Goal: Task Accomplishment & Management: Manage account settings

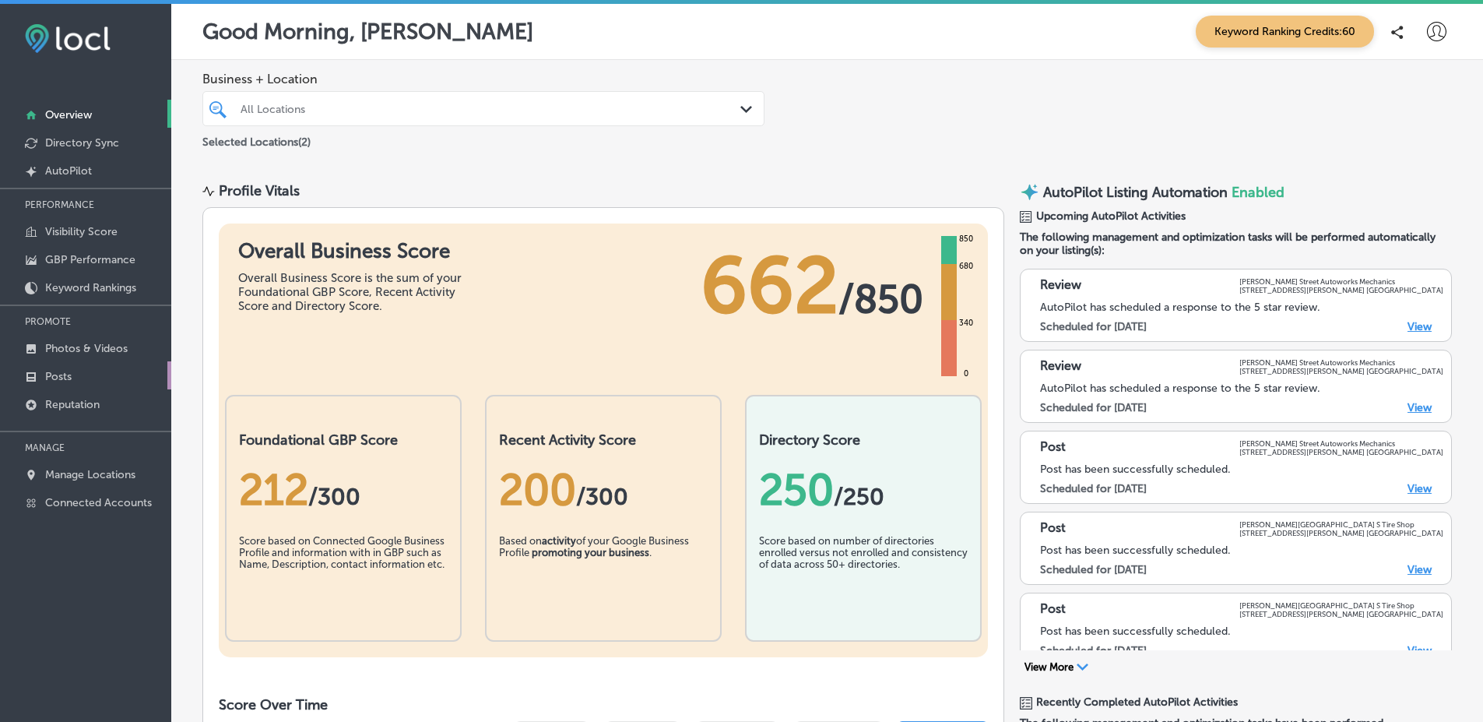
click at [108, 380] on link "Posts" at bounding box center [85, 375] width 171 height 28
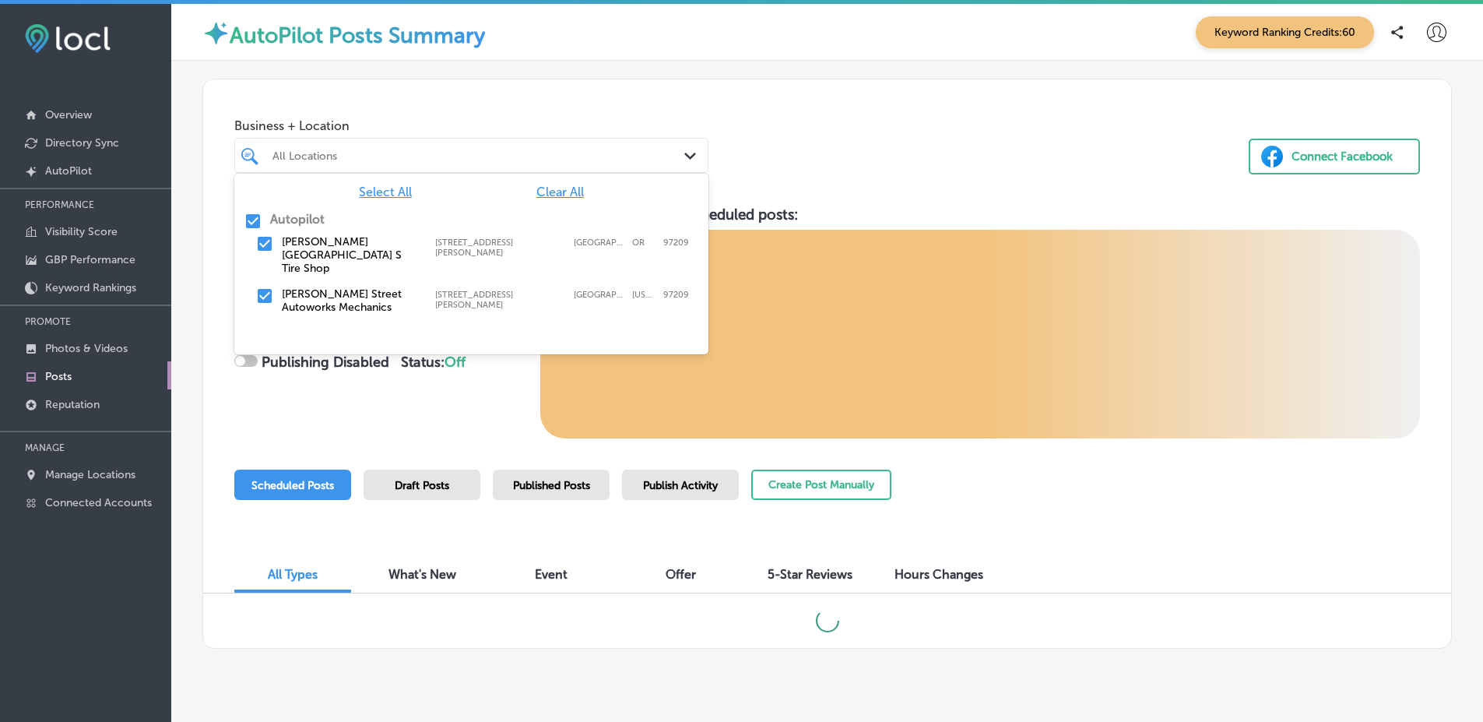
click at [365, 159] on div "All Locations" at bounding box center [478, 155] width 413 height 13
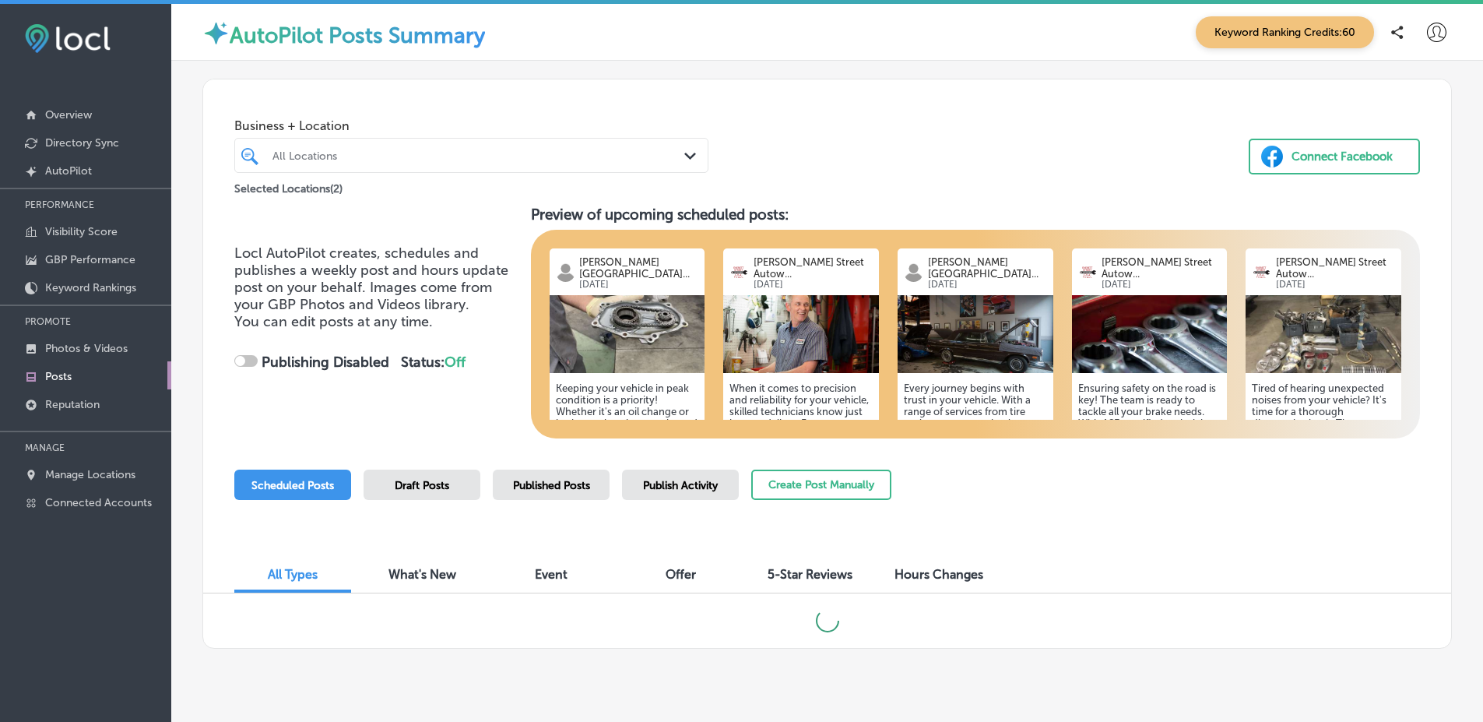
checkbox input "true"
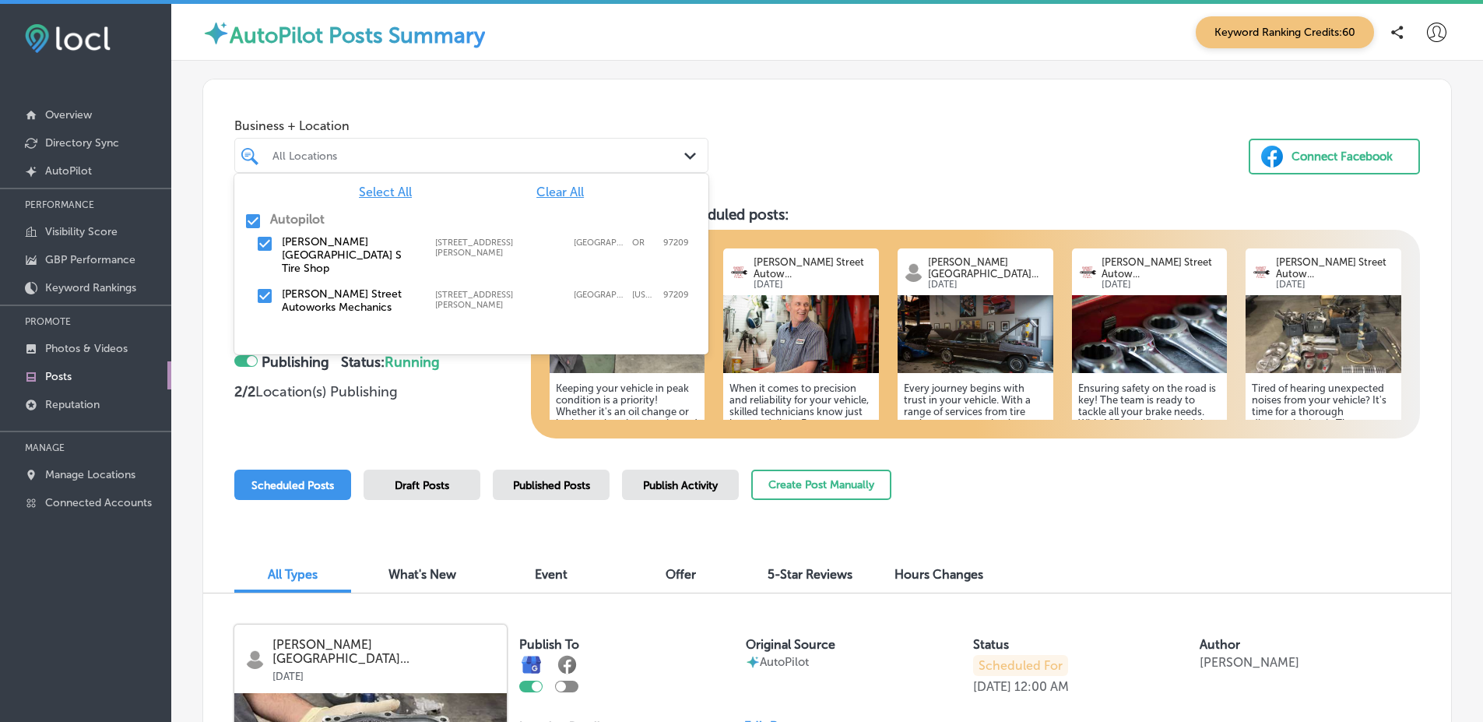
click at [461, 152] on div "All Locations" at bounding box center [478, 155] width 413 height 13
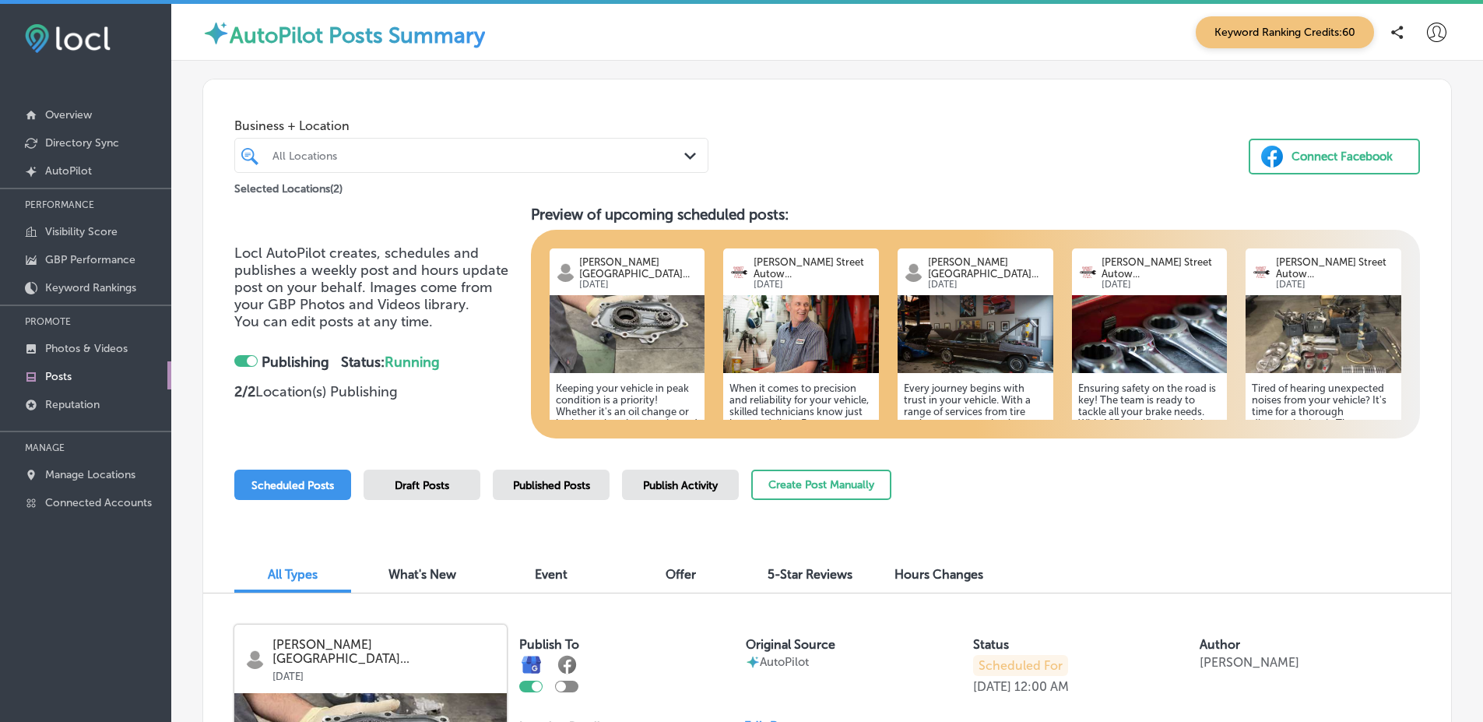
click at [461, 152] on div "All Locations" at bounding box center [478, 155] width 413 height 13
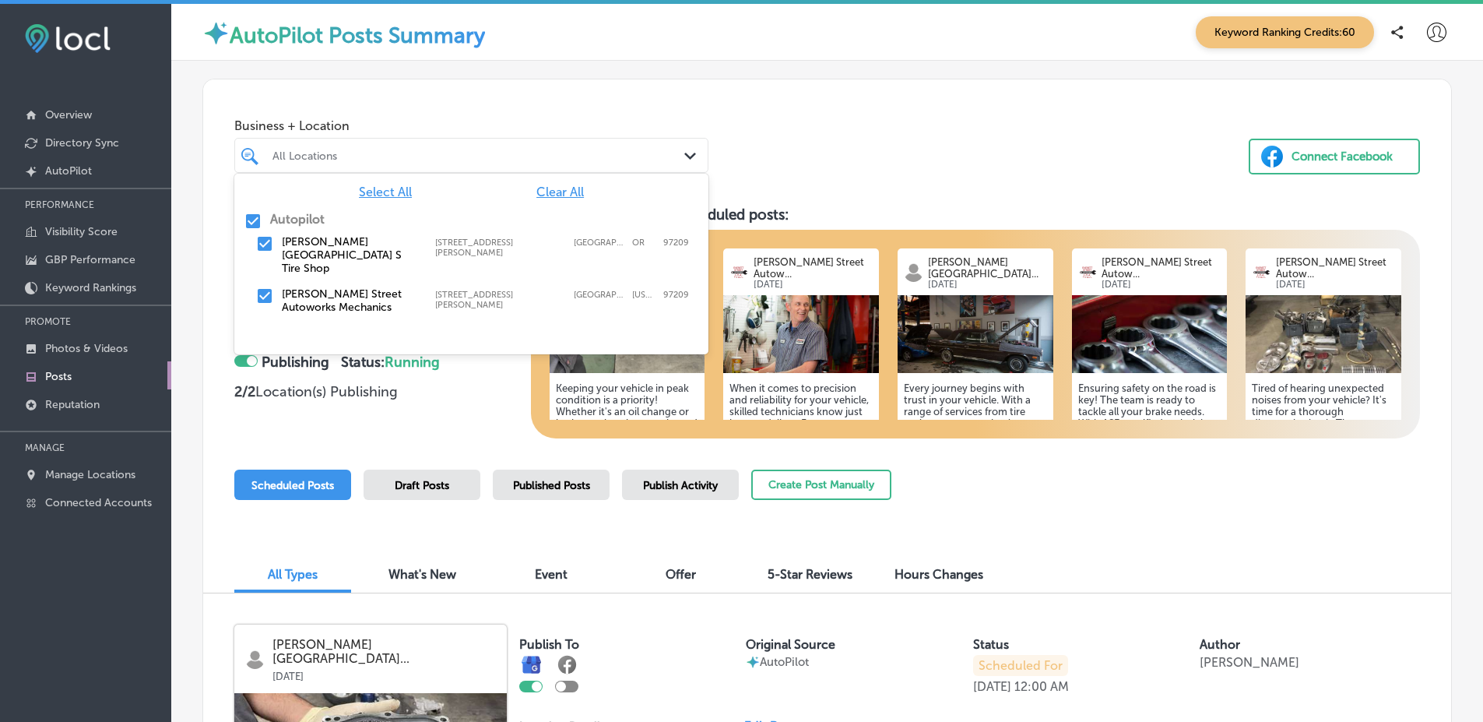
click at [461, 152] on div "All Locations" at bounding box center [478, 155] width 413 height 13
click at [560, 187] on span "Clear All" at bounding box center [559, 191] width 47 height 15
click at [416, 227] on div "[PERSON_NAME][GEOGRAPHIC_DATA] [STREET_ADDRESS][GEOGRAPHIC_DATA][PERSON_NAME][S…" at bounding box center [471, 273] width 474 height 106
click at [414, 249] on label "[PERSON_NAME][GEOGRAPHIC_DATA] S Tire Shop" at bounding box center [351, 255] width 138 height 40
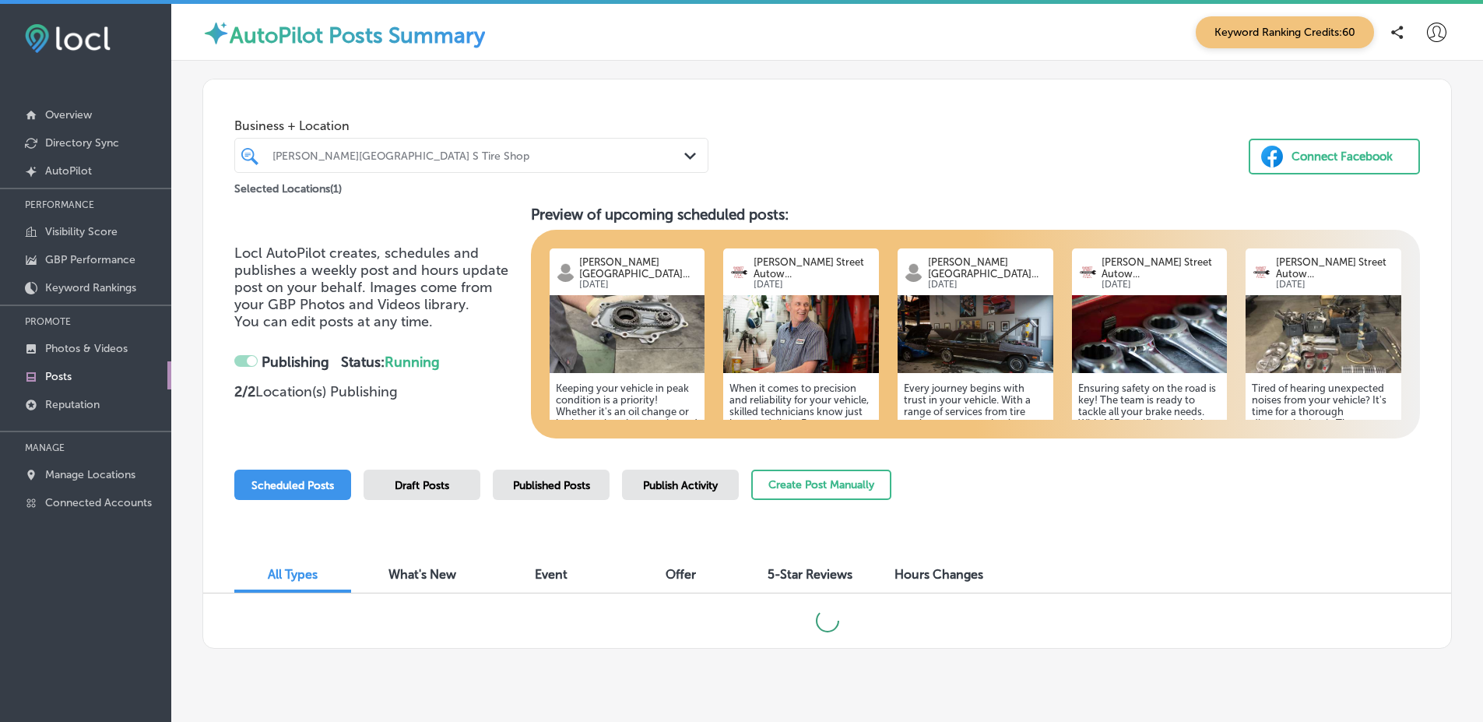
click at [869, 163] on div "Business + Location [PERSON_NAME][GEOGRAPHIC_DATA] S Tire Shop Path Created wit…" at bounding box center [827, 138] width 1248 height 118
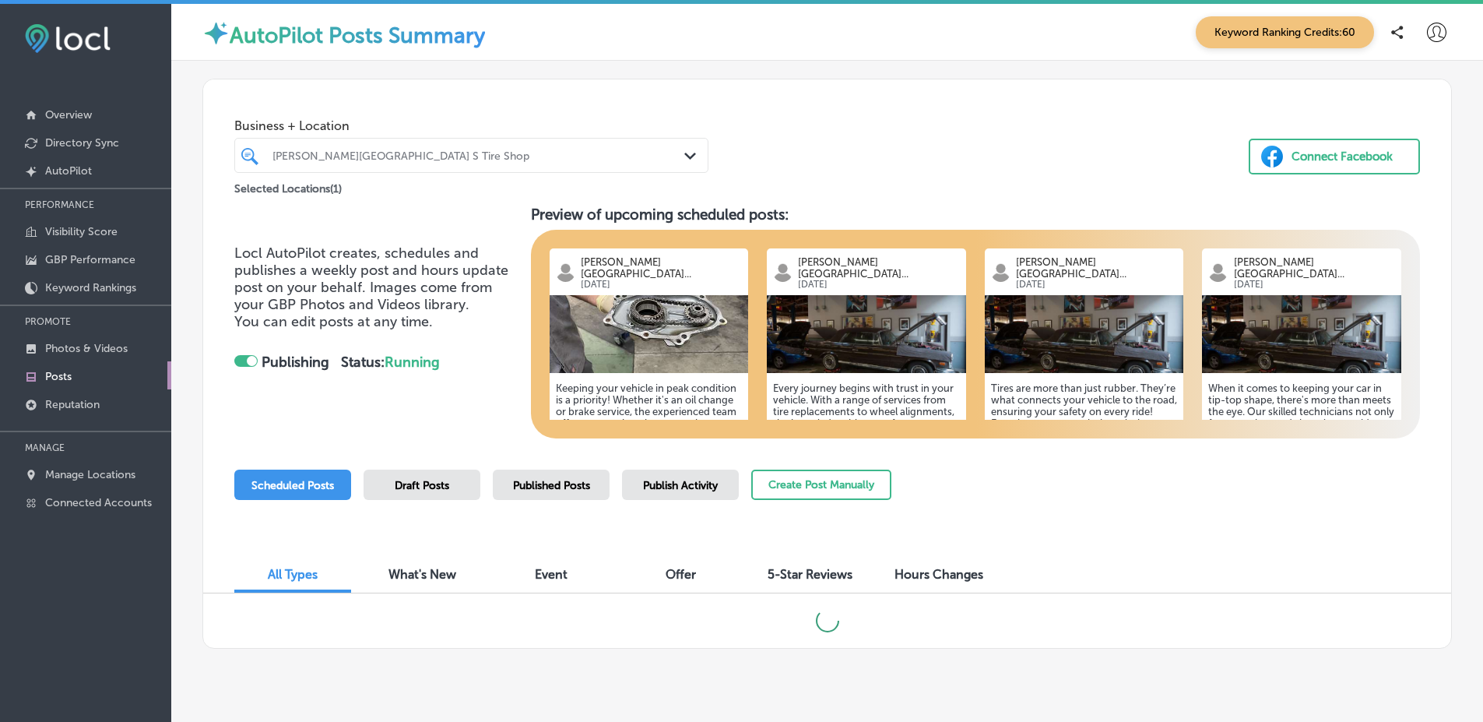
click at [801, 305] on img at bounding box center [866, 334] width 199 height 78
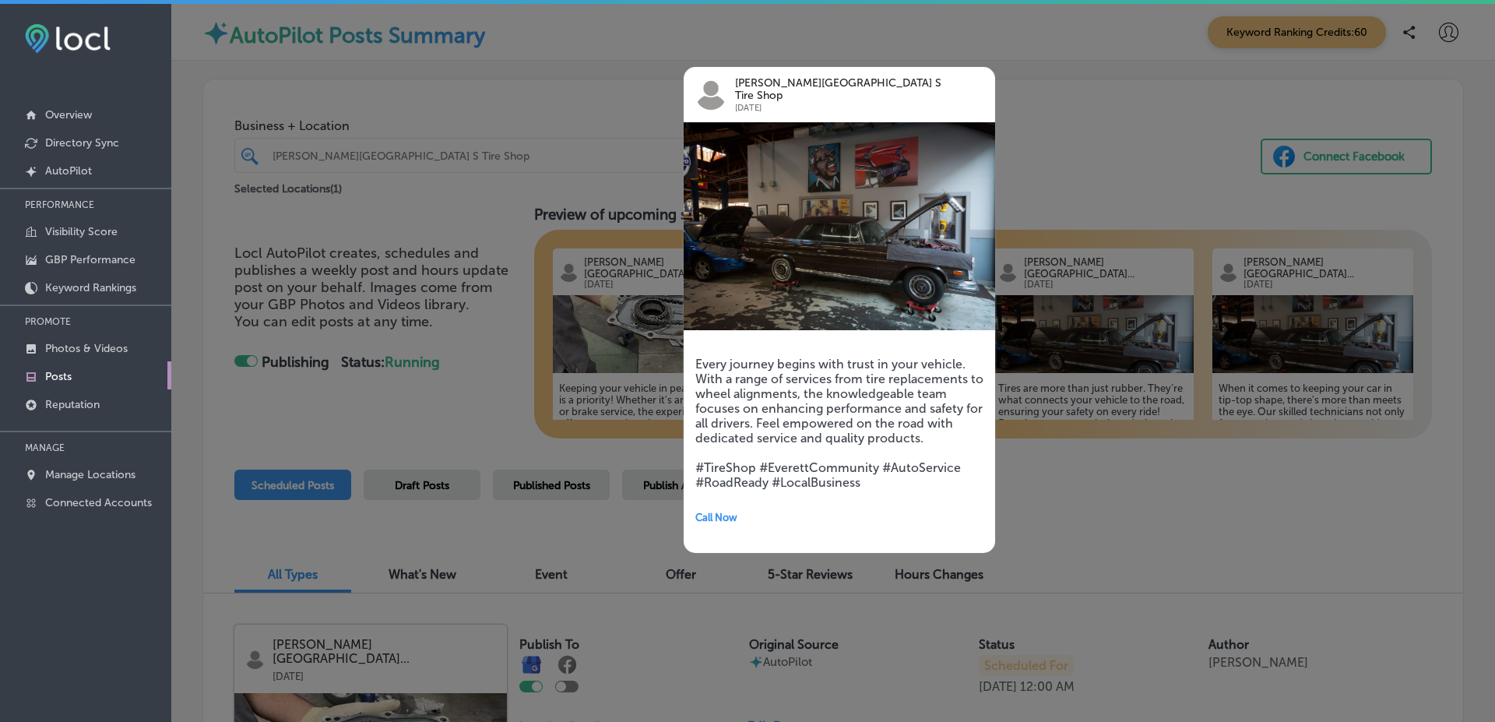
click at [465, 310] on div at bounding box center [747, 361] width 1495 height 722
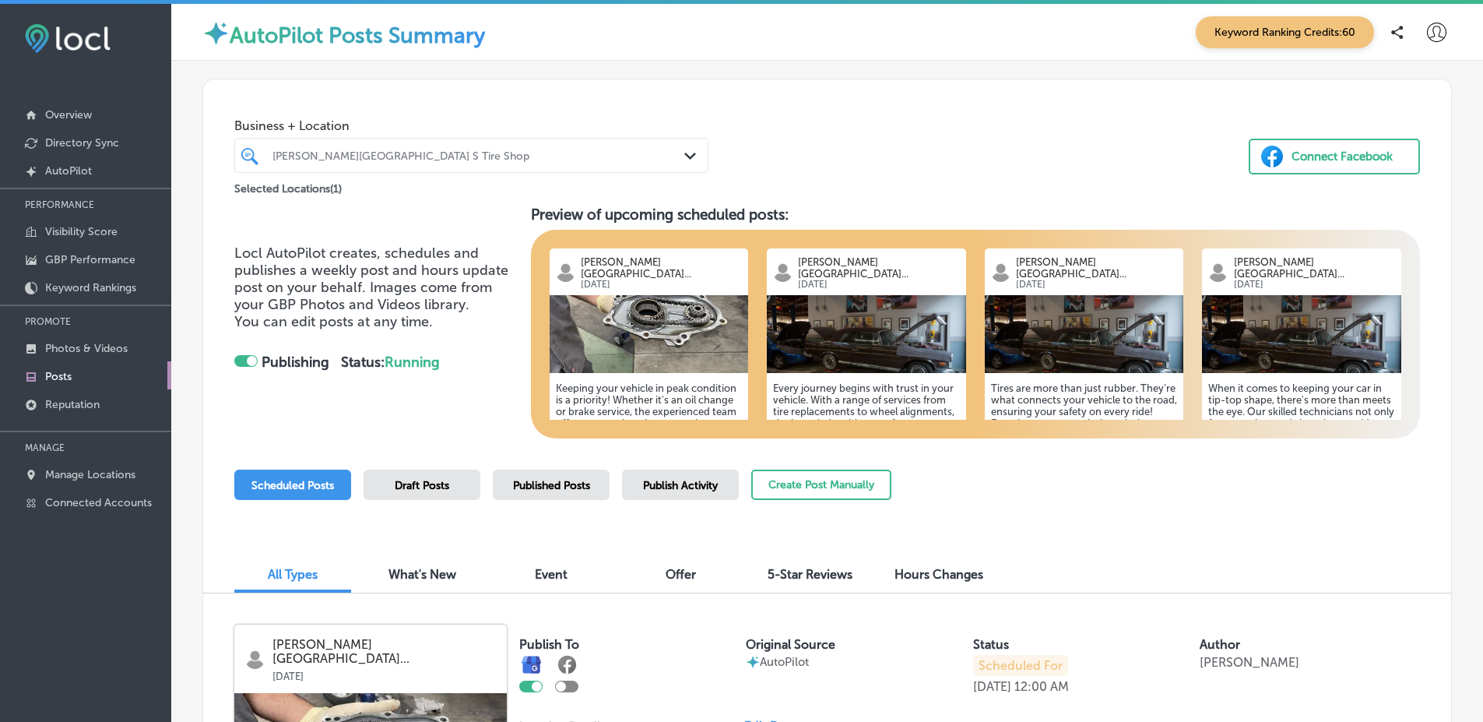
click at [554, 484] on span "Published Posts" at bounding box center [551, 485] width 77 height 13
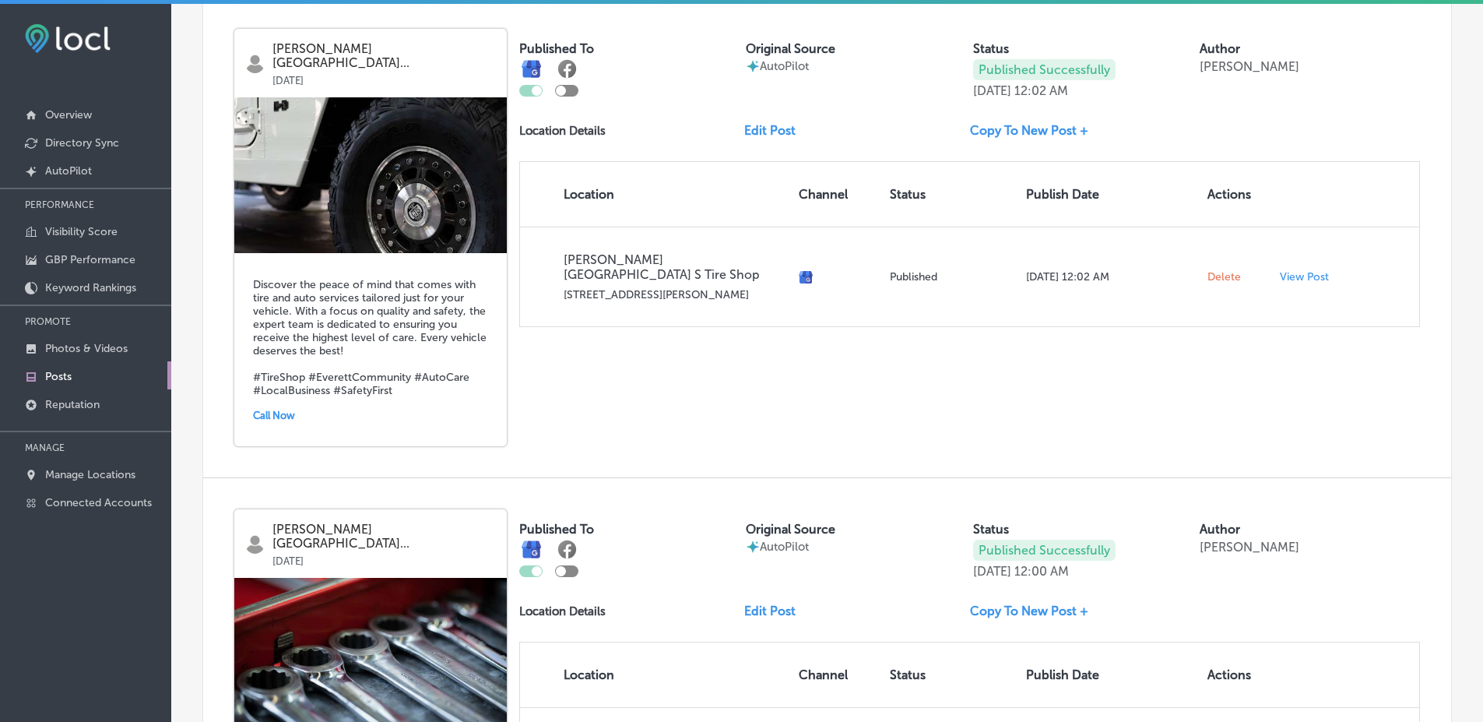
scroll to position [2412, 0]
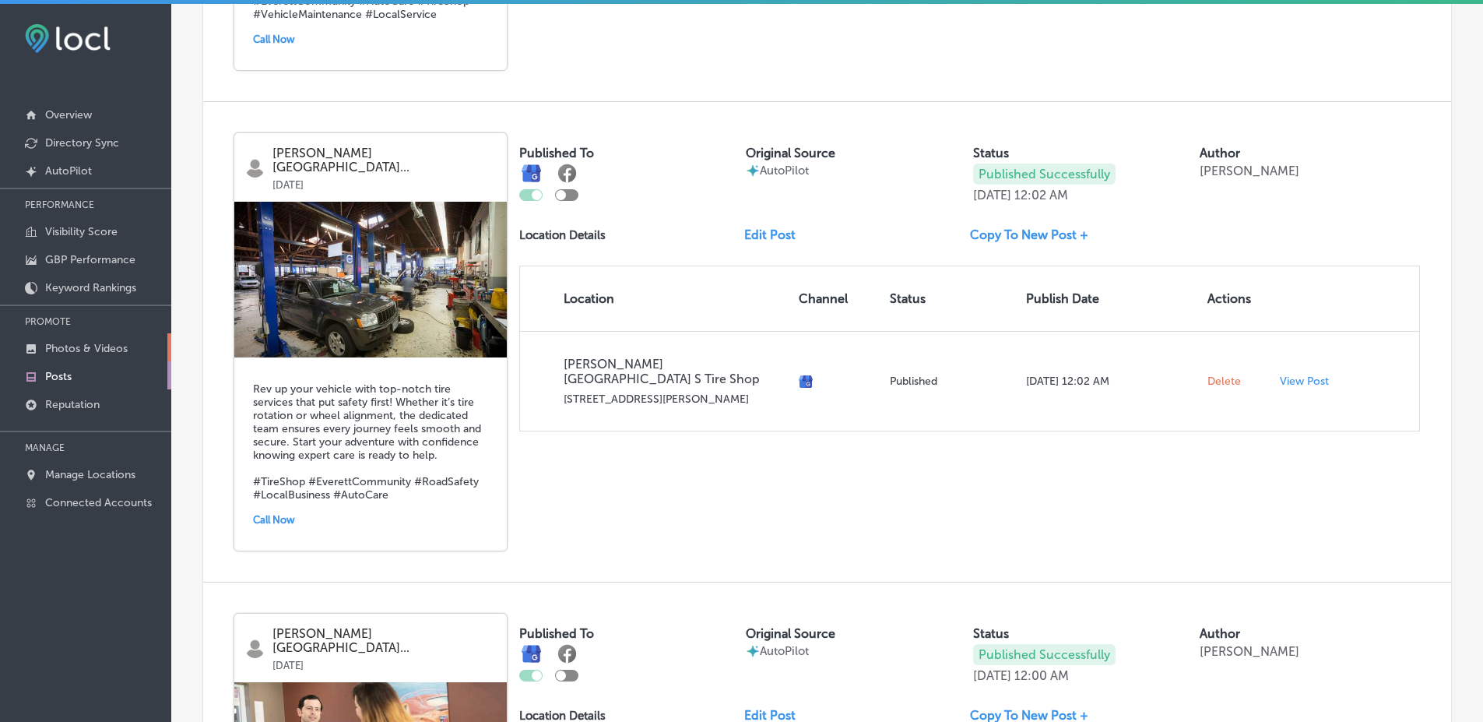
click at [139, 357] on link "Photos & Videos" at bounding box center [85, 347] width 171 height 28
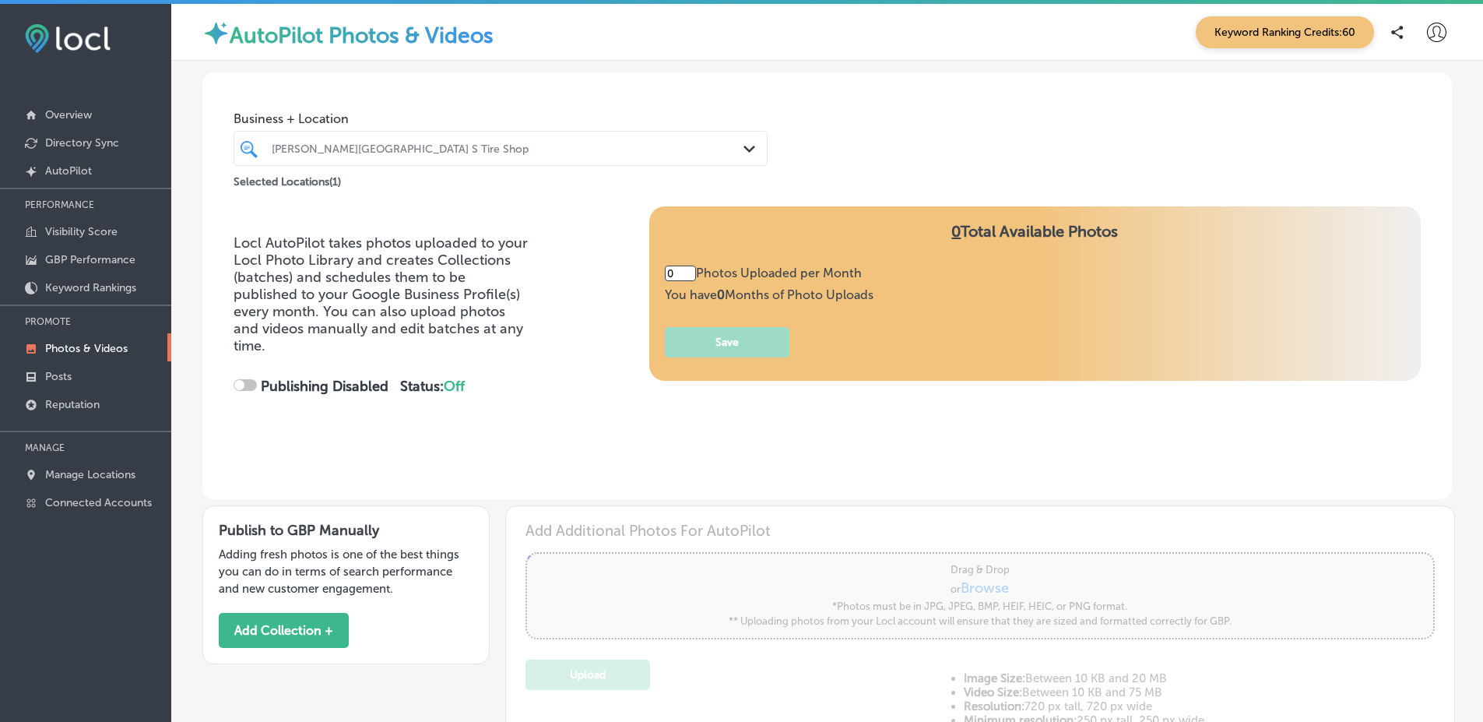
type input "5"
checkbox input "true"
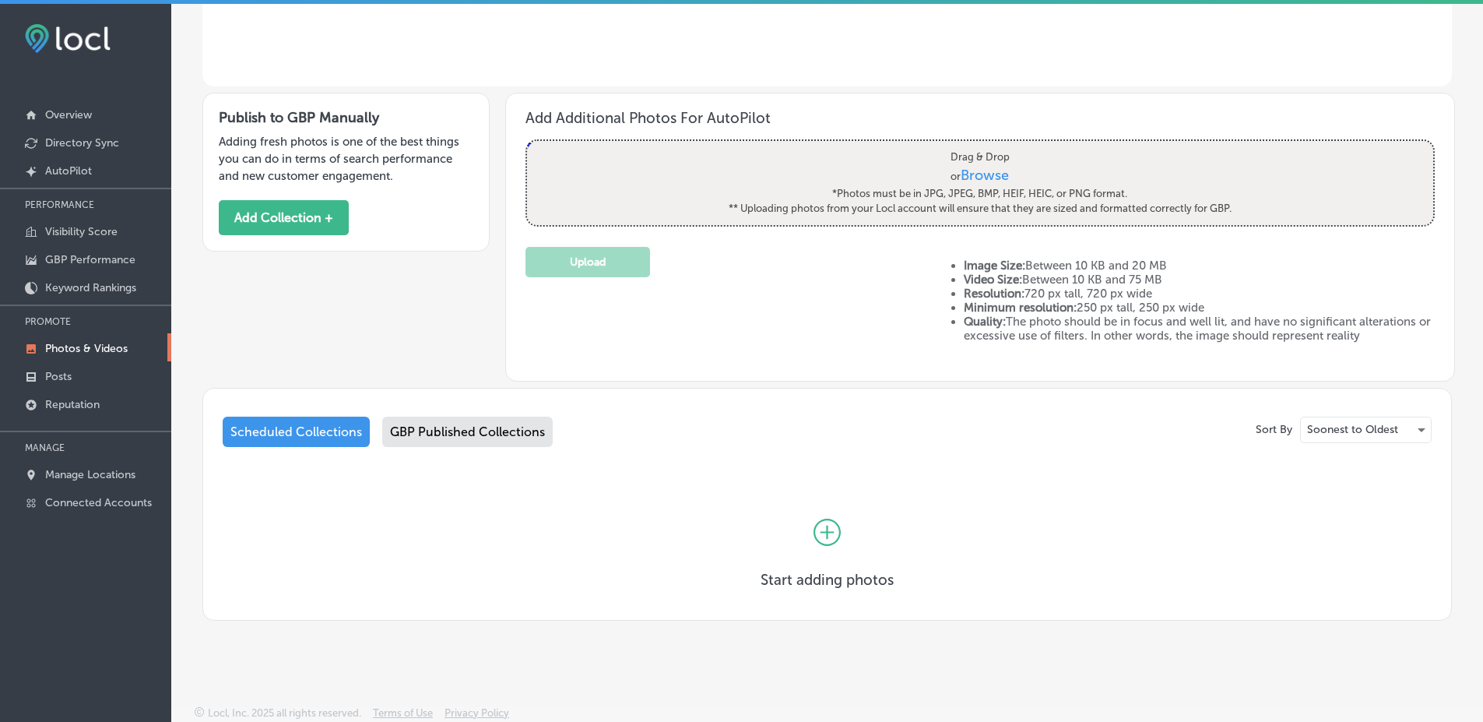
click at [440, 434] on div "GBP Published Collections" at bounding box center [467, 431] width 170 height 30
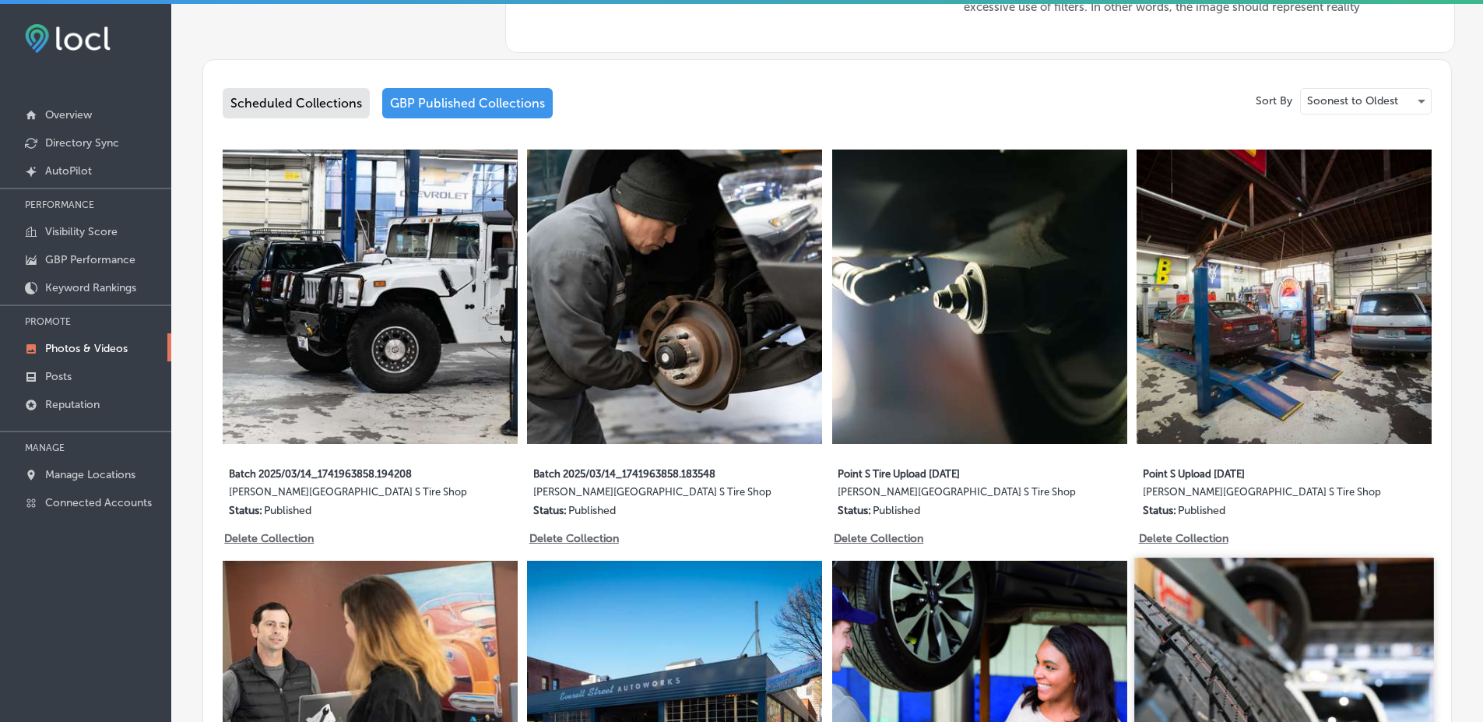
scroll to position [741, 0]
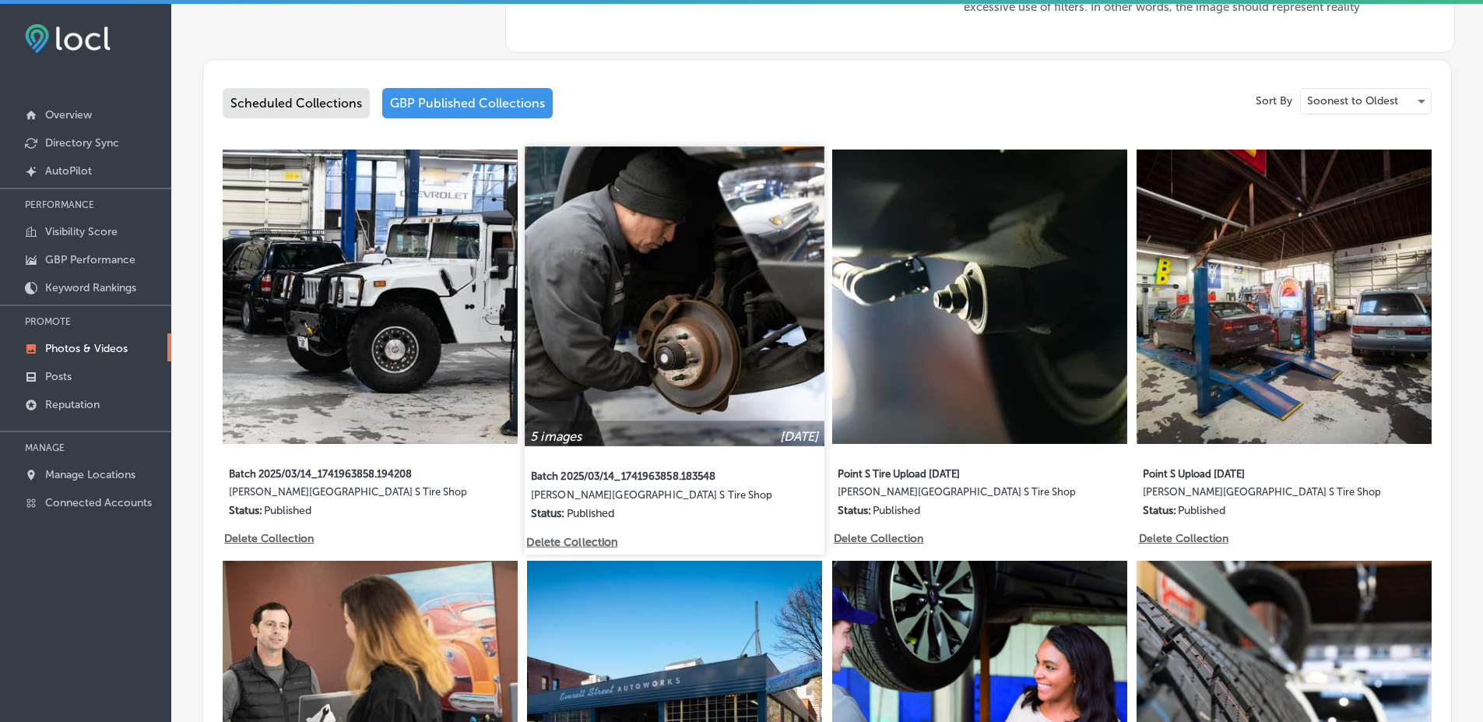
click at [655, 315] on img at bounding box center [674, 295] width 299 height 299
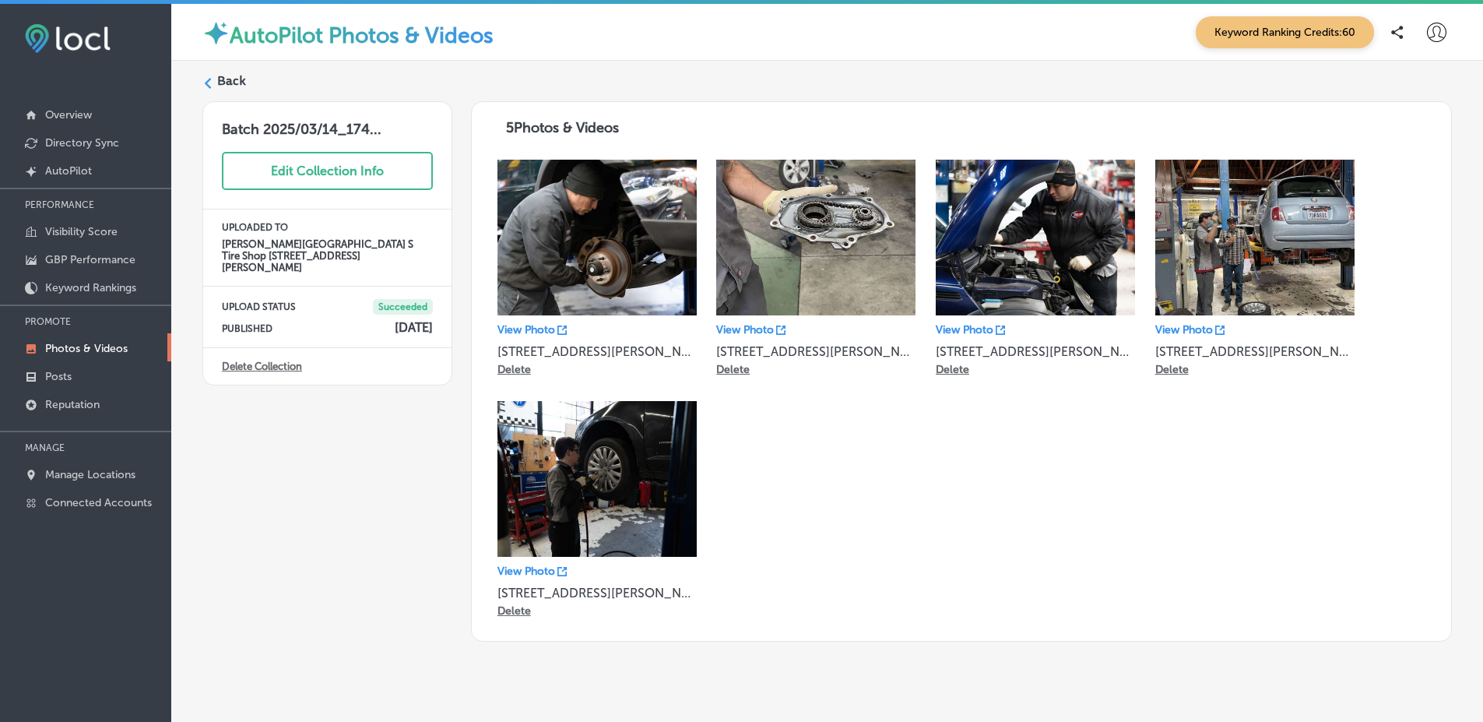
click at [227, 79] on label "Back" at bounding box center [231, 80] width 29 height 17
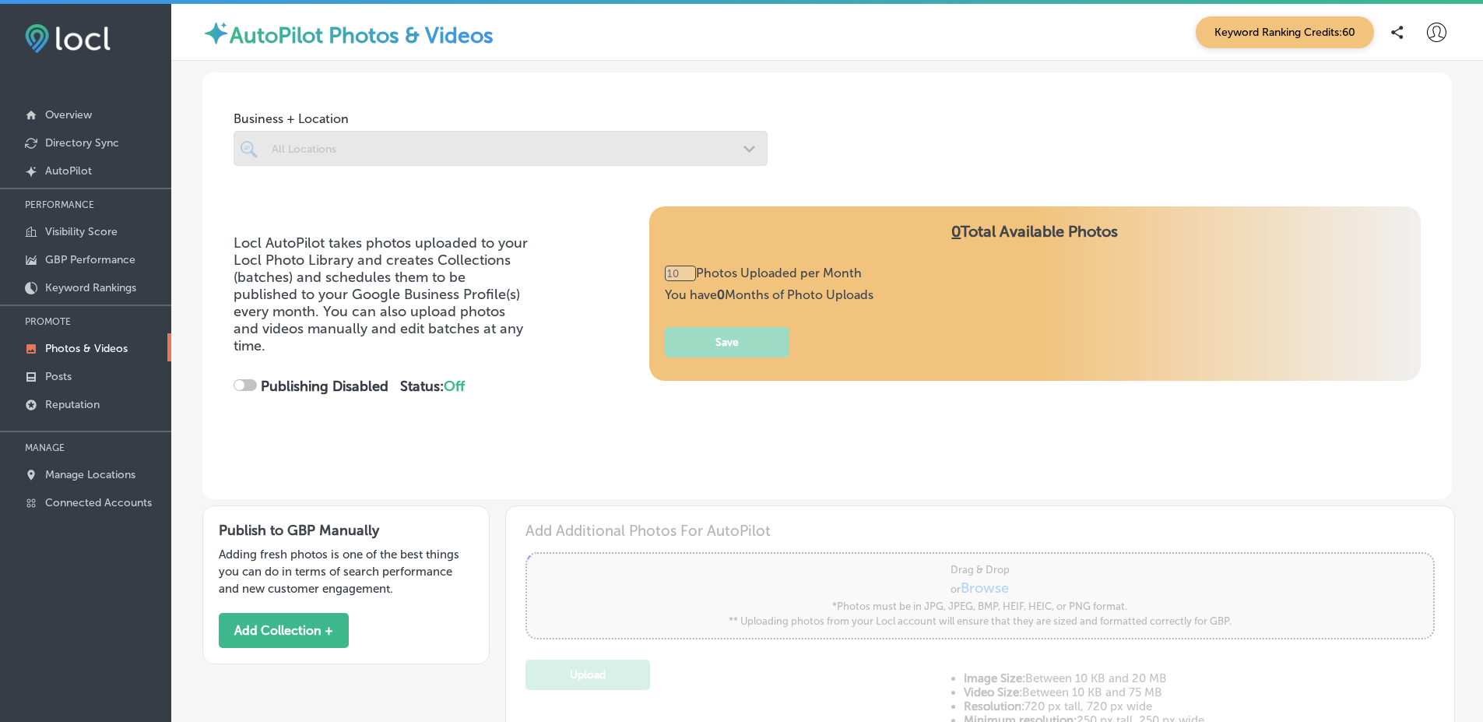
type input "5"
checkbox input "true"
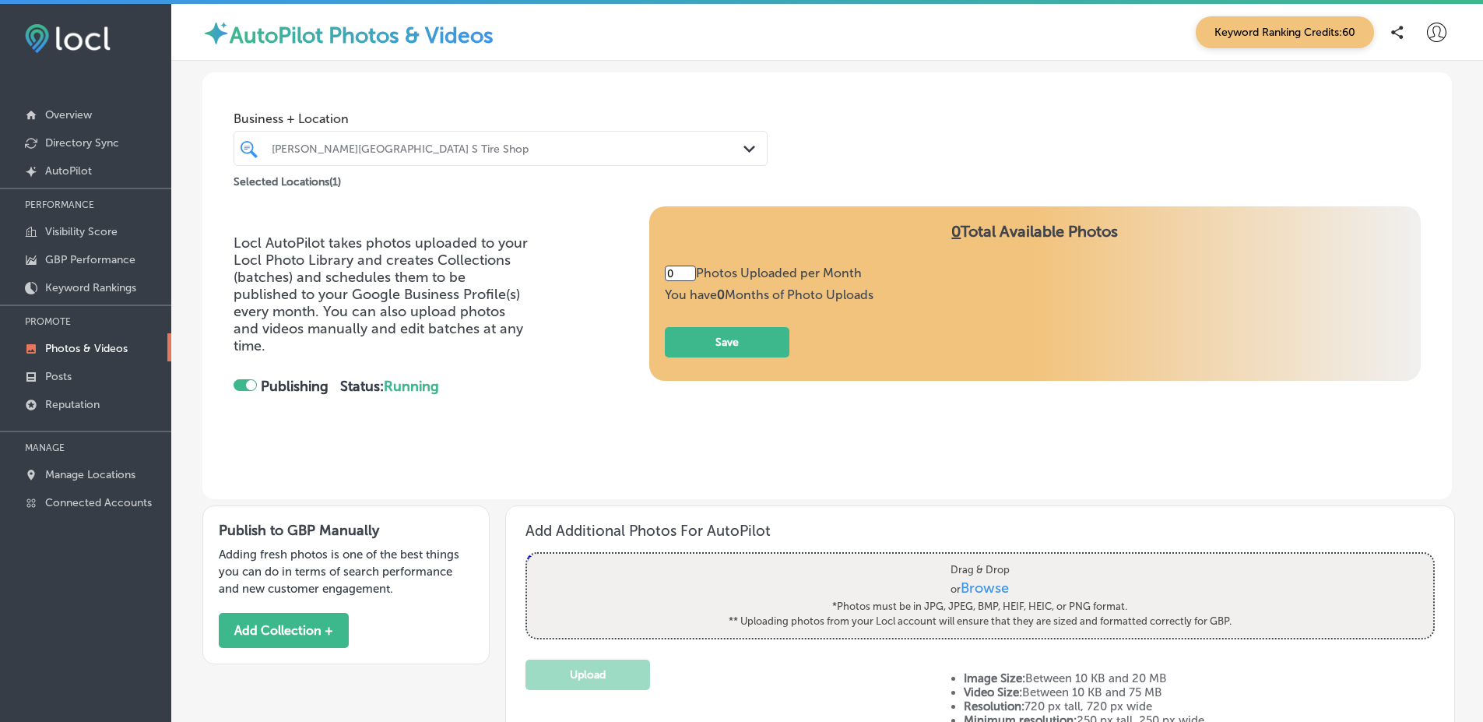
type input "5"
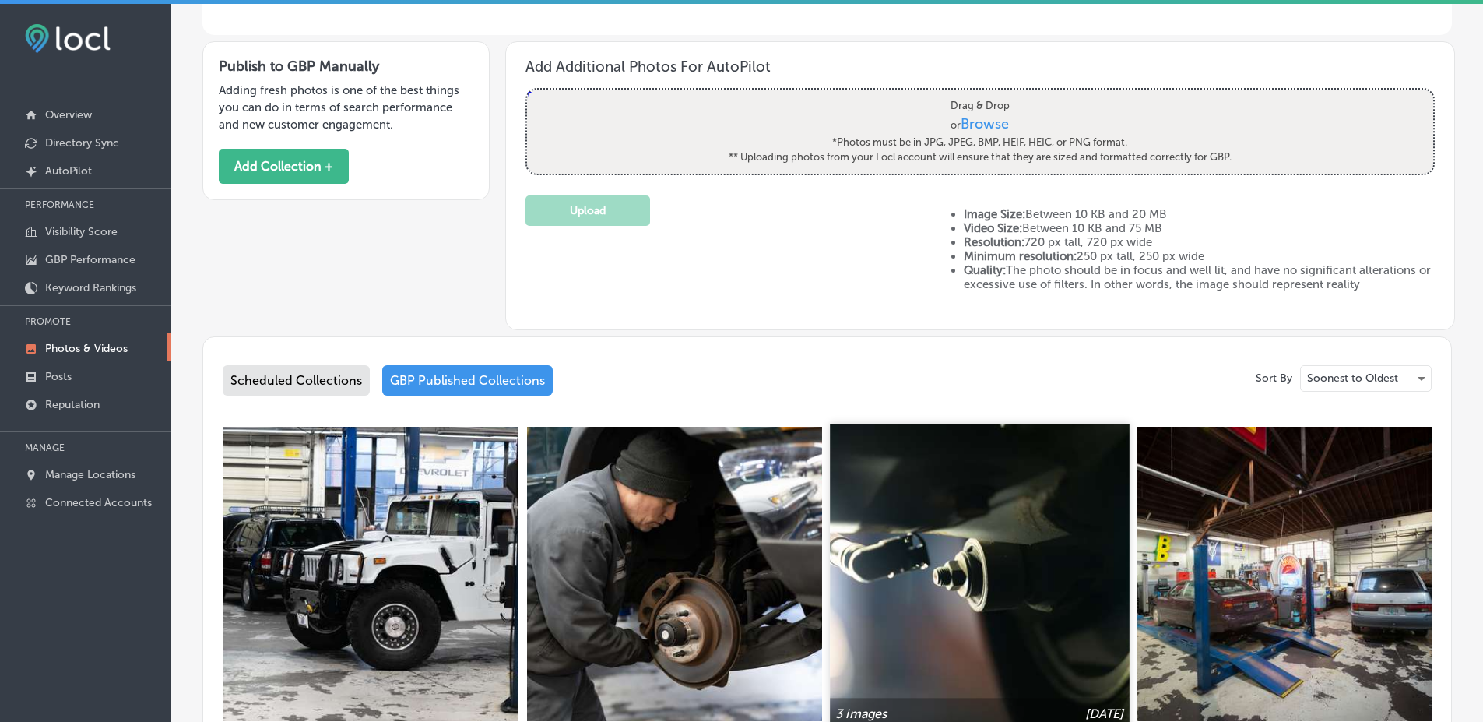
scroll to position [484, 0]
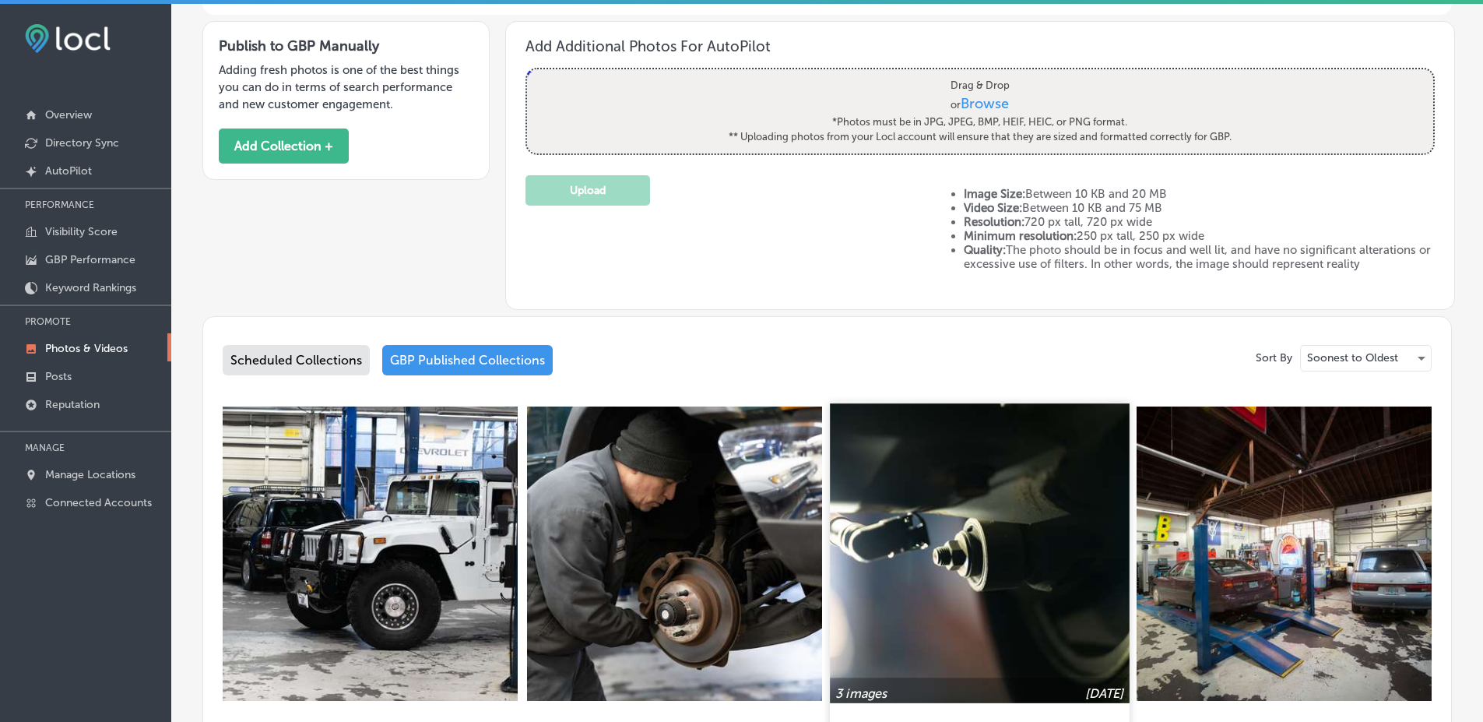
click at [936, 624] on img at bounding box center [979, 552] width 299 height 299
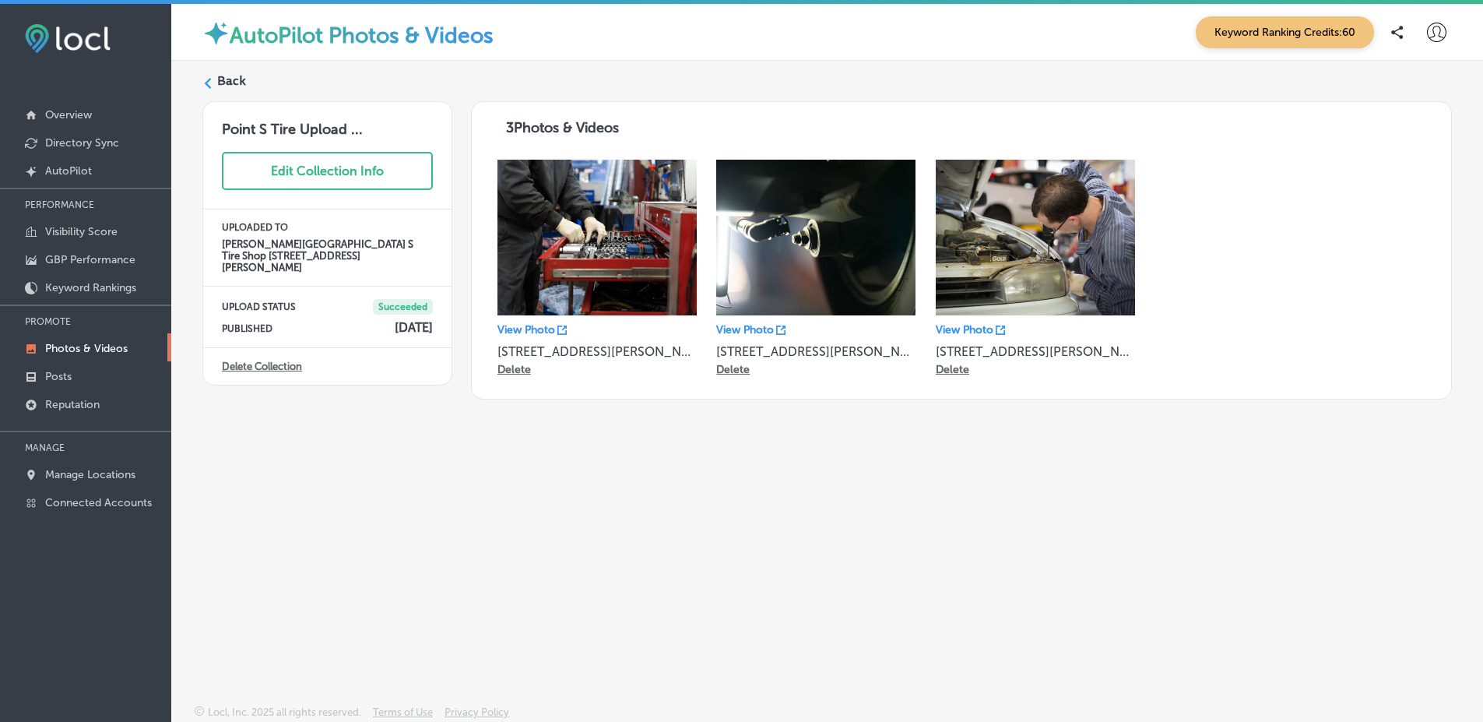
click at [220, 62] on div "Back Point S Tire Upload ... Edit Collection Info UPLOADED TO [PERSON_NAME][GEO…" at bounding box center [827, 346] width 1312 height 571
click at [224, 79] on label "Back" at bounding box center [231, 80] width 29 height 17
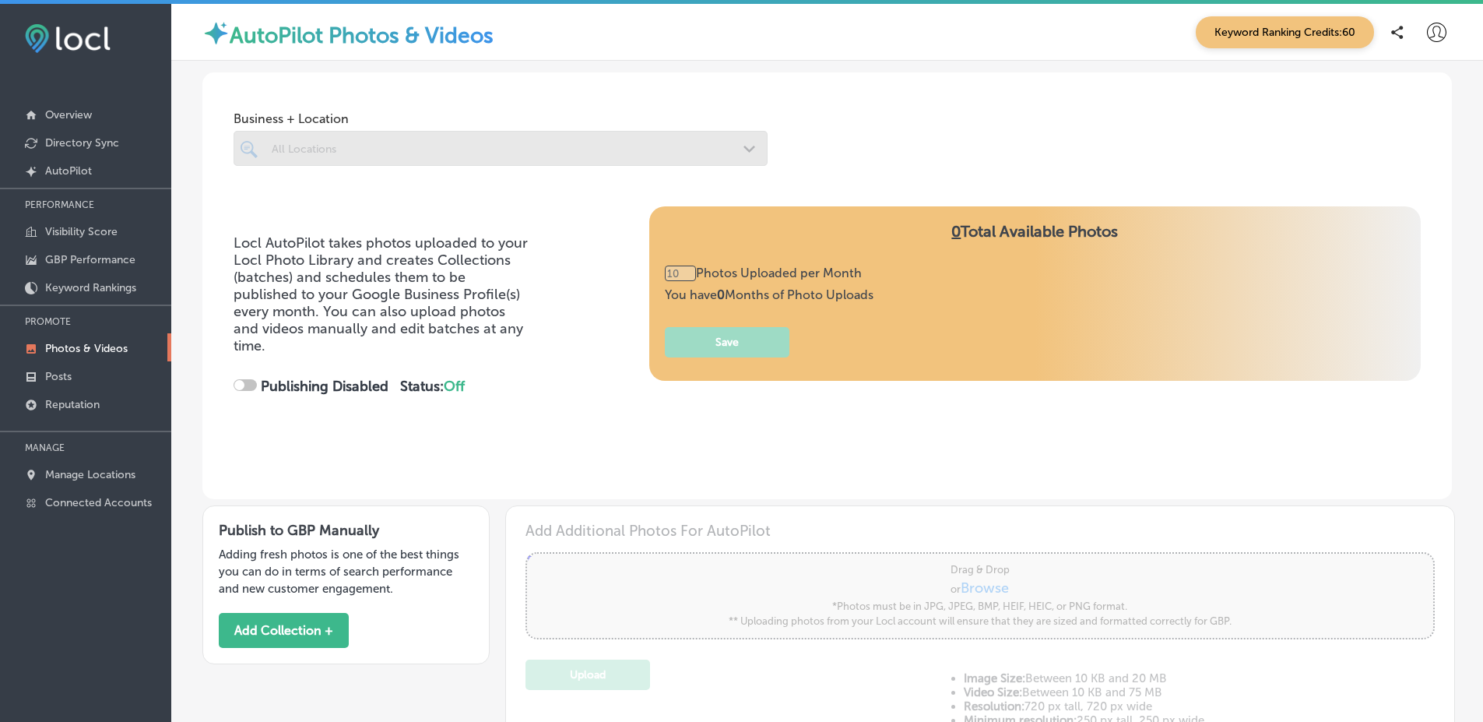
type input "5"
checkbox input "true"
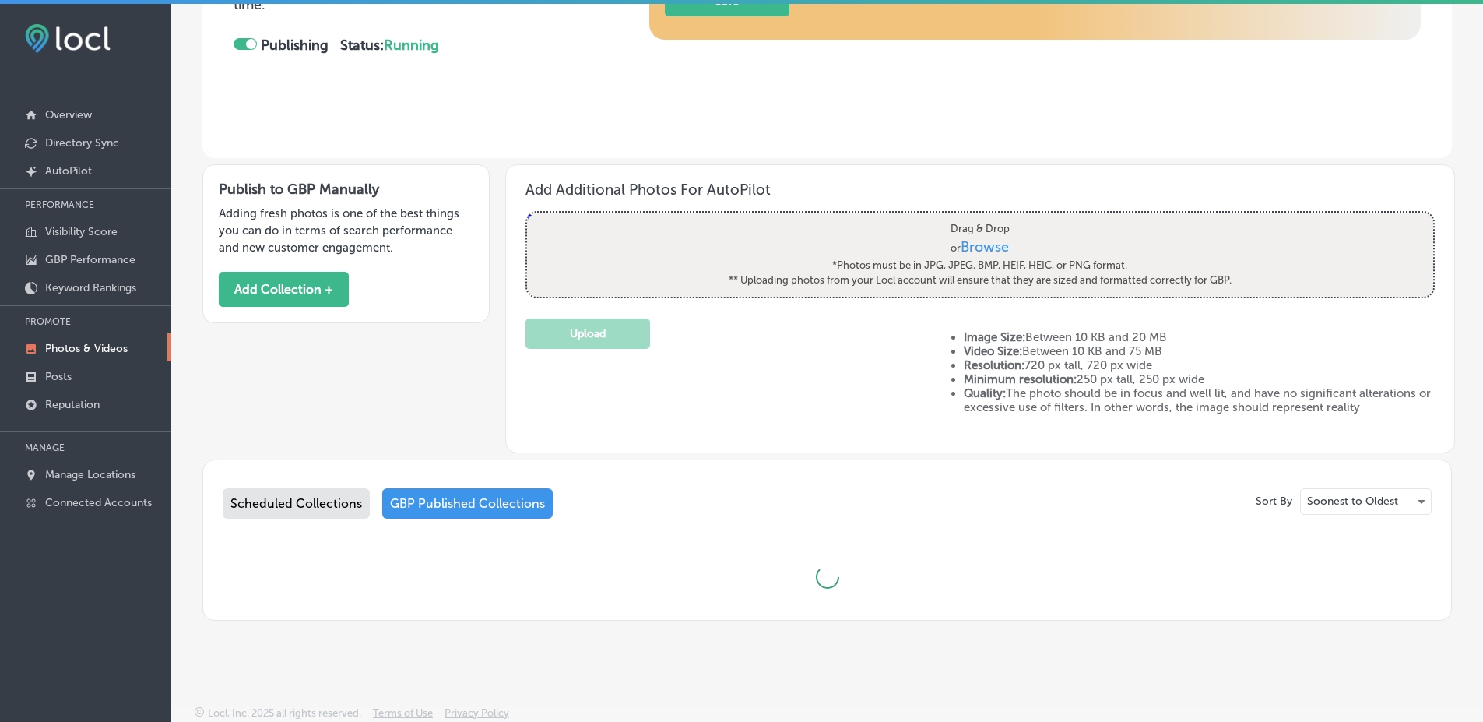
type input "5"
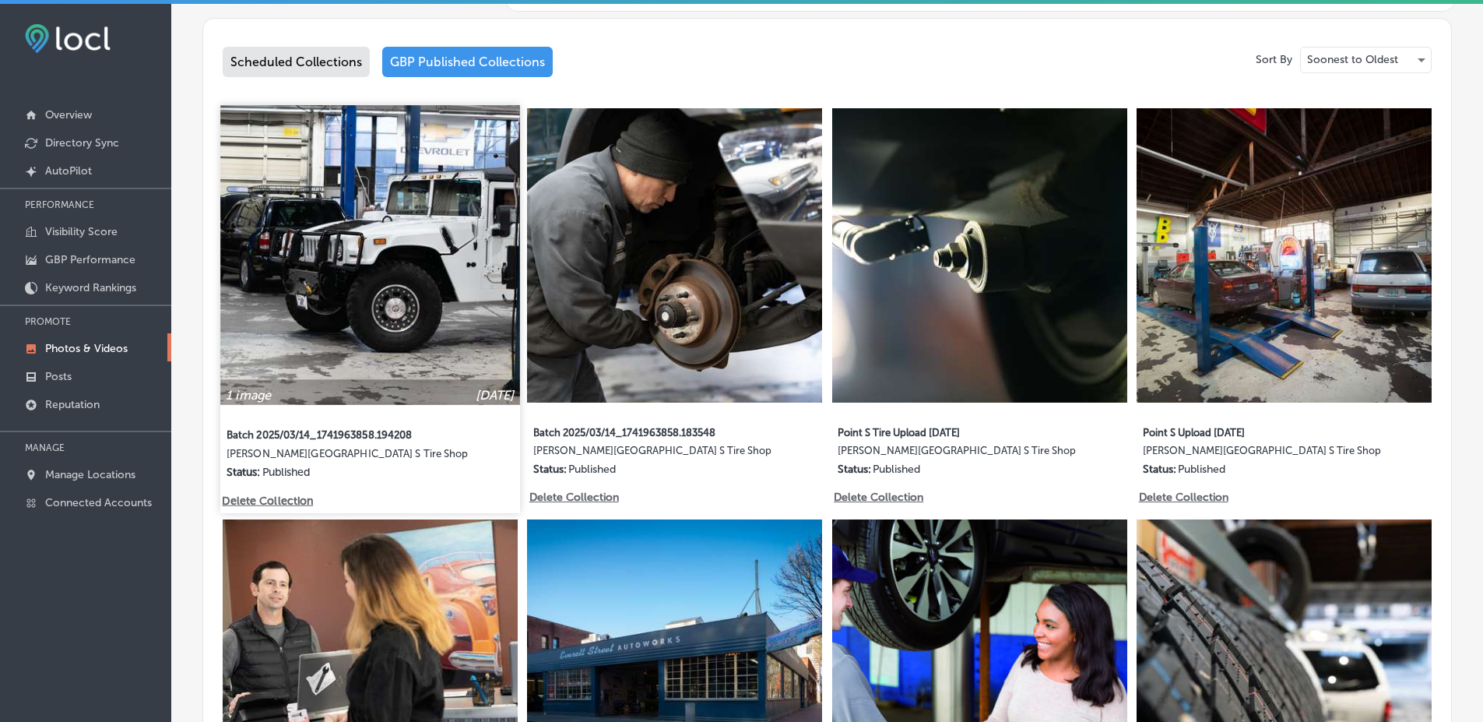
scroll to position [785, 0]
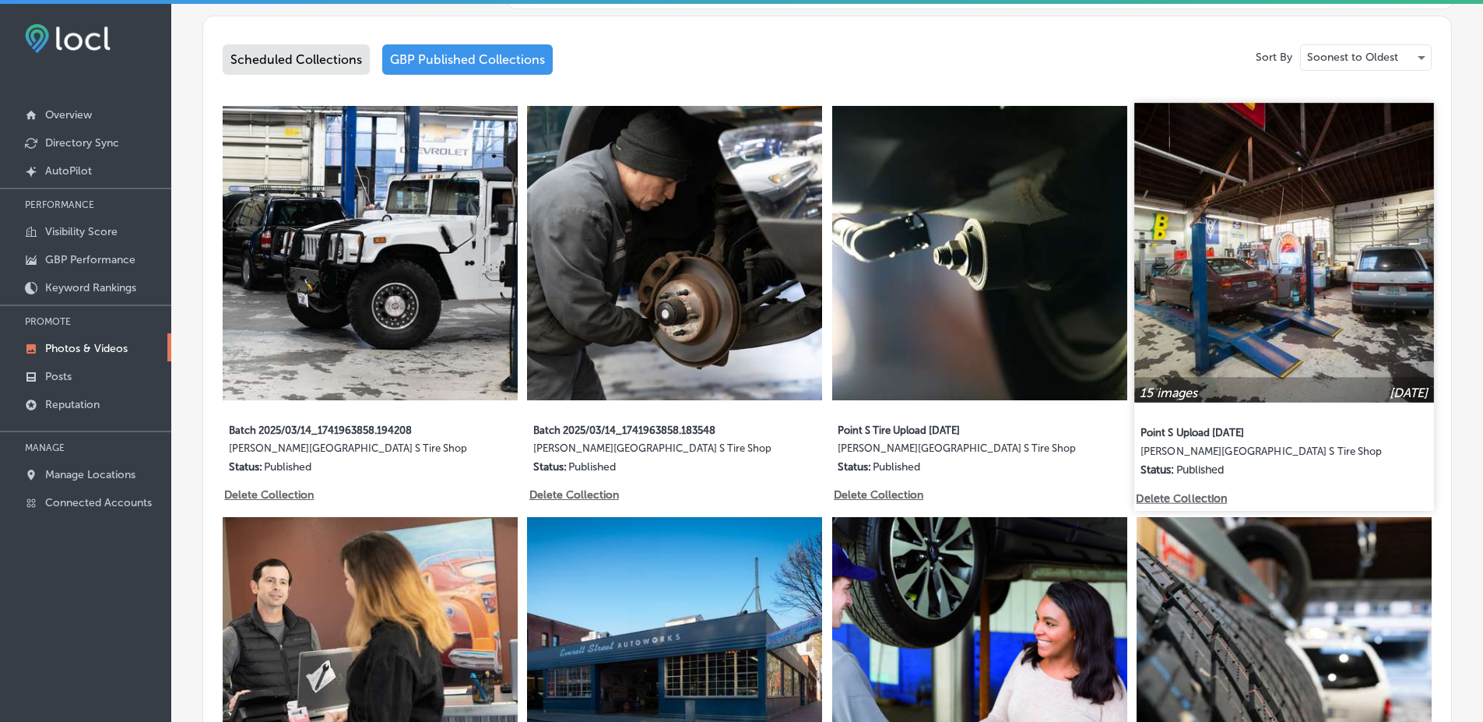
click at [1221, 349] on img at bounding box center [1284, 252] width 299 height 299
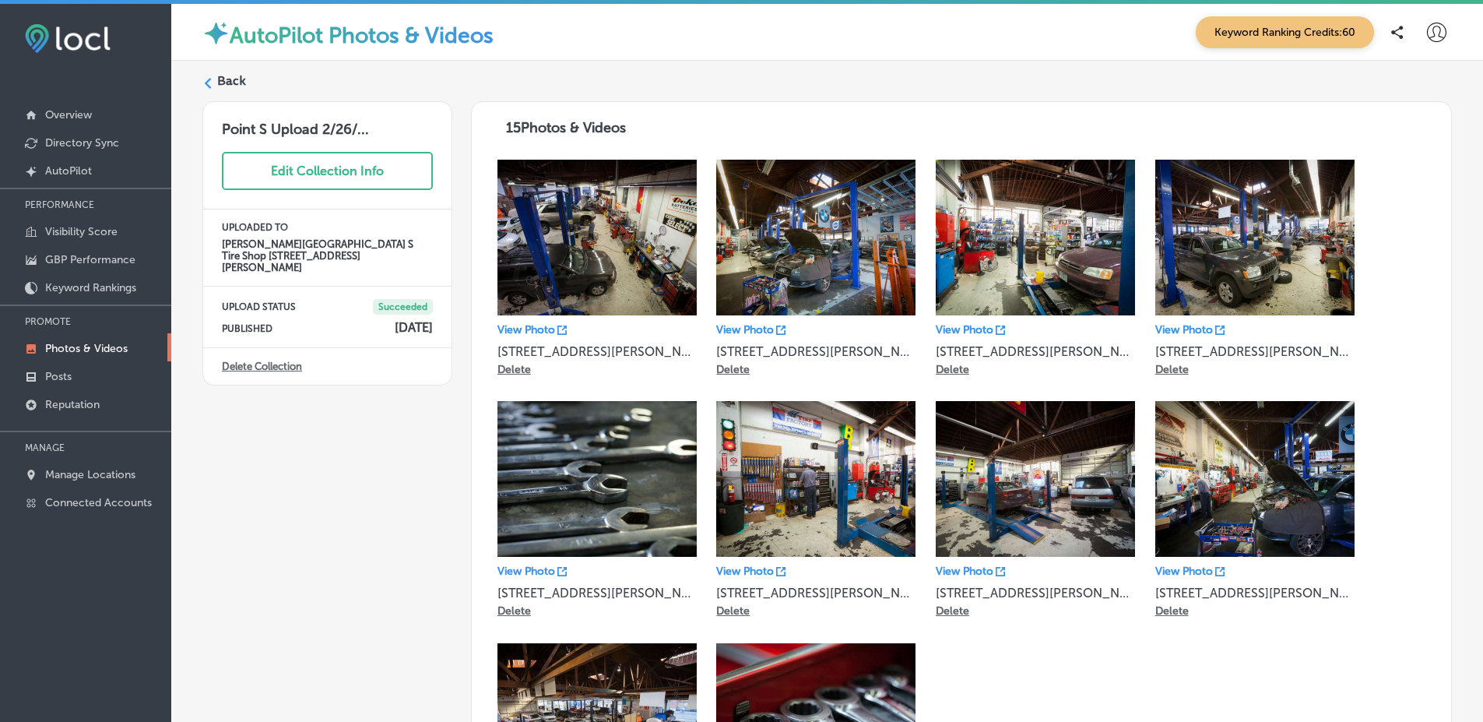
scroll to position [325, 0]
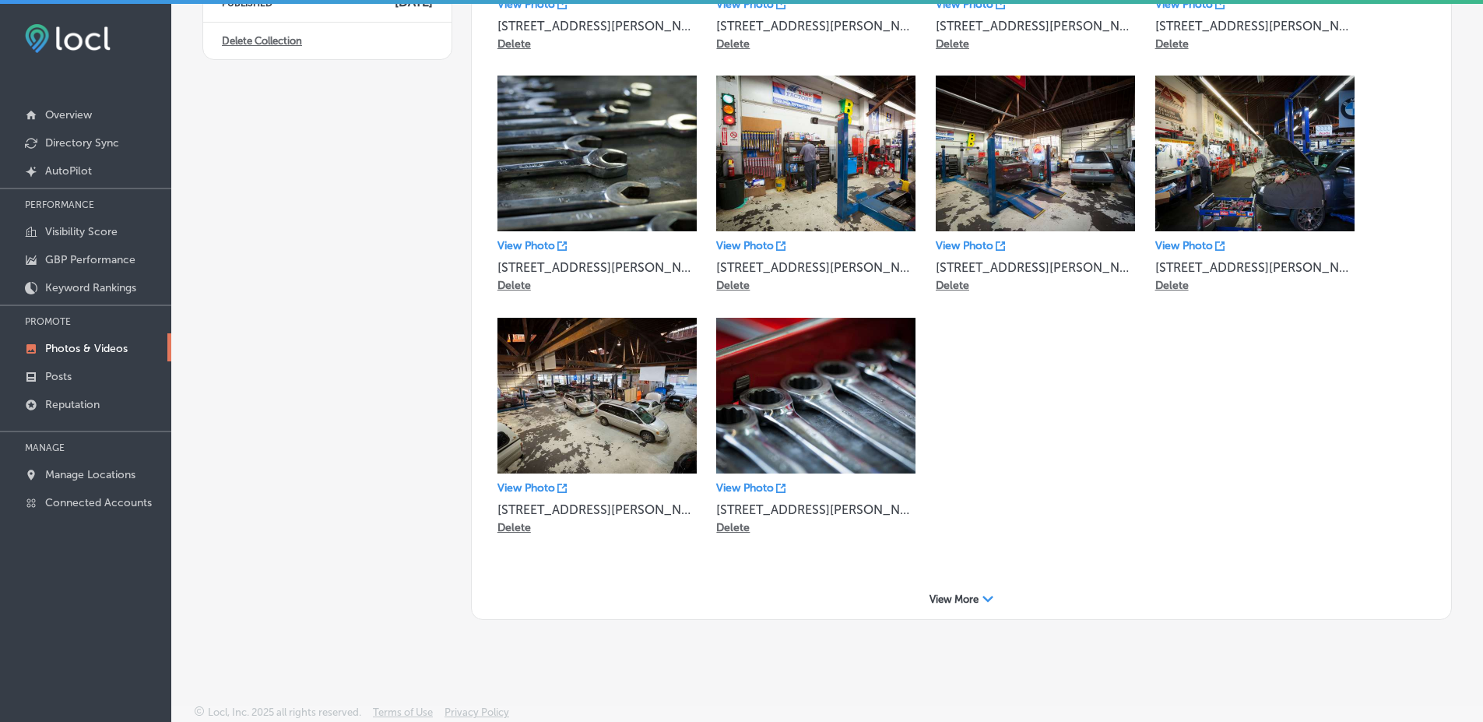
click at [970, 603] on span "View More" at bounding box center [953, 599] width 49 height 12
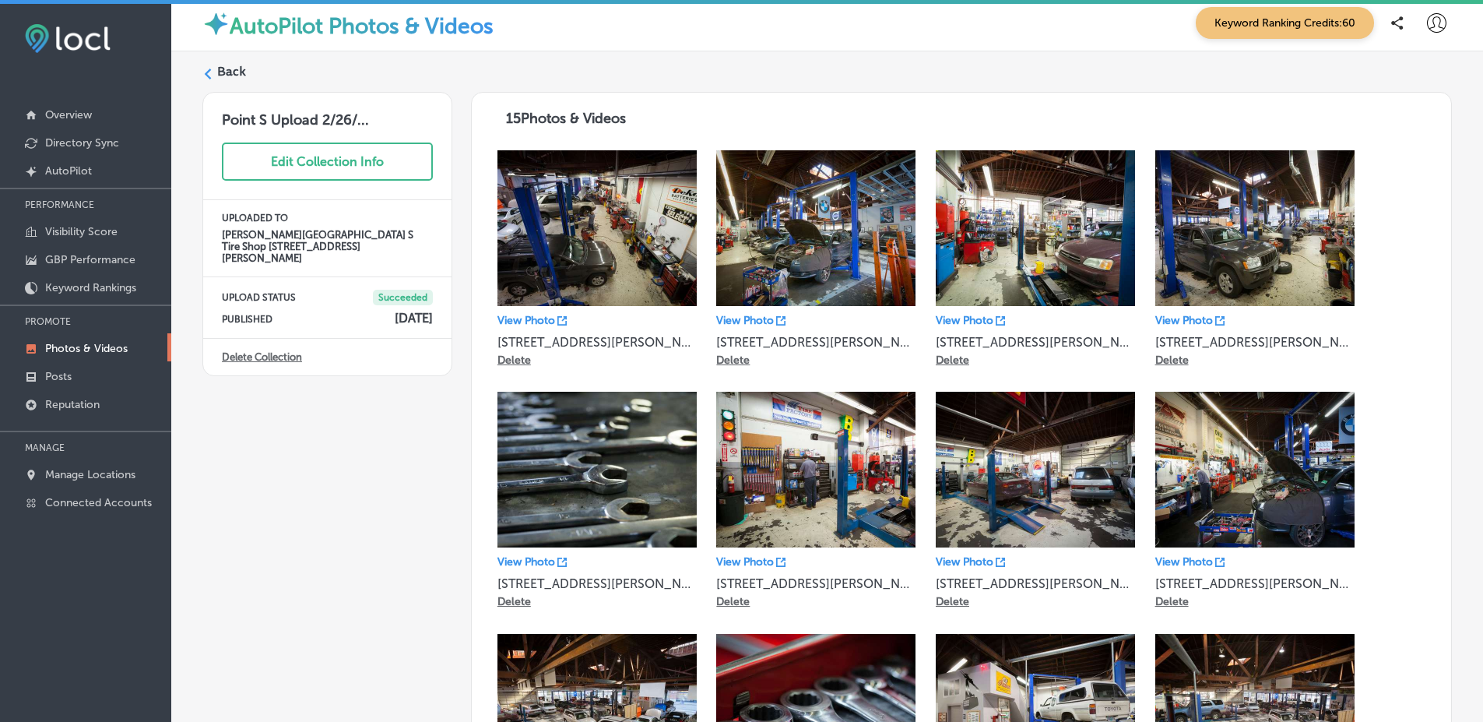
scroll to position [505, 0]
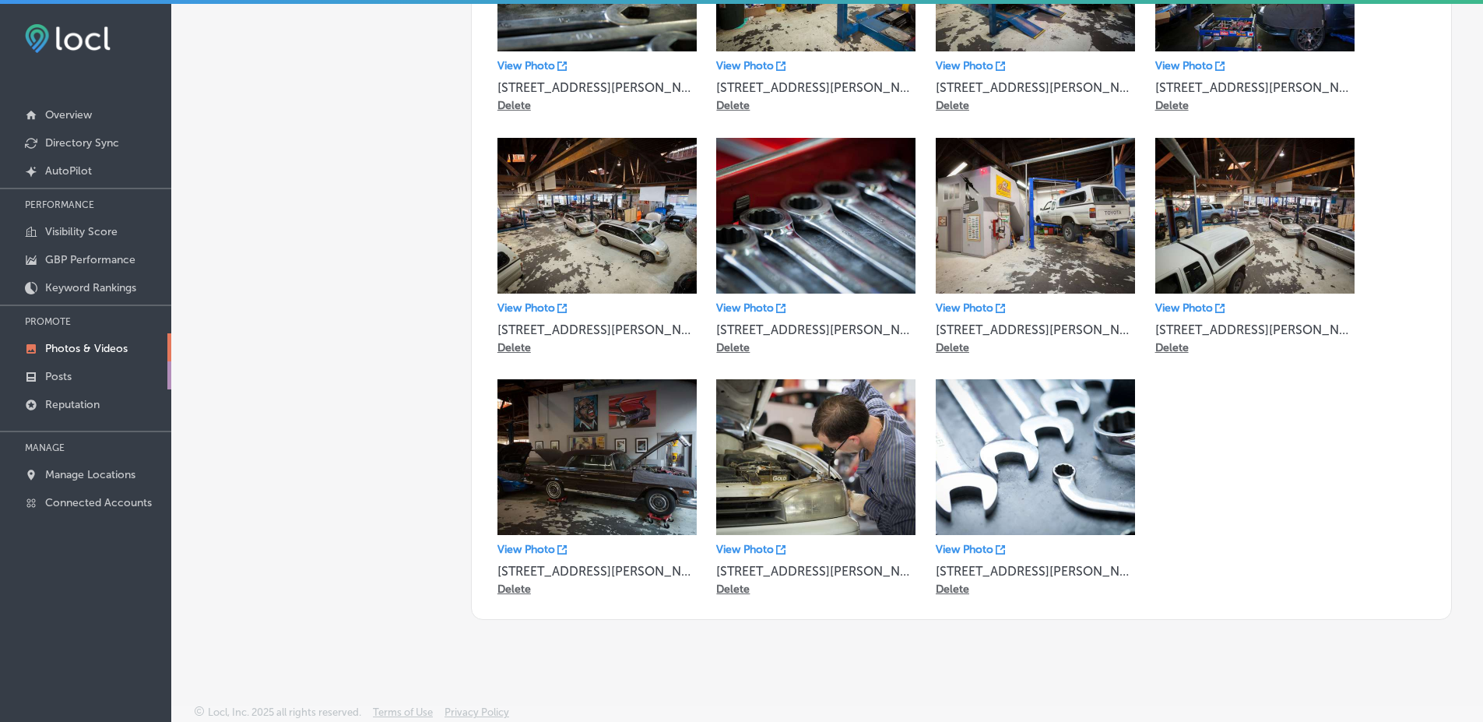
click at [129, 374] on link "Posts" at bounding box center [85, 375] width 171 height 28
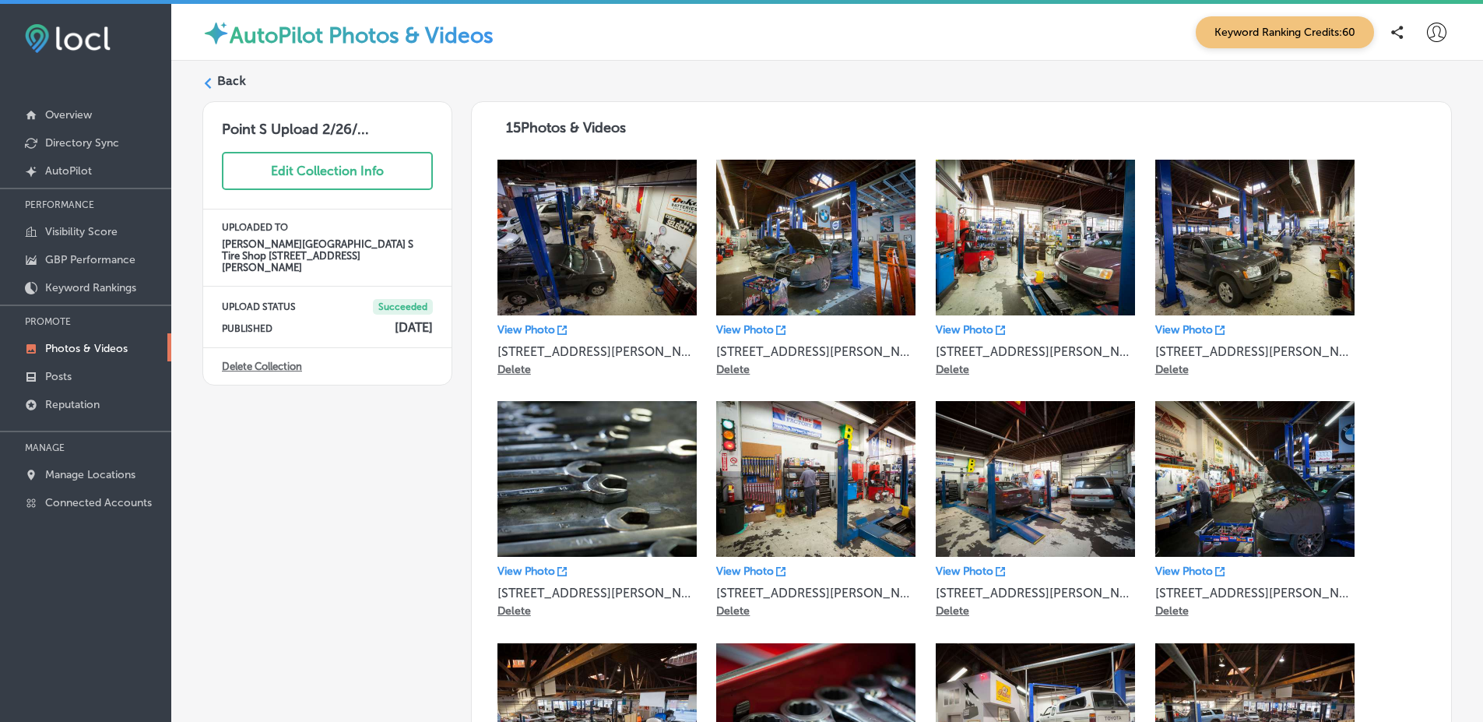
click at [220, 81] on label "Back" at bounding box center [231, 80] width 29 height 17
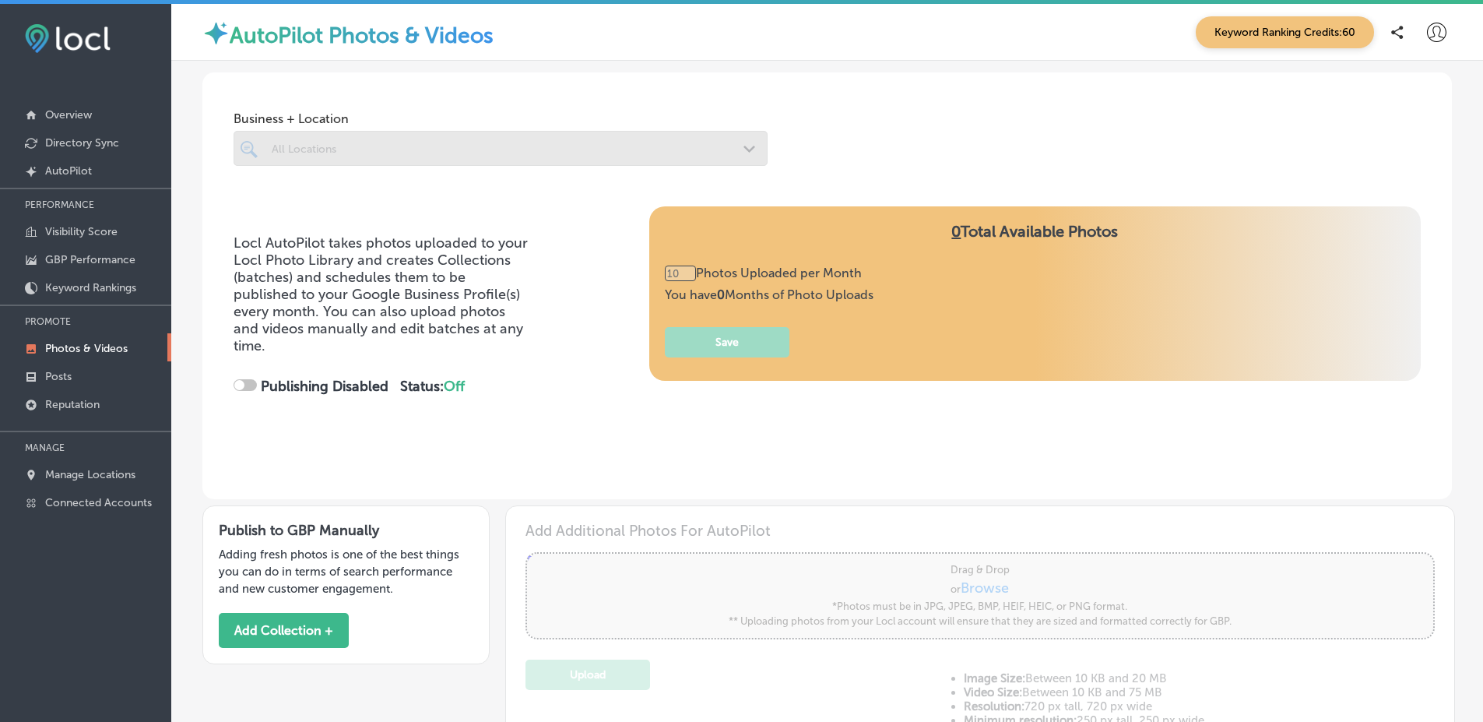
type input "5"
checkbox input "true"
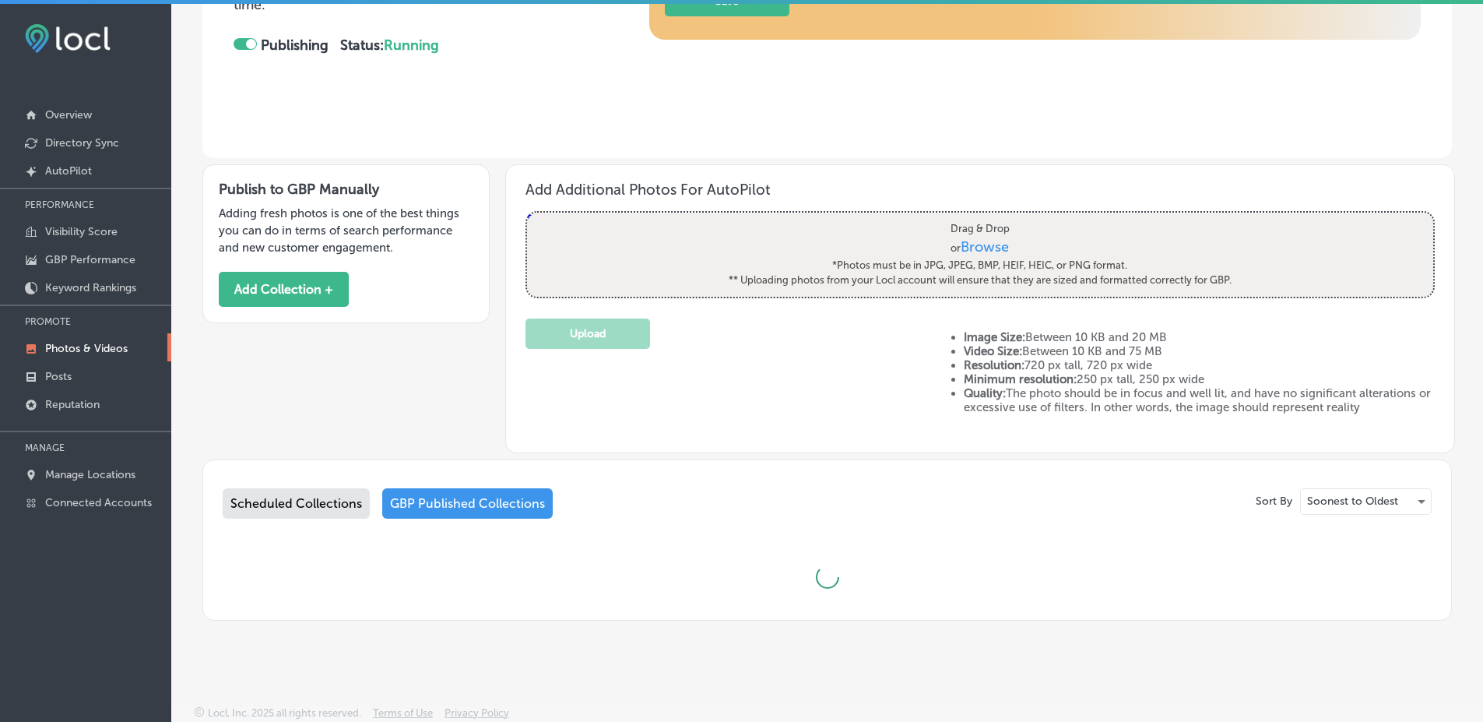
type input "5"
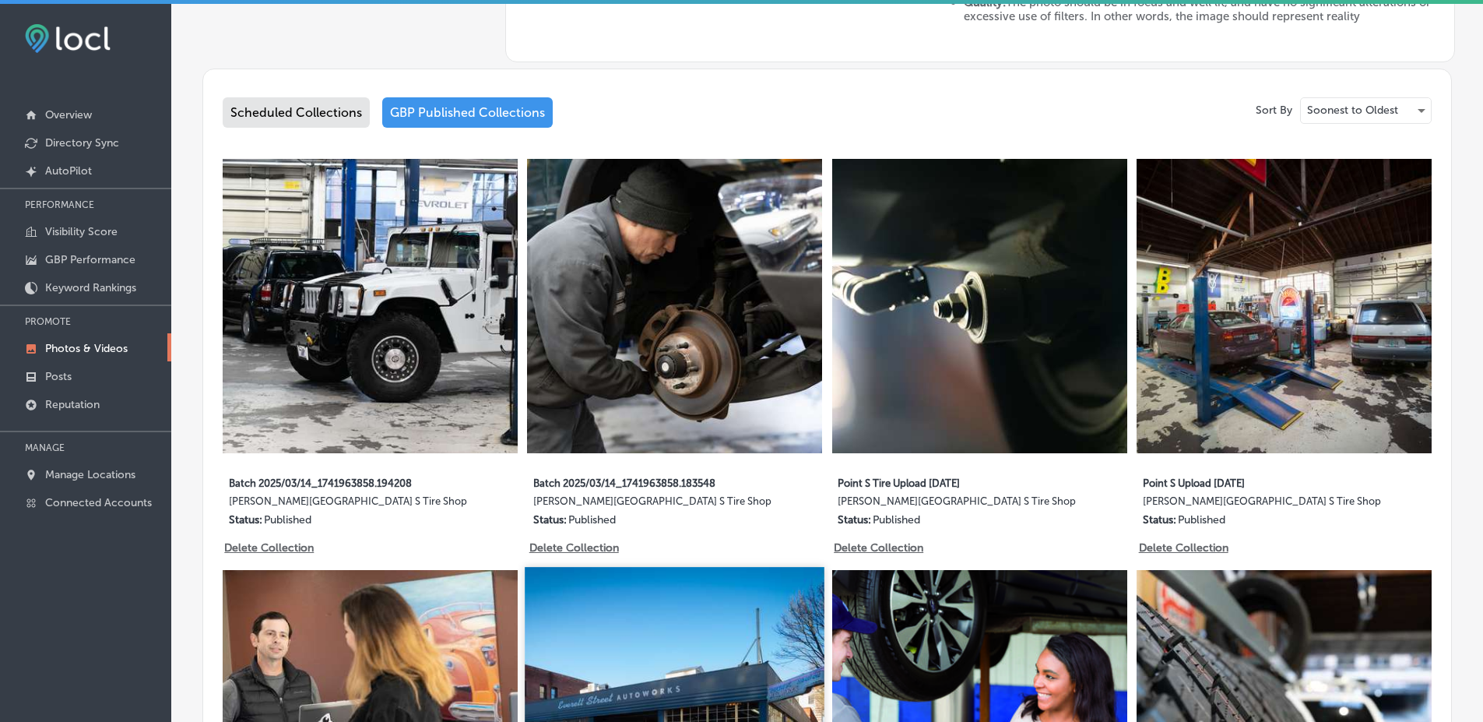
scroll to position [744, 0]
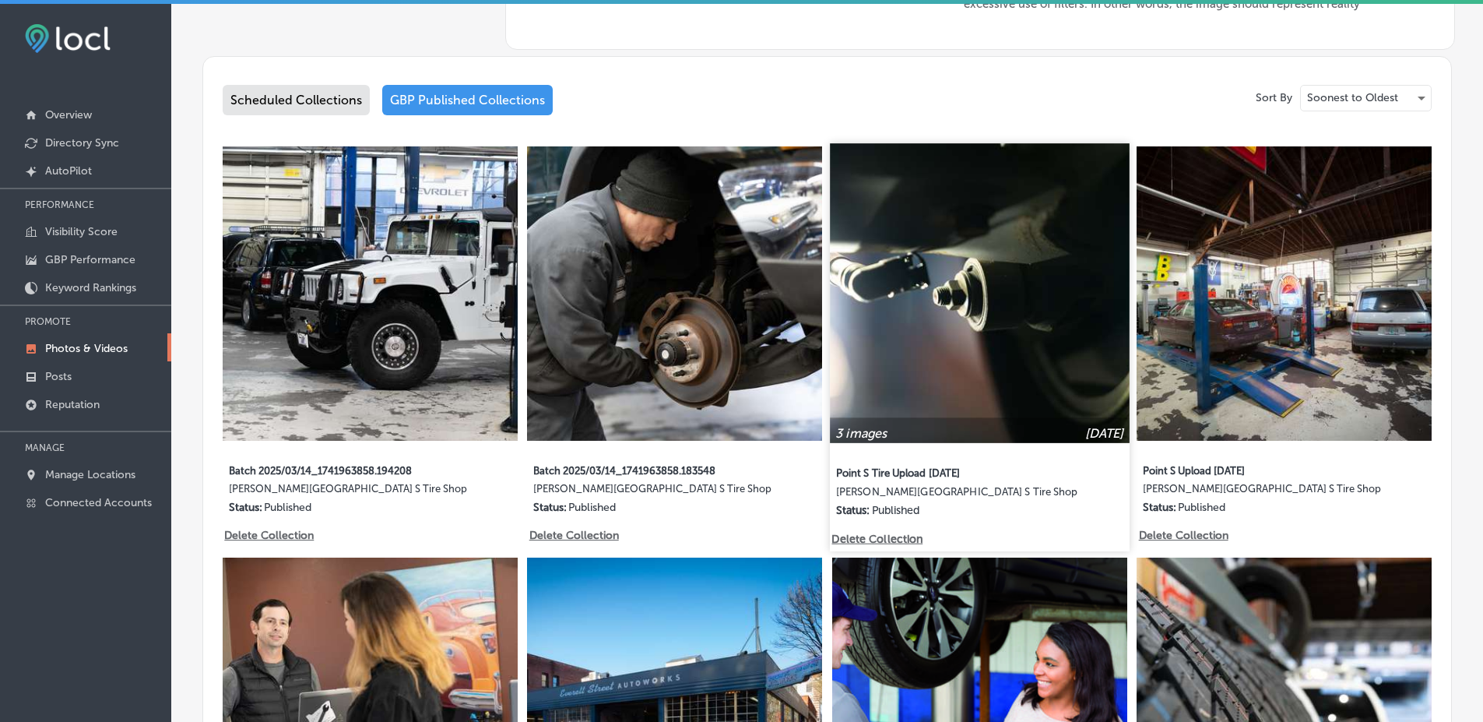
click at [959, 410] on img at bounding box center [979, 292] width 299 height 299
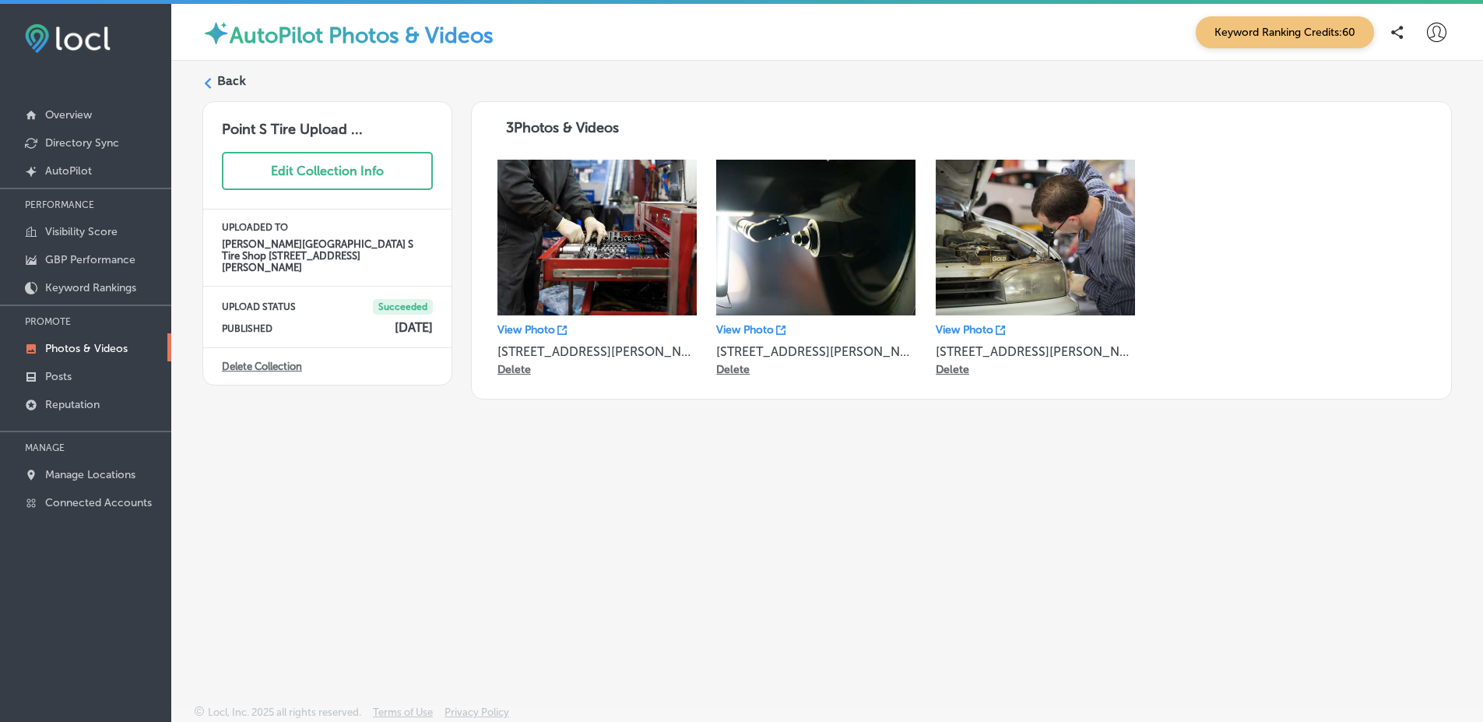
click at [236, 75] on label "Back" at bounding box center [231, 80] width 29 height 17
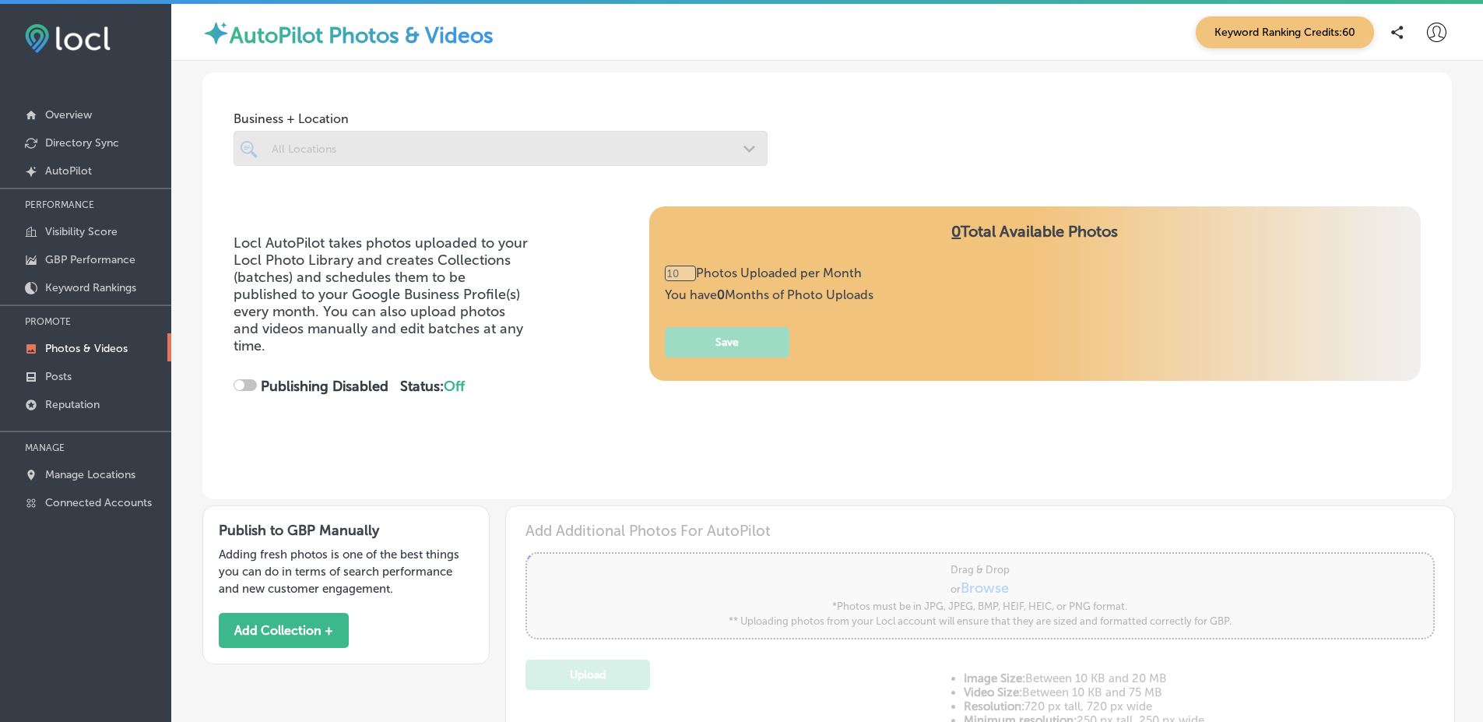
scroll to position [341, 0]
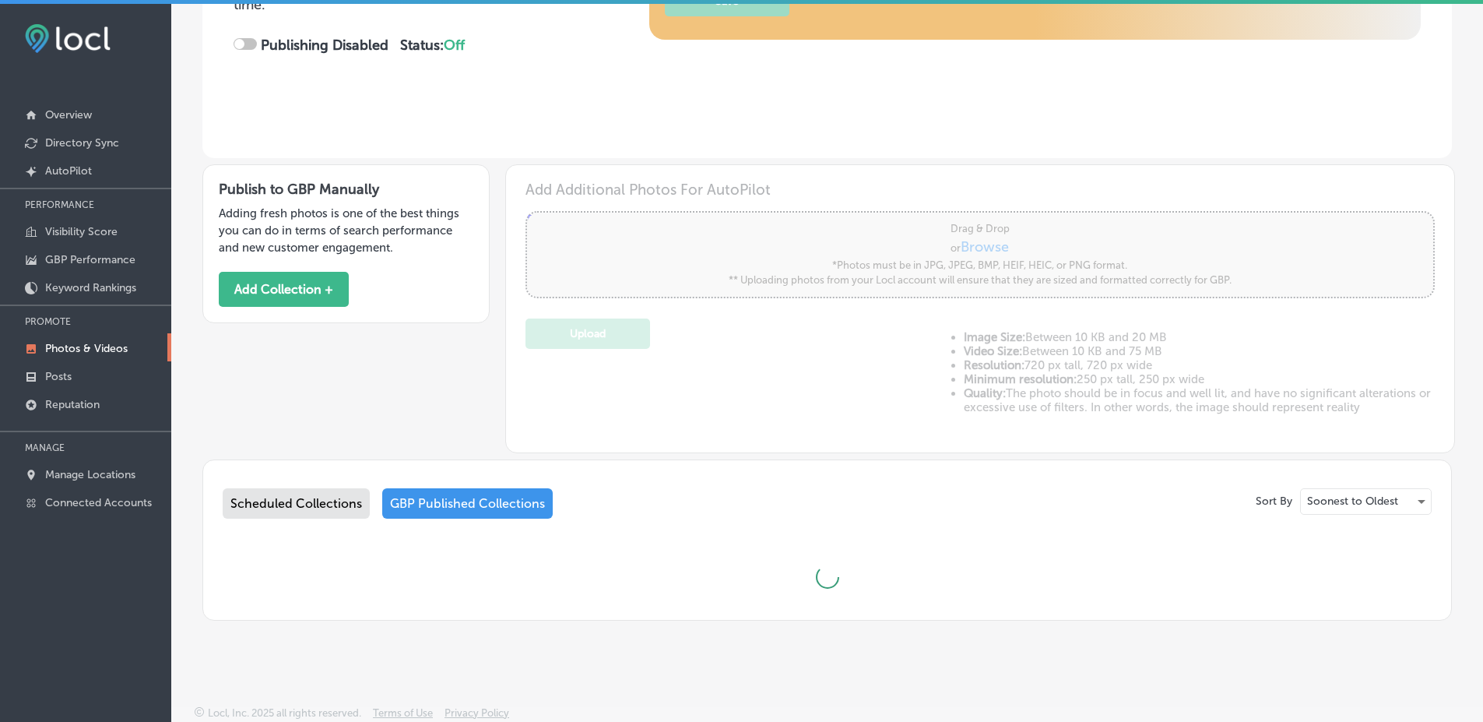
type input "5"
checkbox input "true"
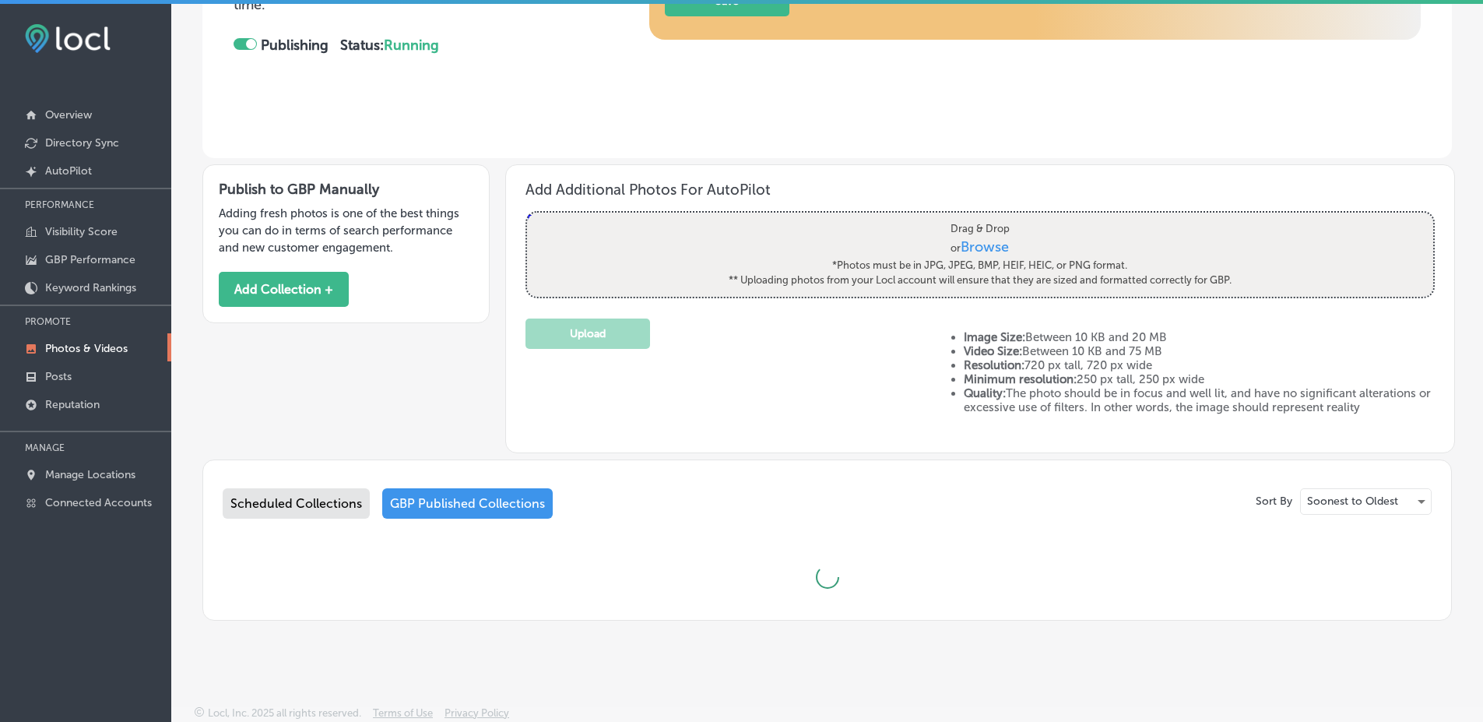
type input "5"
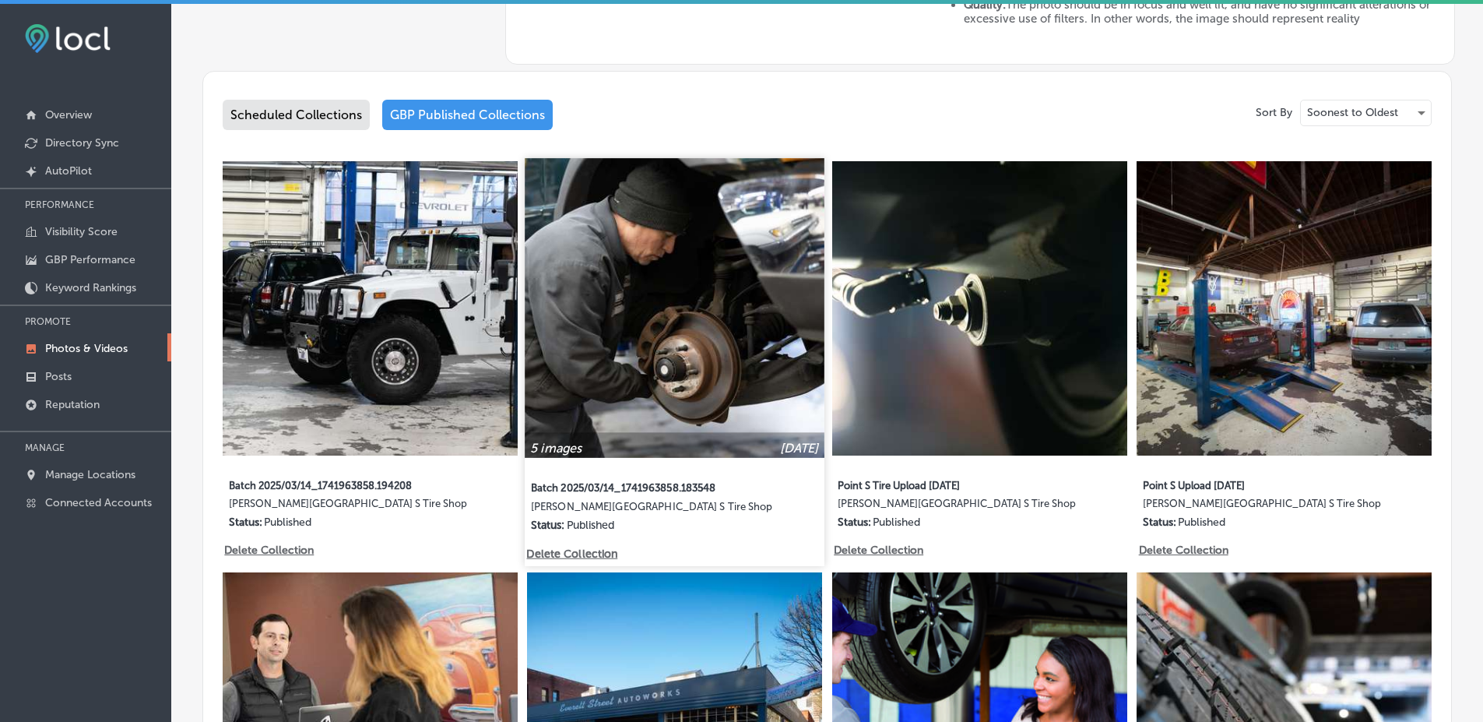
scroll to position [736, 0]
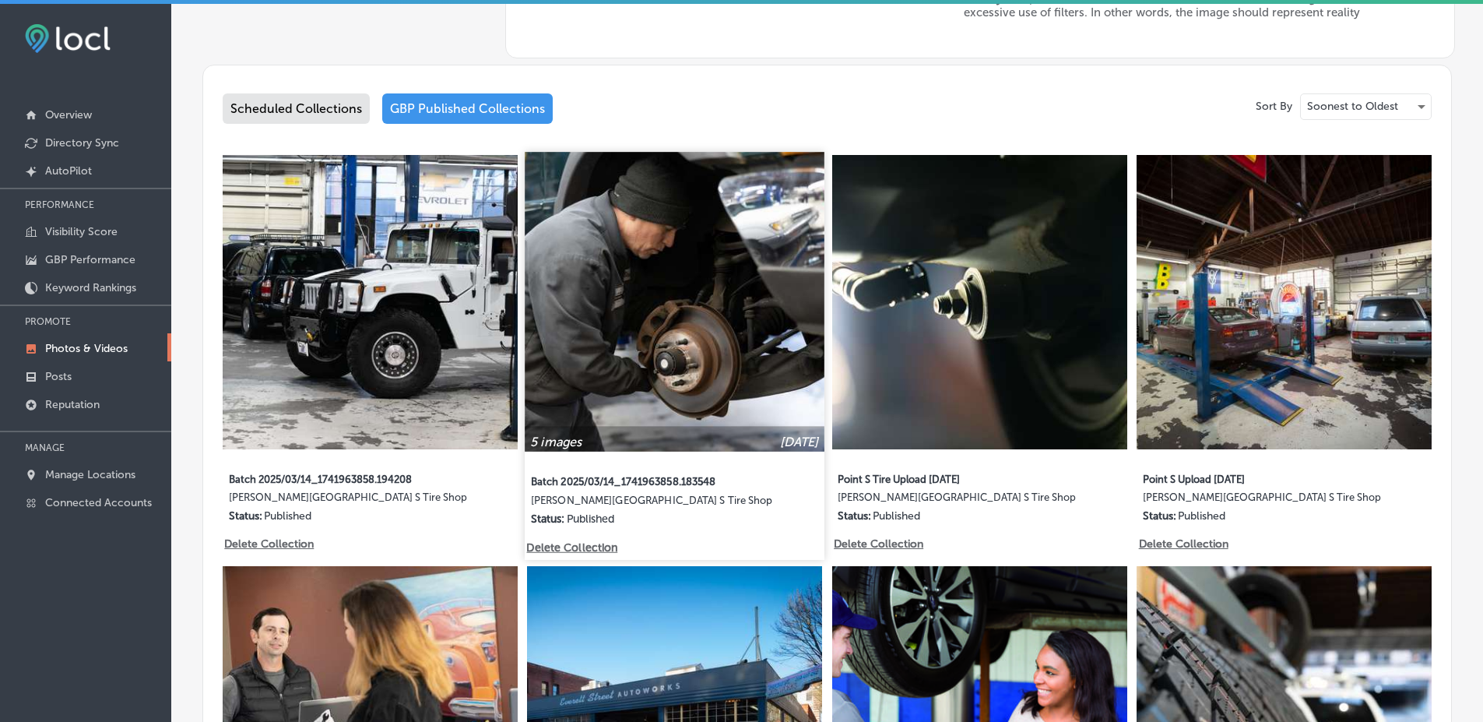
click at [590, 409] on img at bounding box center [674, 301] width 299 height 299
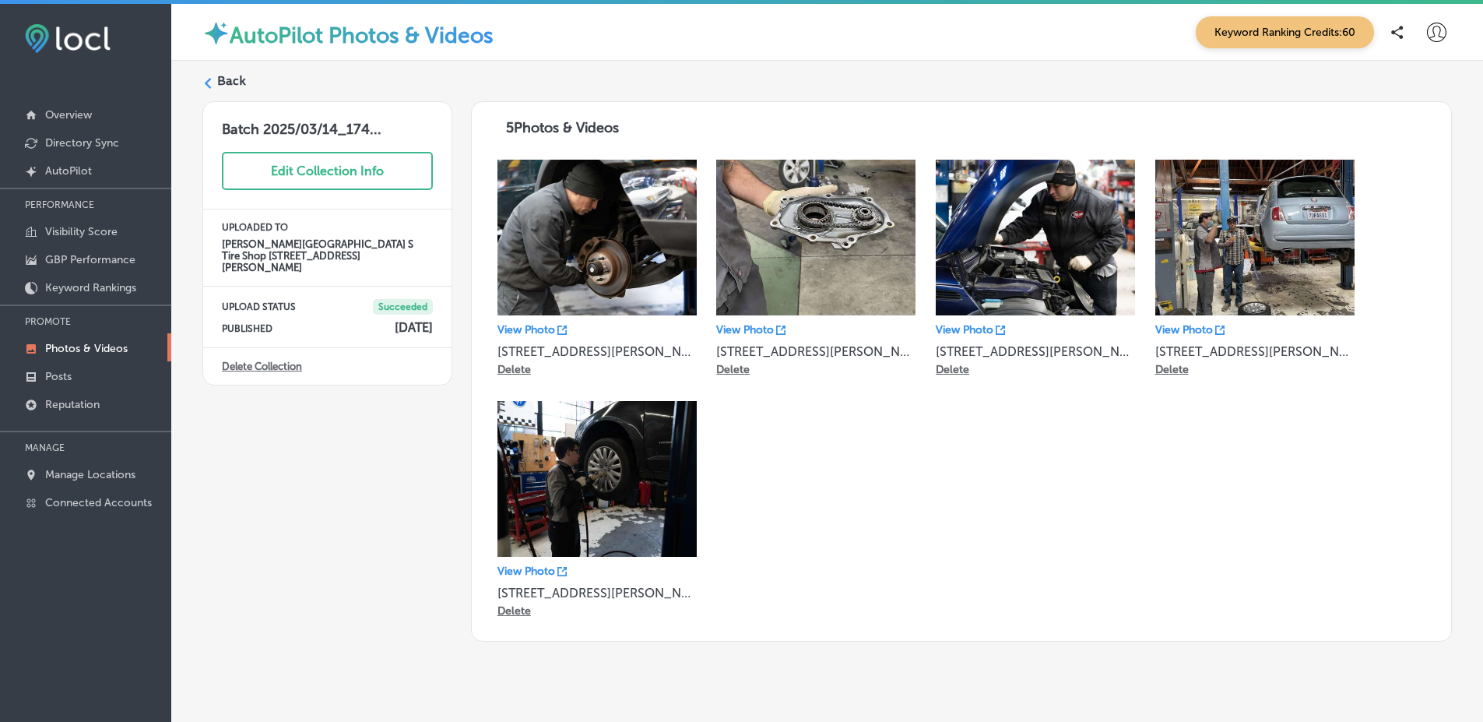
click at [233, 86] on label "Back" at bounding box center [231, 80] width 29 height 17
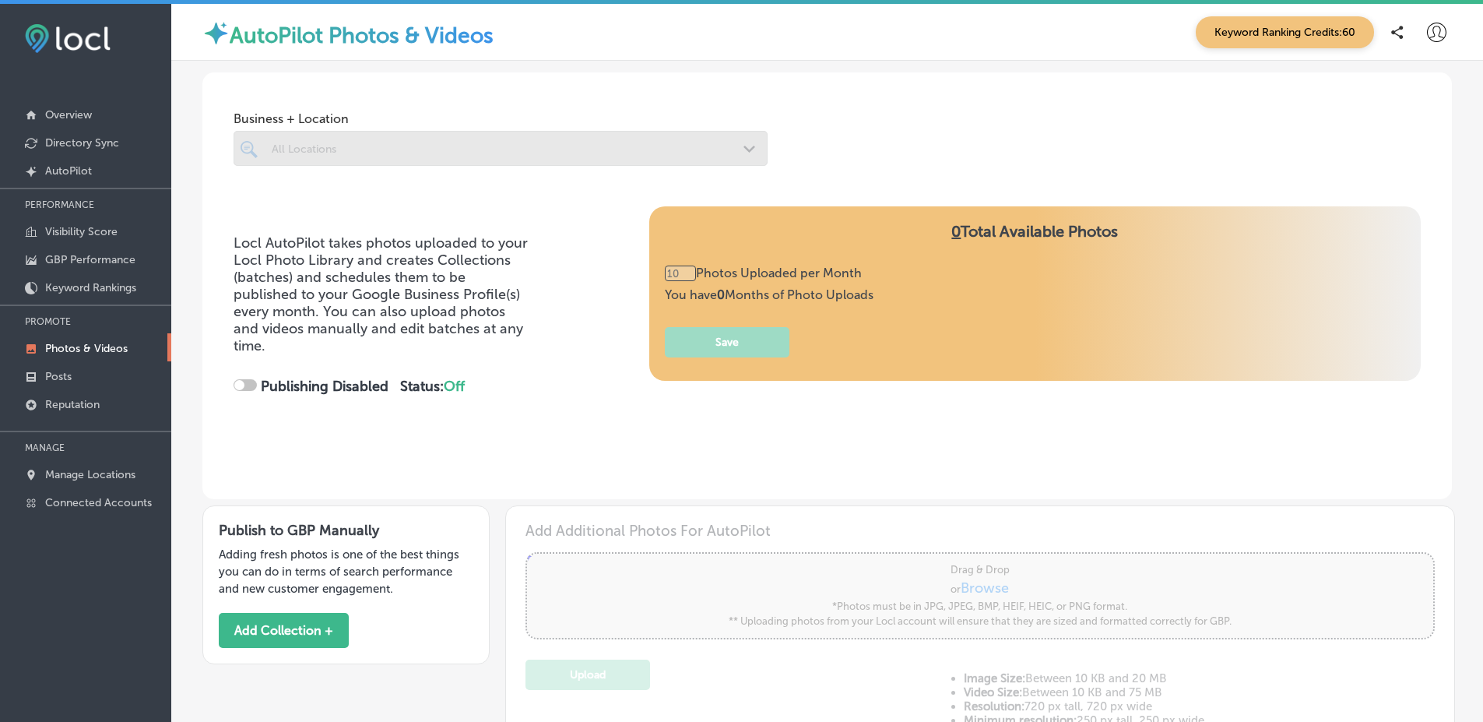
type input "5"
checkbox input "true"
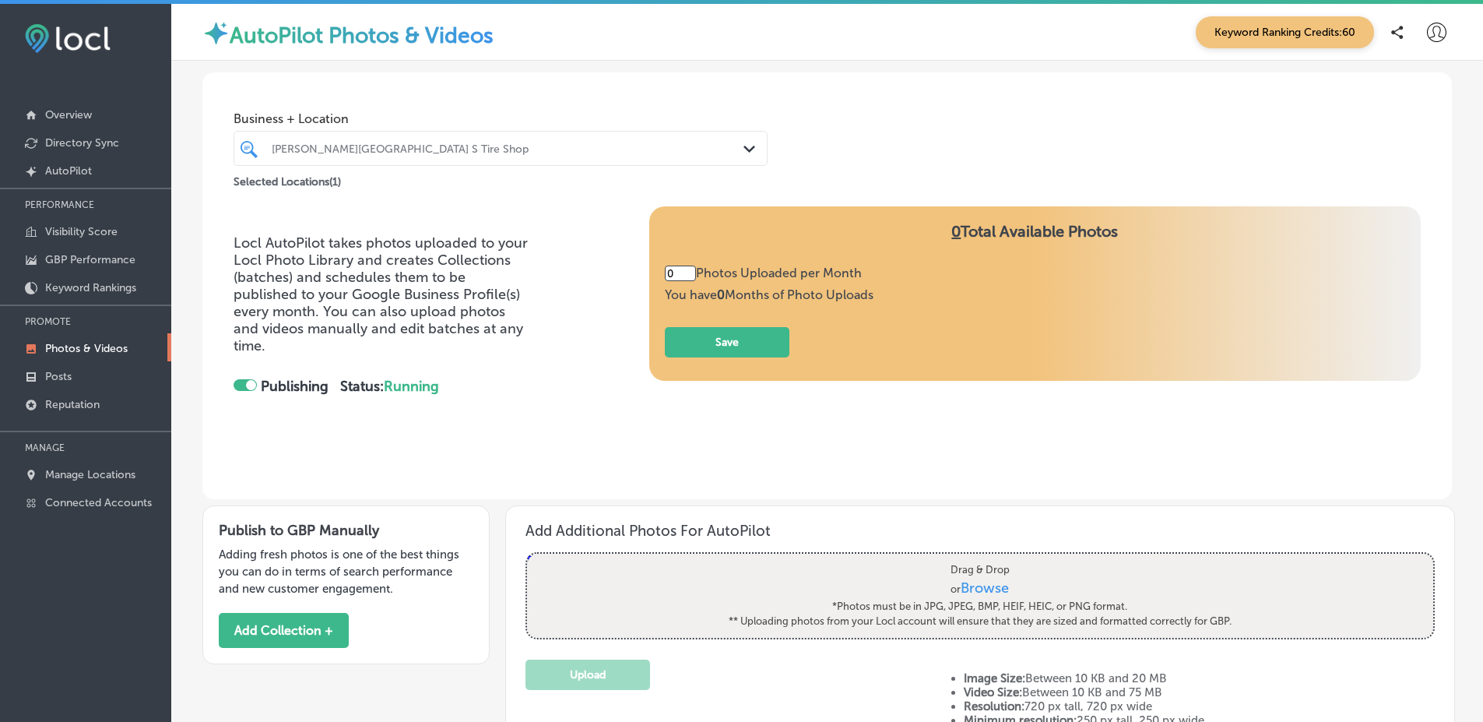
scroll to position [341, 0]
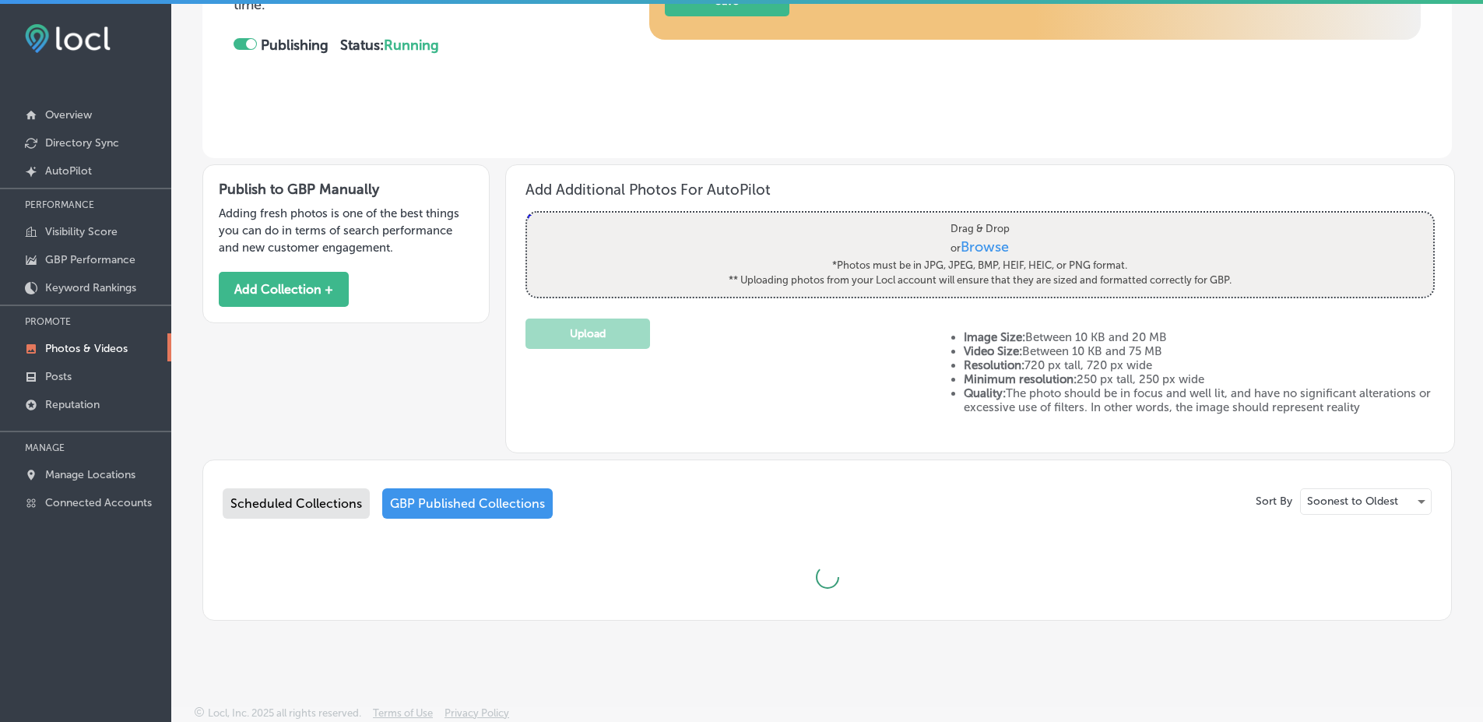
type input "5"
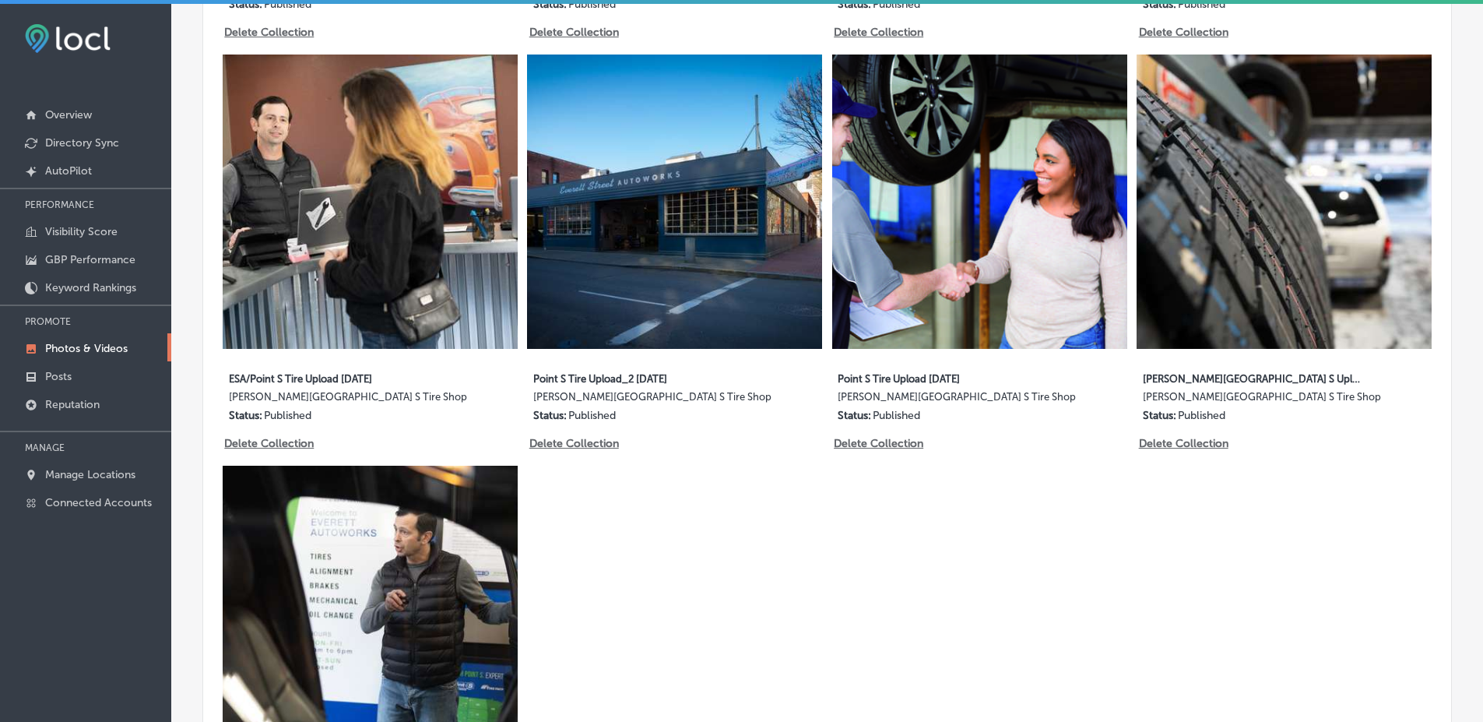
scroll to position [1275, 0]
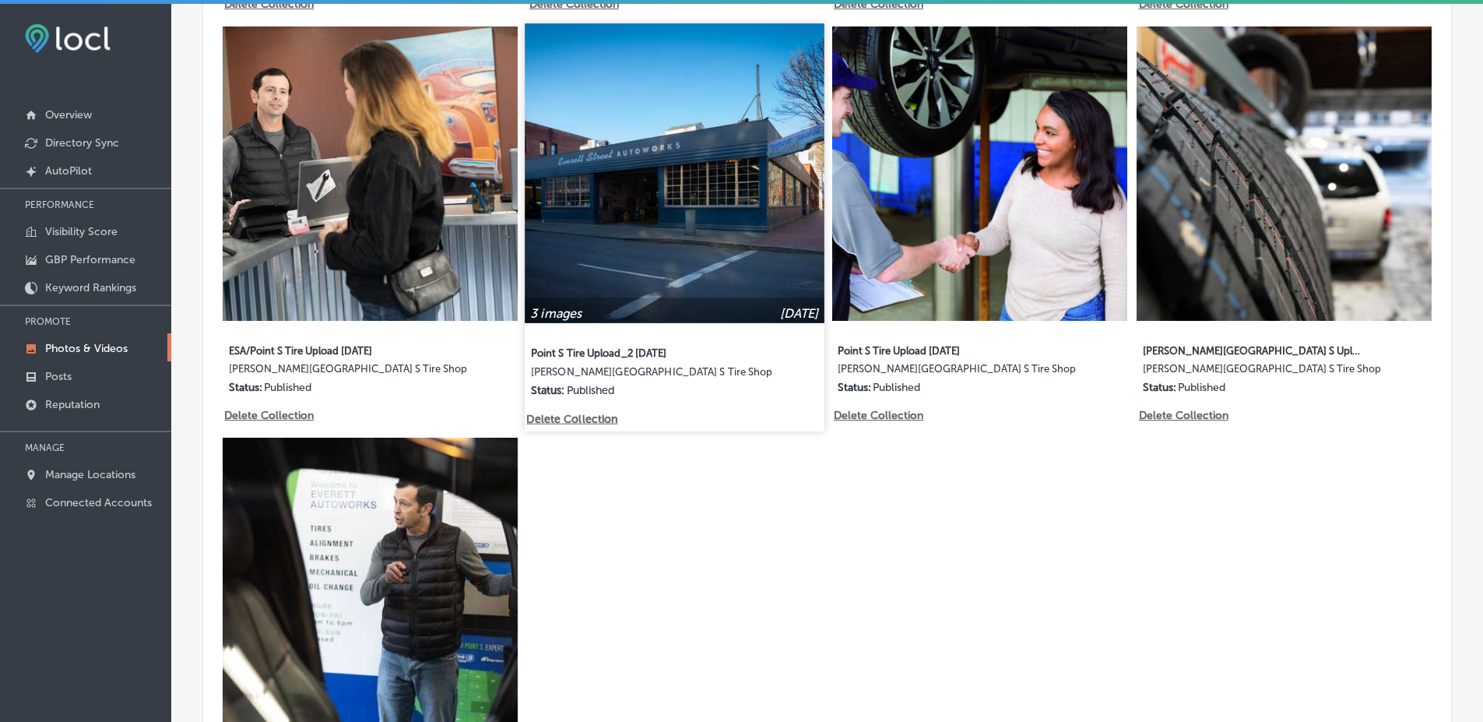
click at [606, 161] on img at bounding box center [674, 172] width 299 height 299
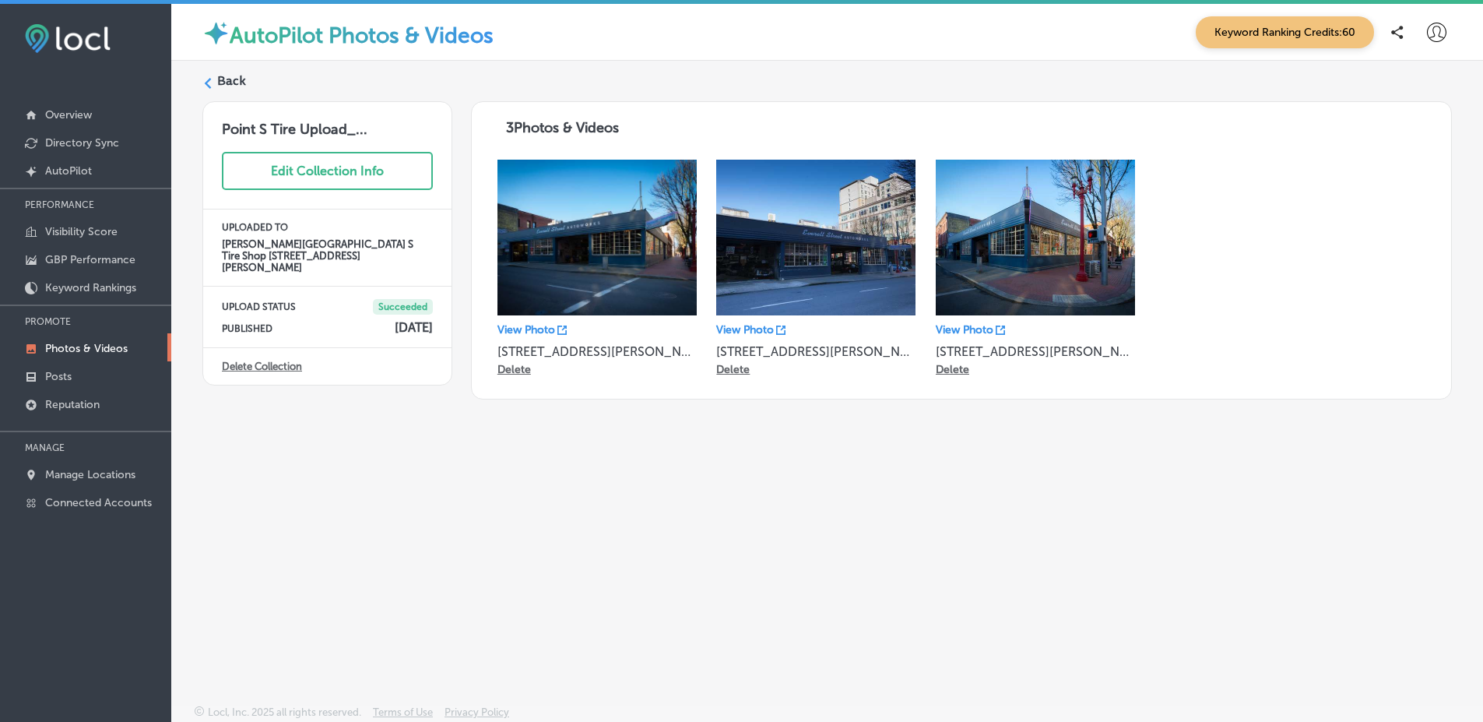
click at [237, 76] on label "Back" at bounding box center [231, 80] width 29 height 17
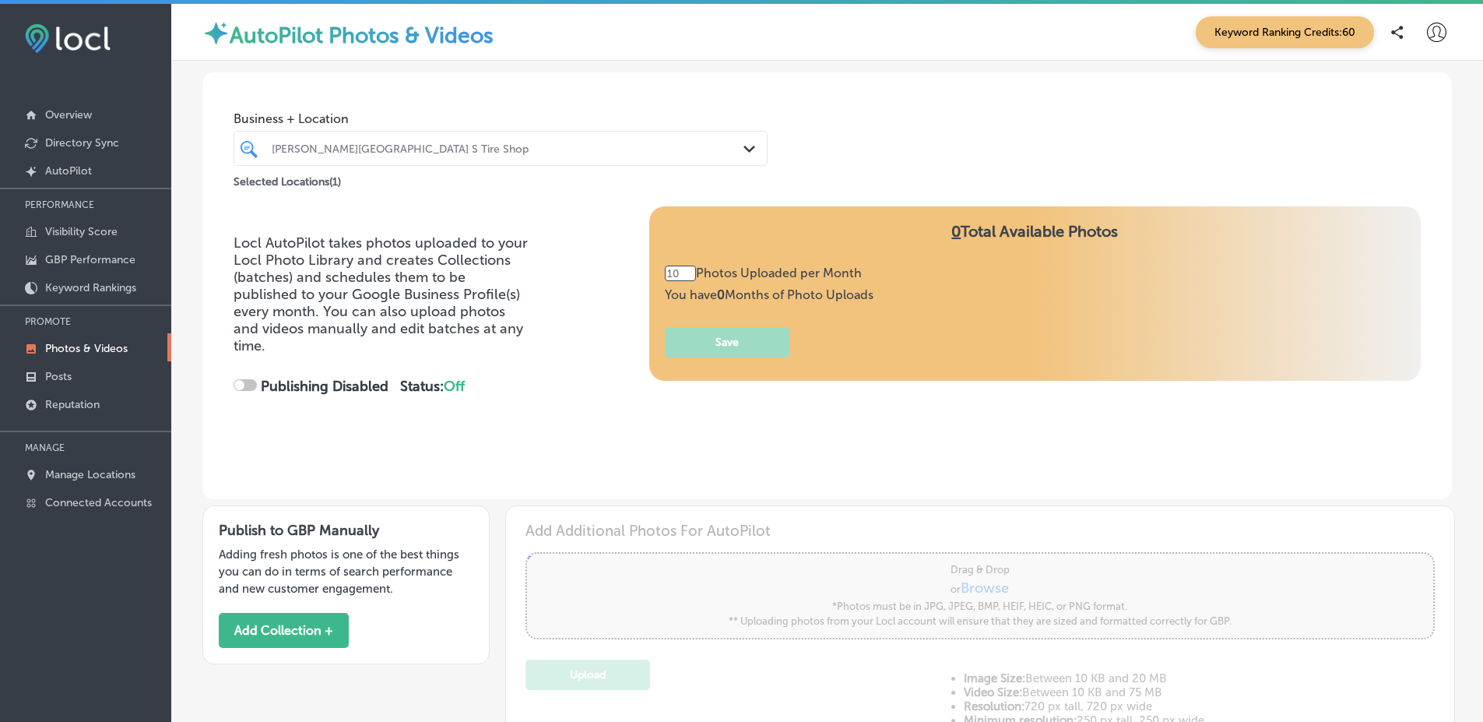
type input "5"
checkbox input "true"
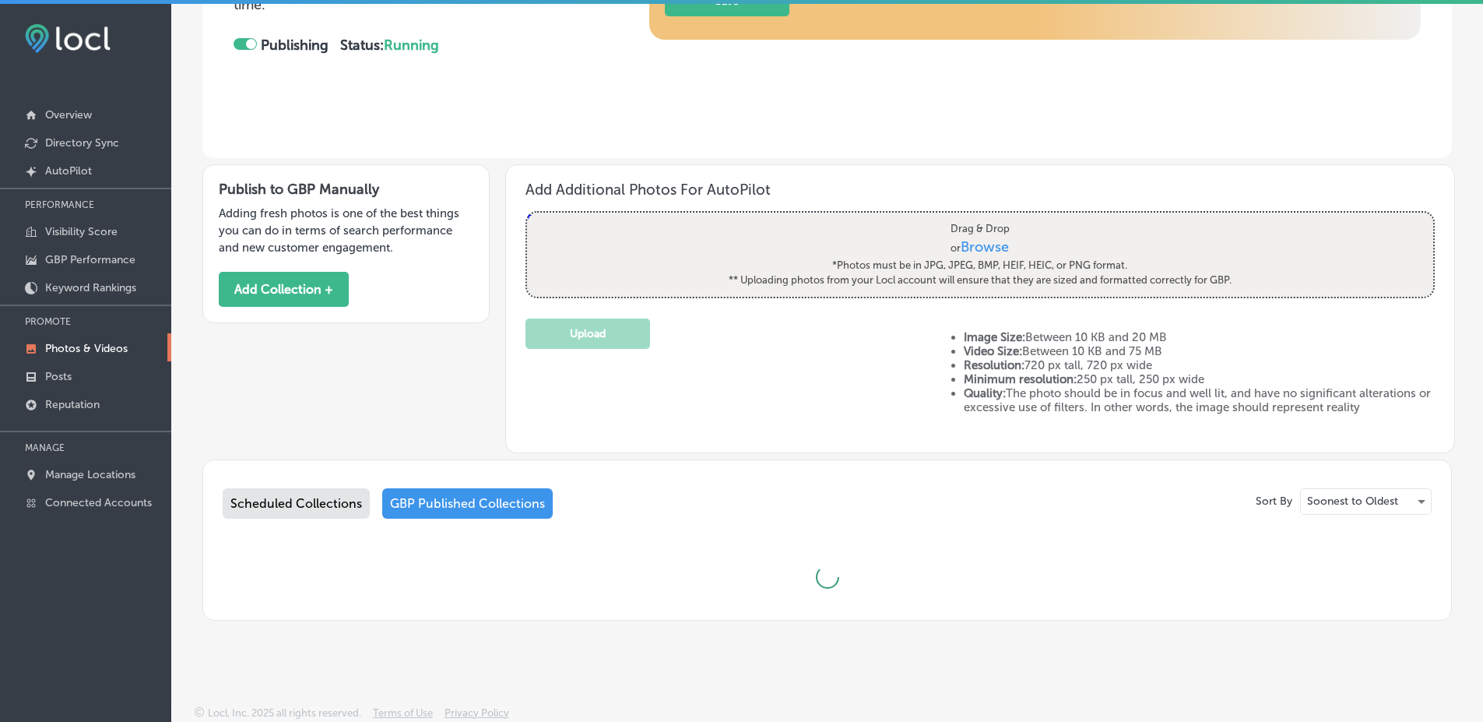
type input "5"
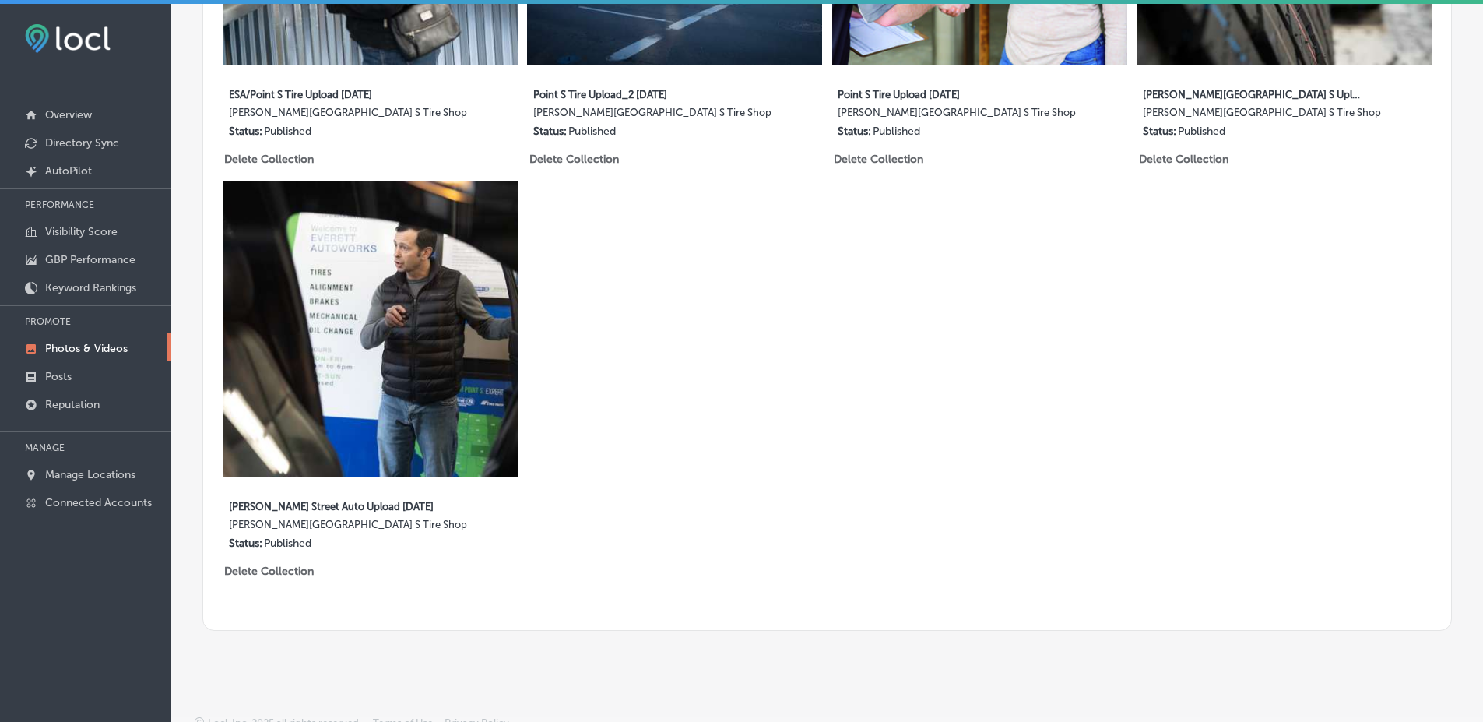
scroll to position [959, 0]
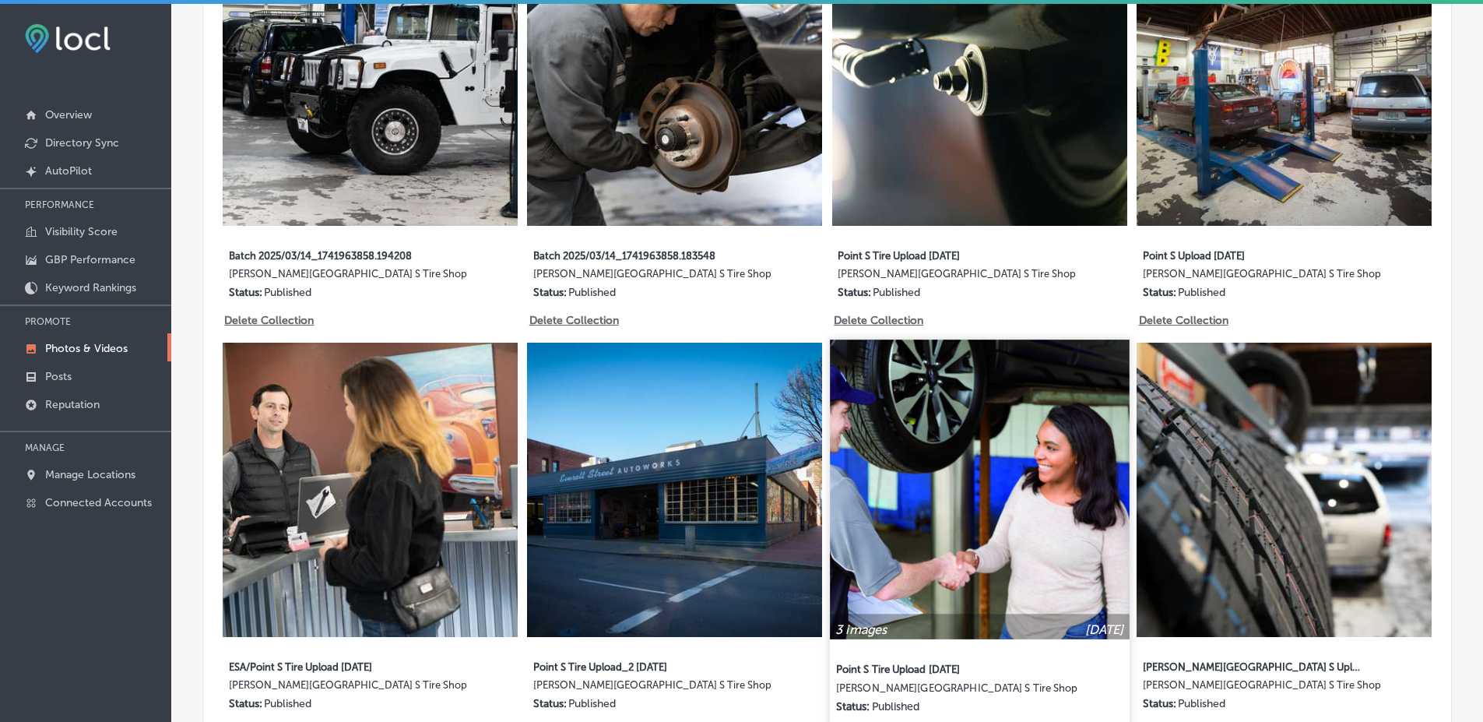
click at [923, 475] on img at bounding box center [979, 488] width 299 height 299
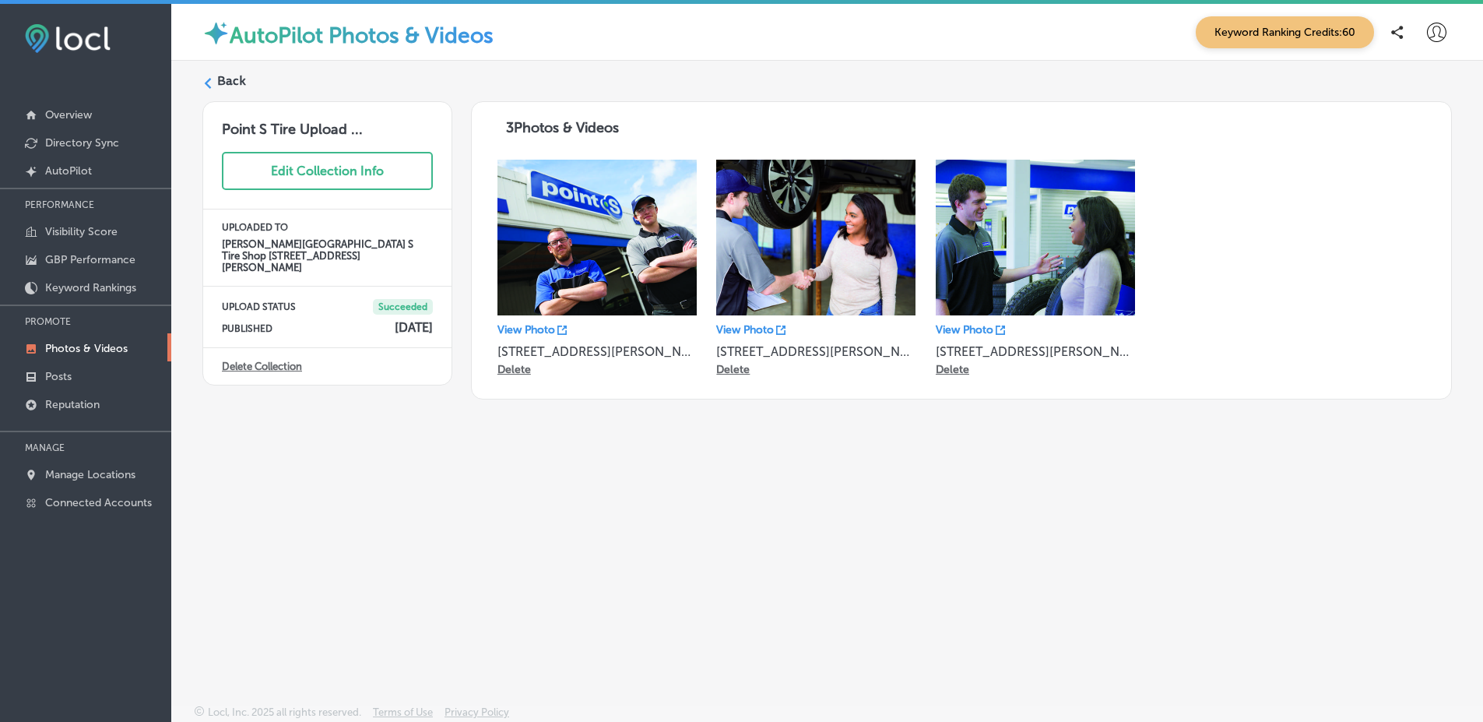
click at [243, 86] on label "Back" at bounding box center [231, 80] width 29 height 17
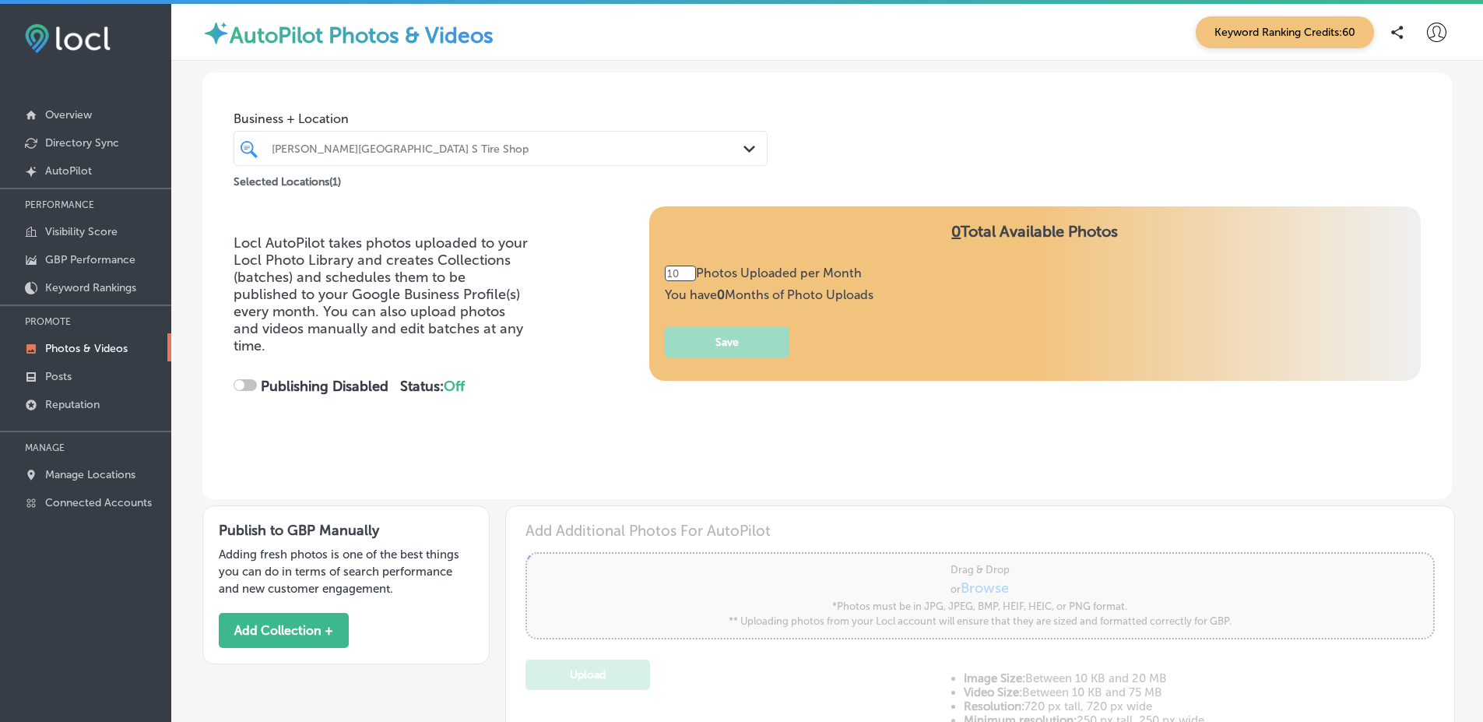
type input "5"
checkbox input "true"
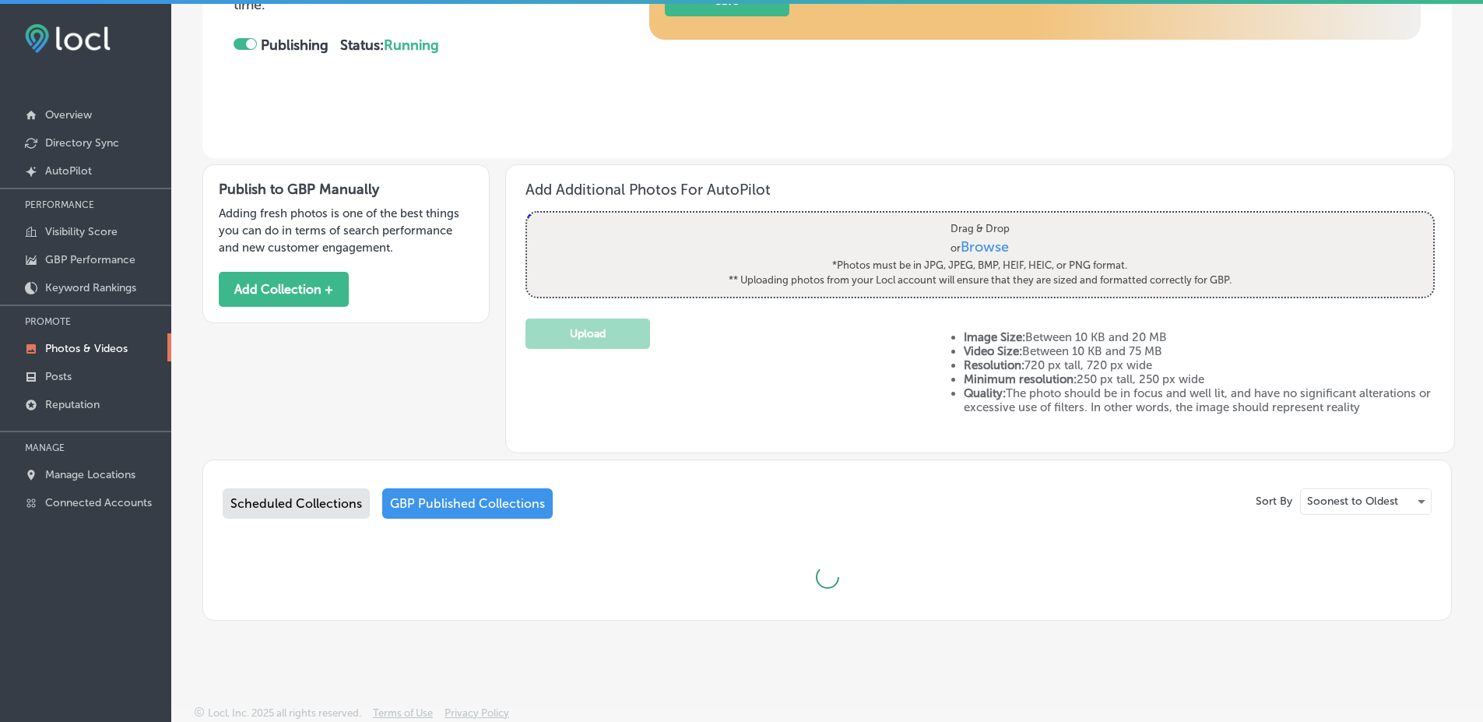
type input "5"
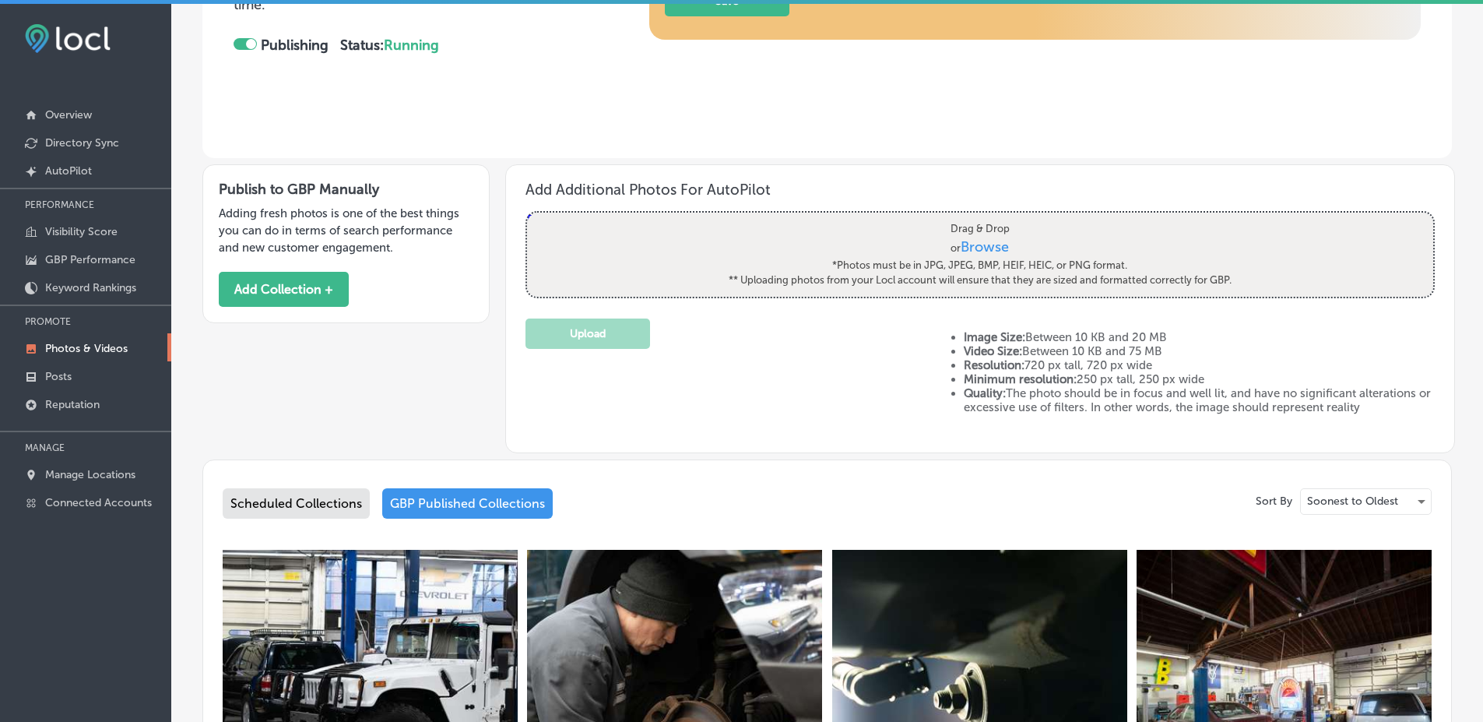
scroll to position [802, 0]
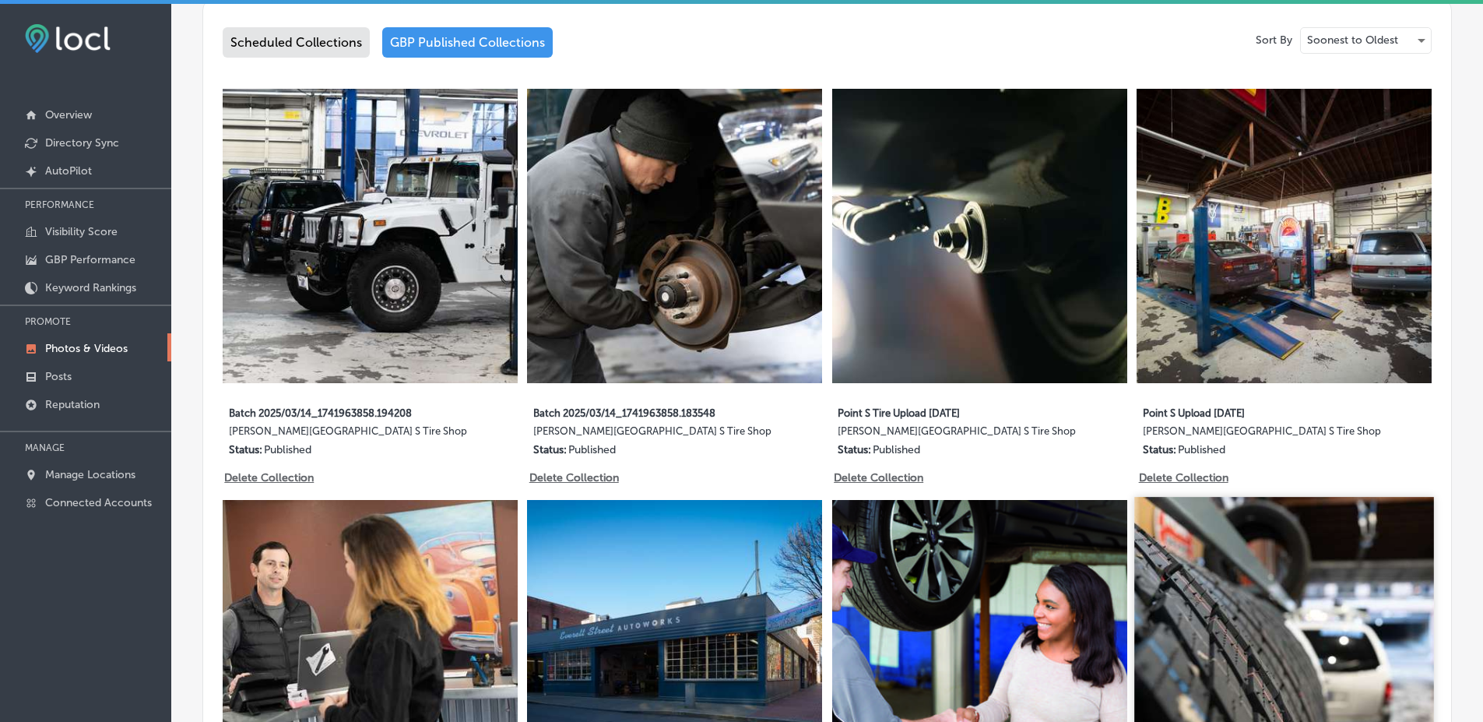
click at [1206, 560] on img at bounding box center [1284, 646] width 299 height 299
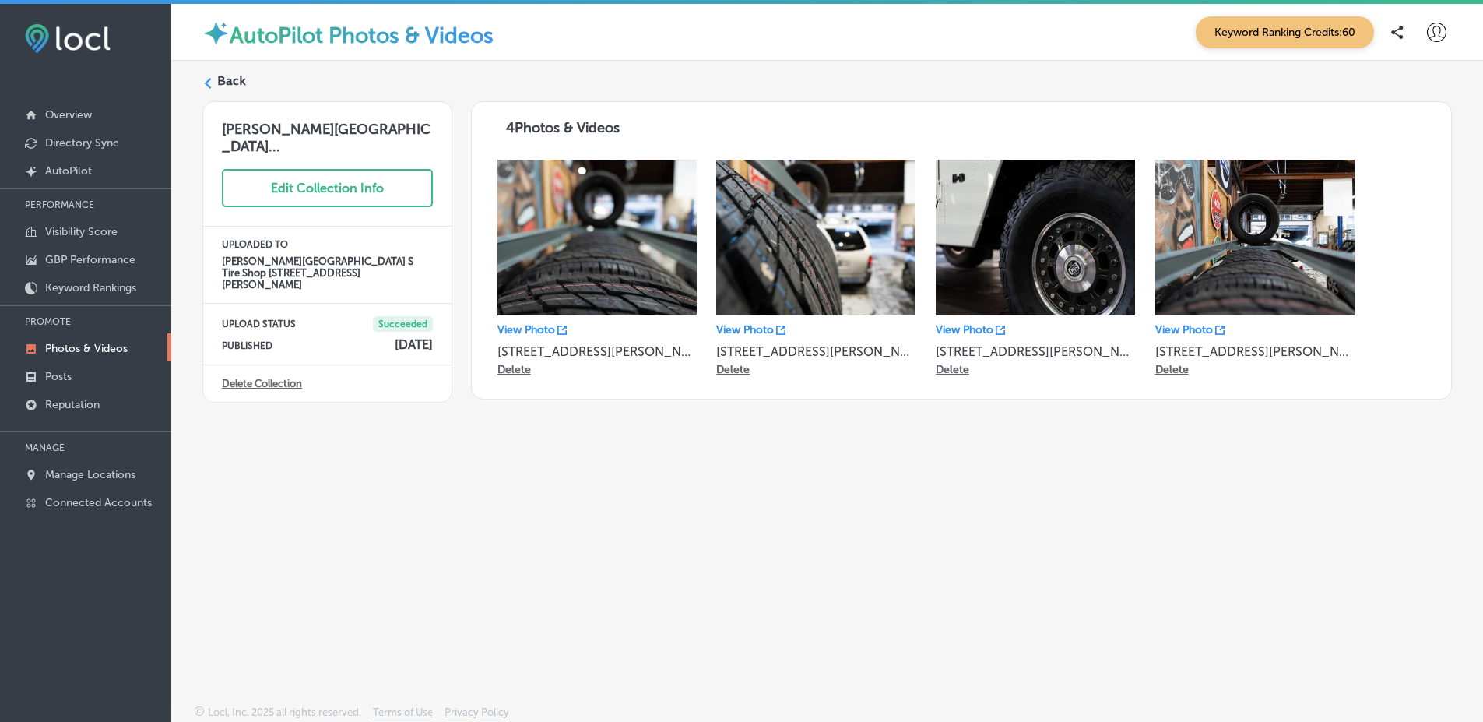
click at [222, 83] on label "Back" at bounding box center [231, 80] width 29 height 17
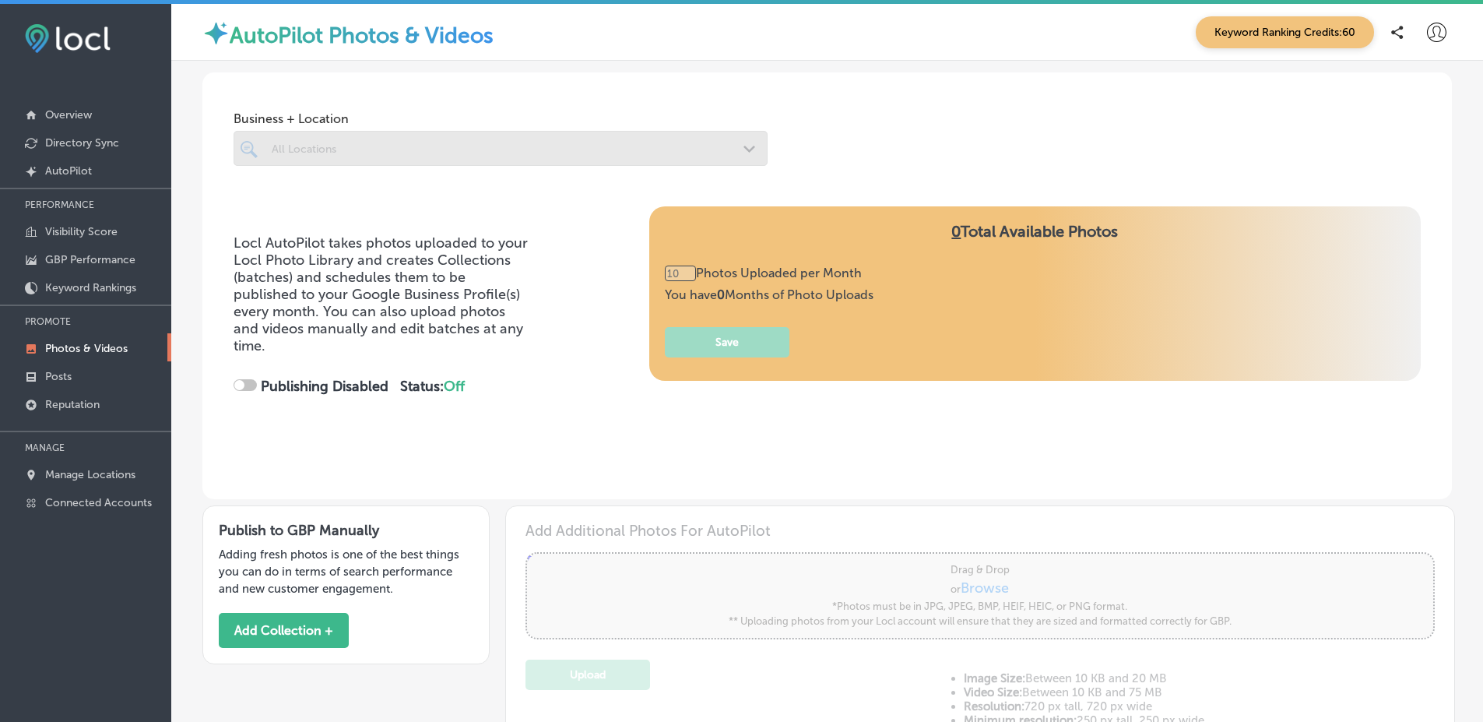
type input "5"
checkbox input "true"
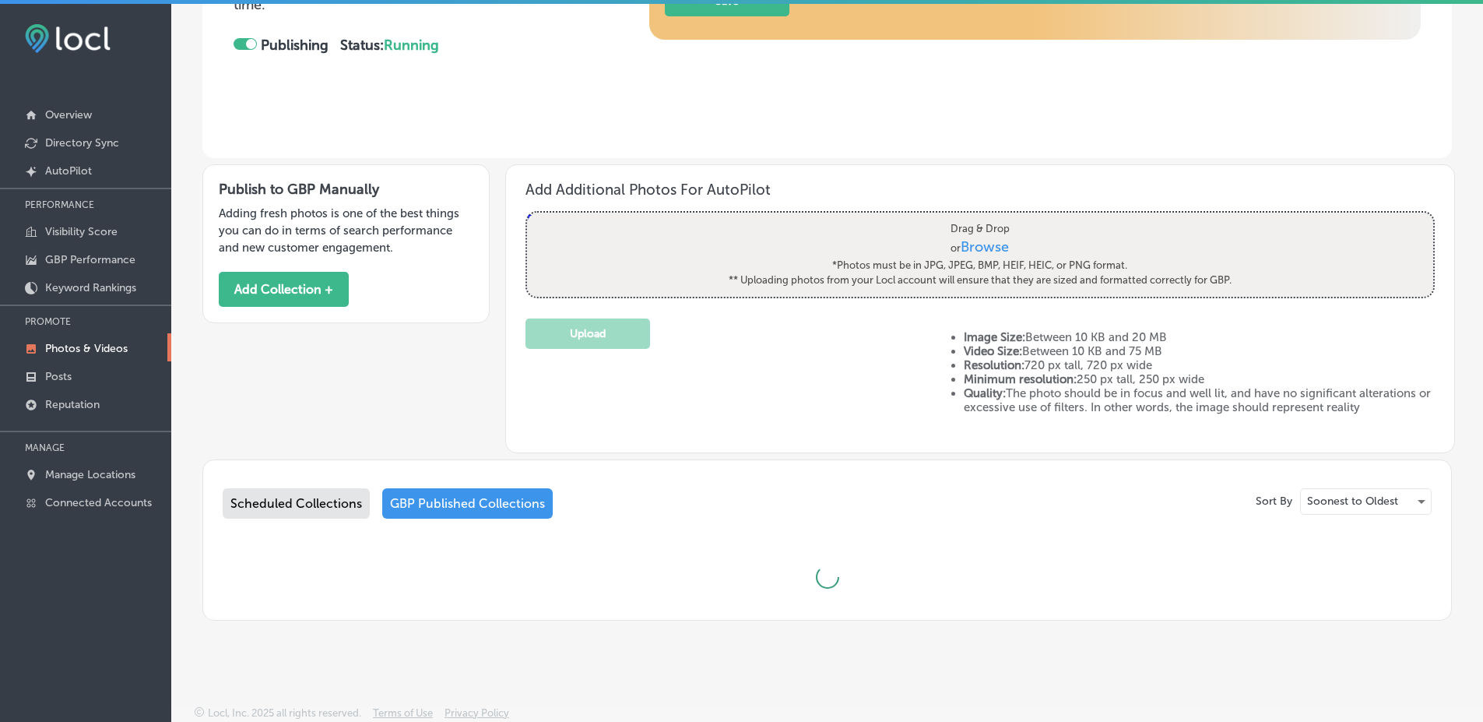
type input "5"
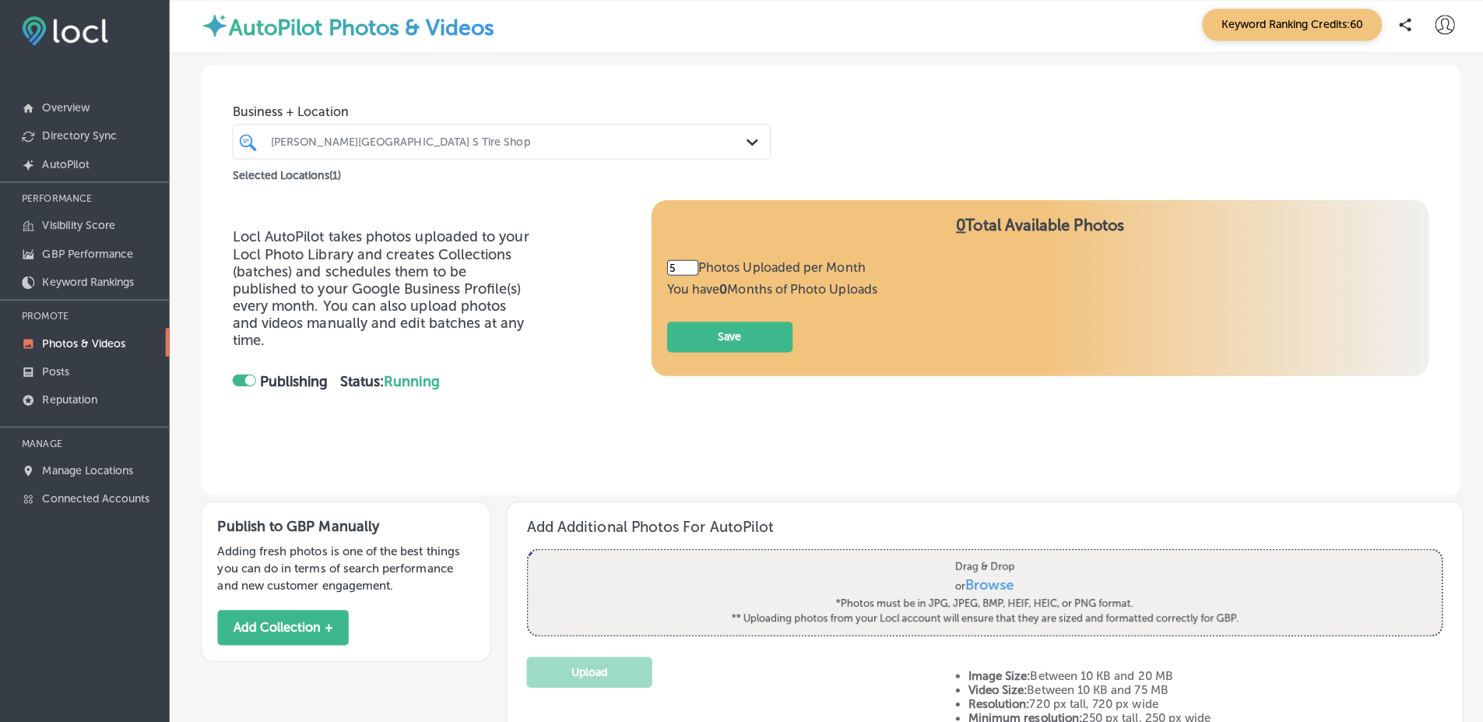
click at [397, 143] on div "[PERSON_NAME][GEOGRAPHIC_DATA] S Tire Shop" at bounding box center [508, 144] width 473 height 13
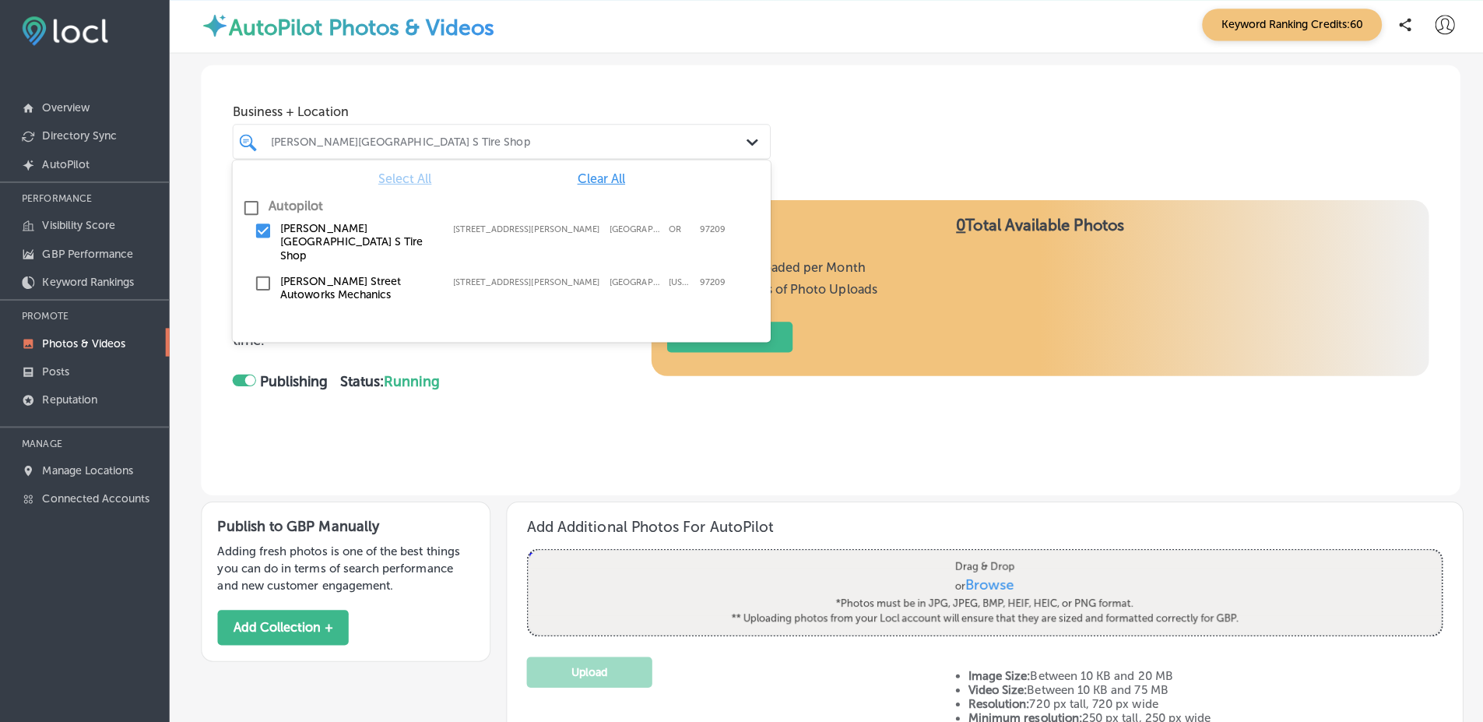
click at [363, 276] on label "[PERSON_NAME] Street Autoworks Mechanics" at bounding box center [359, 289] width 156 height 26
click at [385, 228] on label "[PERSON_NAME][GEOGRAPHIC_DATA] S Tire Shop" at bounding box center [359, 244] width 156 height 40
click at [389, 270] on div "[PERSON_NAME][GEOGRAPHIC_DATA] Autoworks Mechanics [STREET_ADDRESS][GEOGRAPHIC_…" at bounding box center [501, 289] width 534 height 39
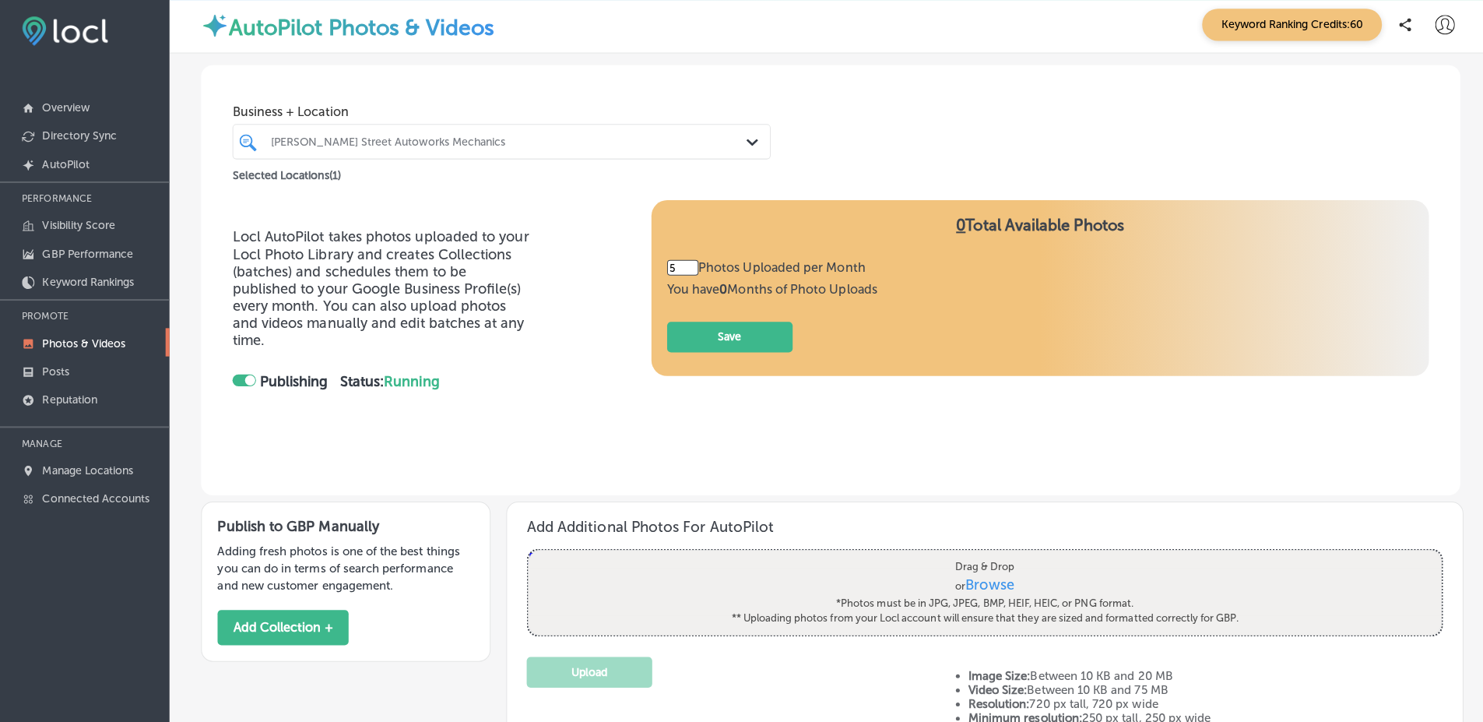
scroll to position [824, 0]
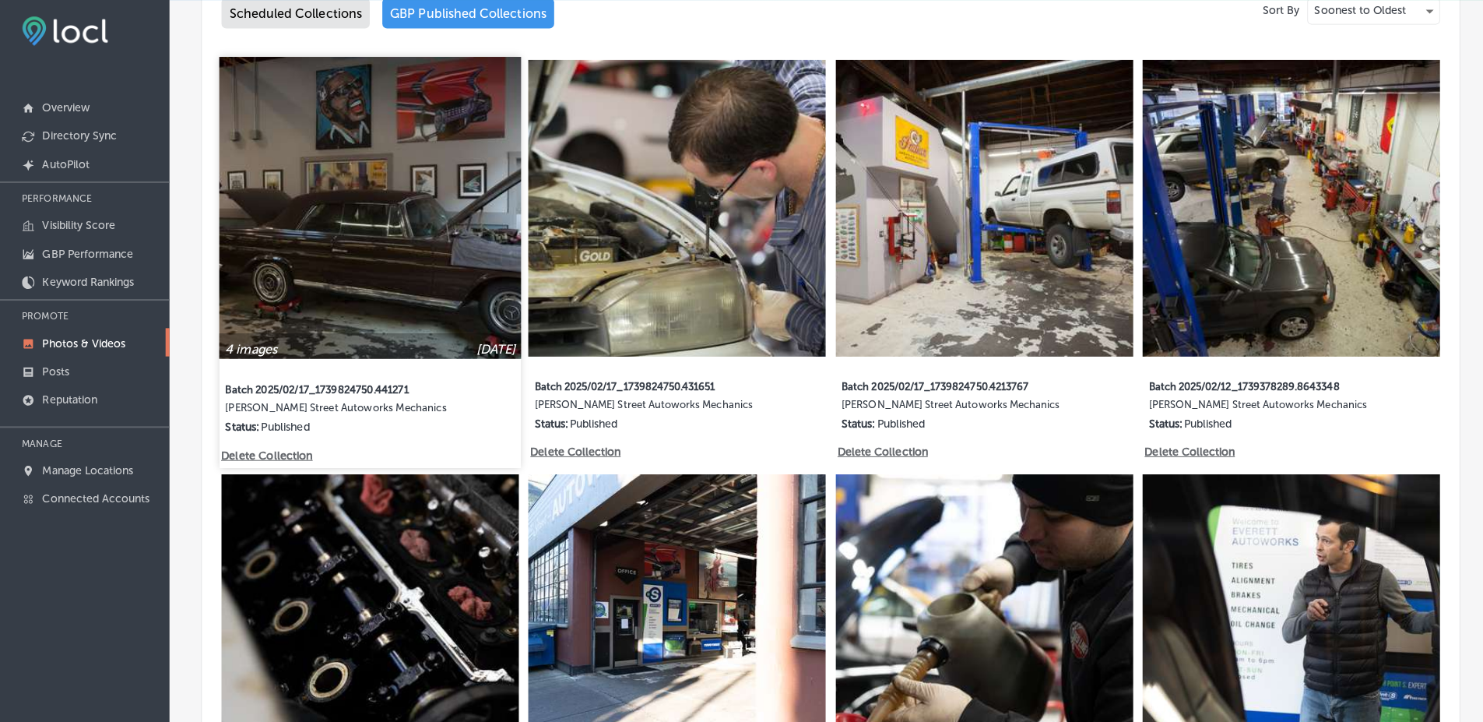
click at [460, 258] on img at bounding box center [369, 209] width 299 height 299
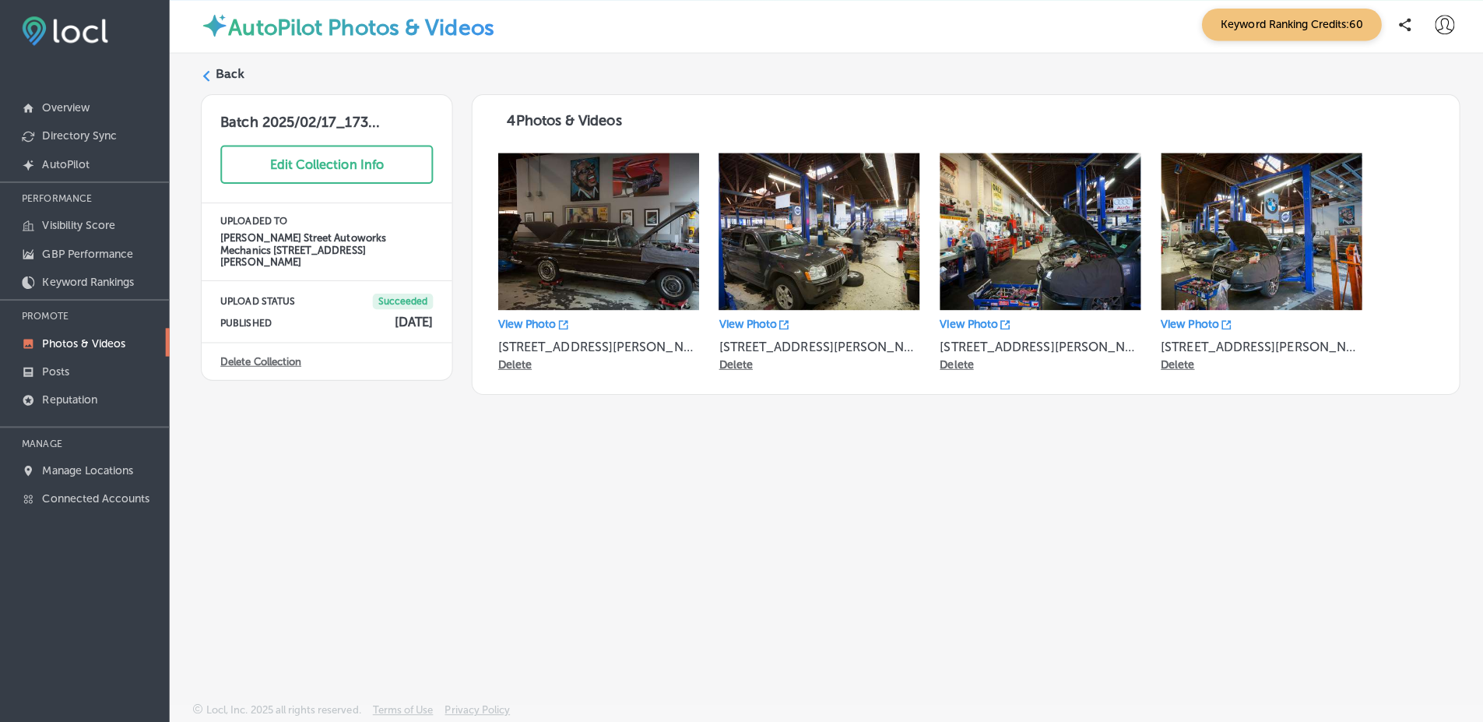
click at [220, 65] on div "Back Batch 2025/02/17_173... Edit Collection Info UPLOADED TO [PERSON_NAME][GEO…" at bounding box center [827, 342] width 1312 height 571
click at [231, 81] on label "Back" at bounding box center [231, 77] width 29 height 17
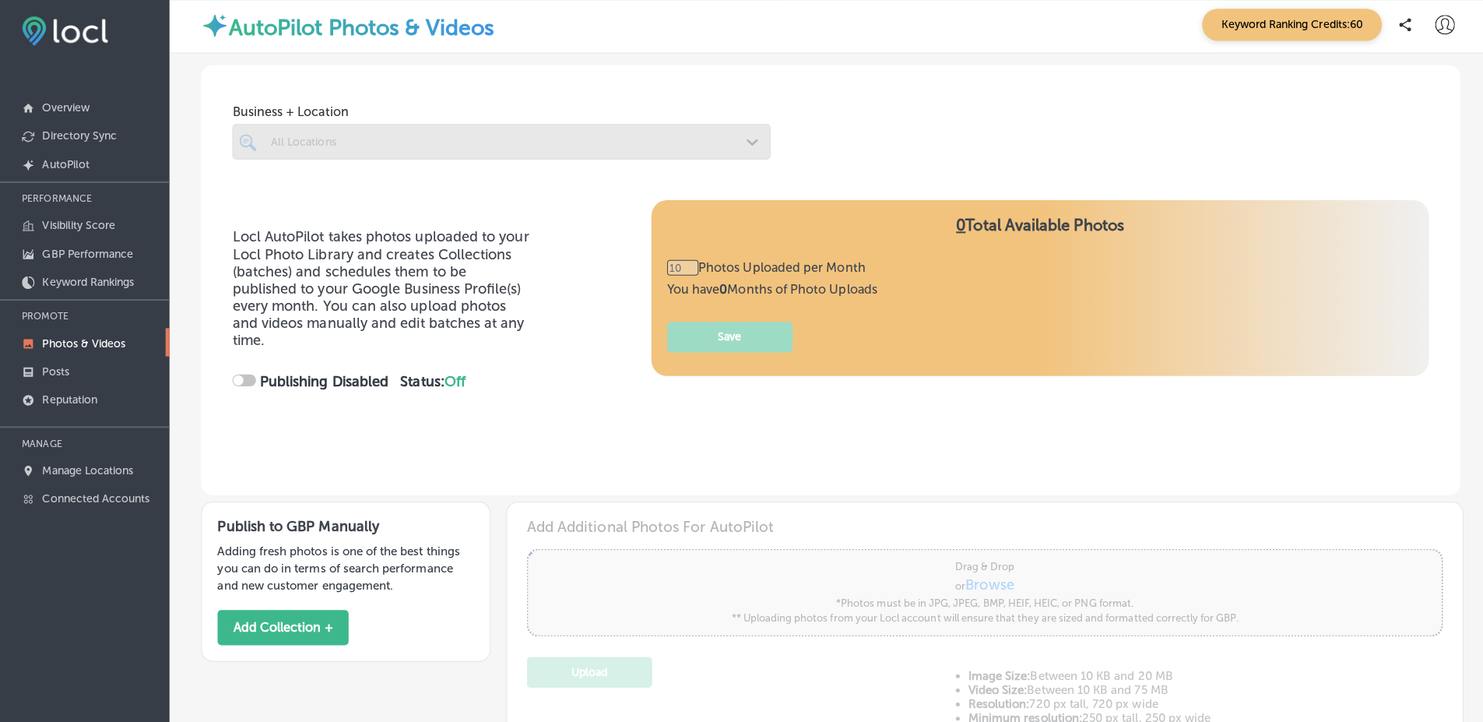
scroll to position [341, 0]
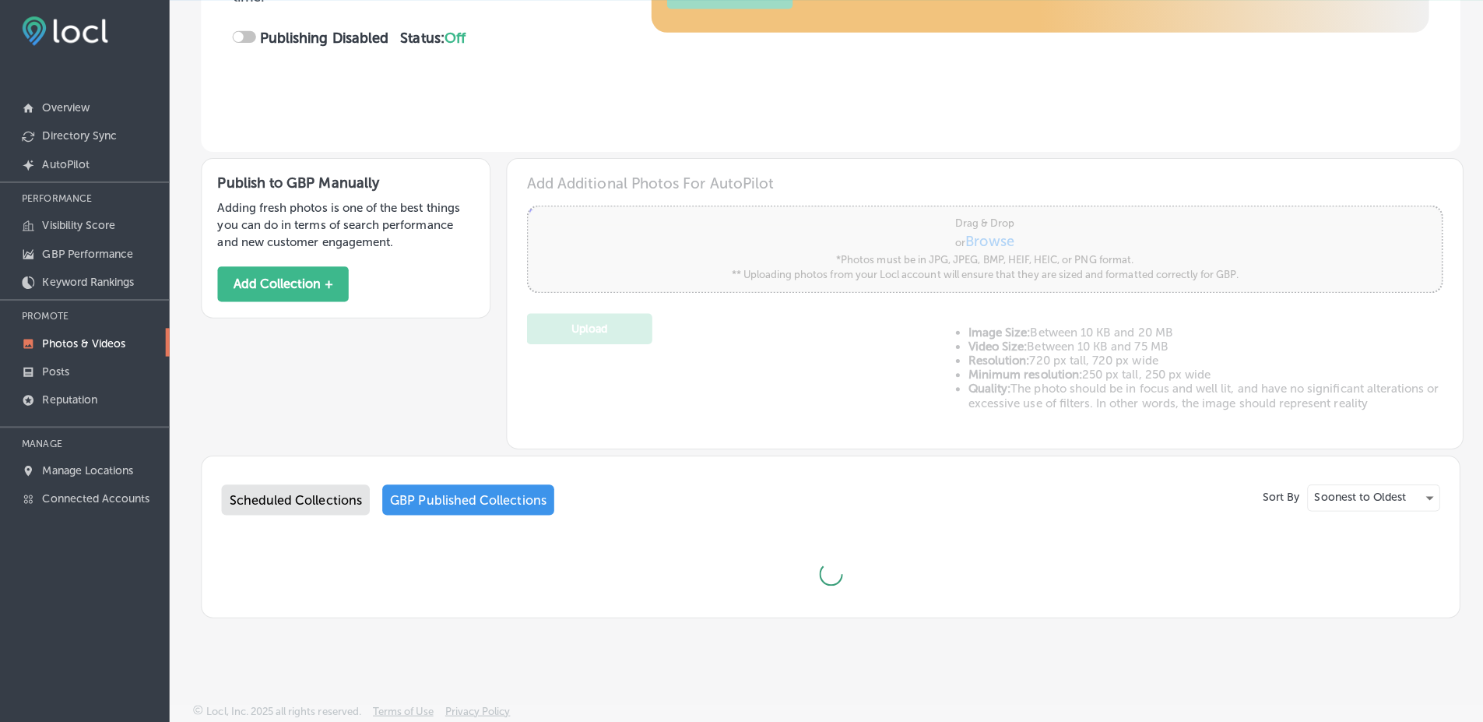
type input "5"
checkbox input "true"
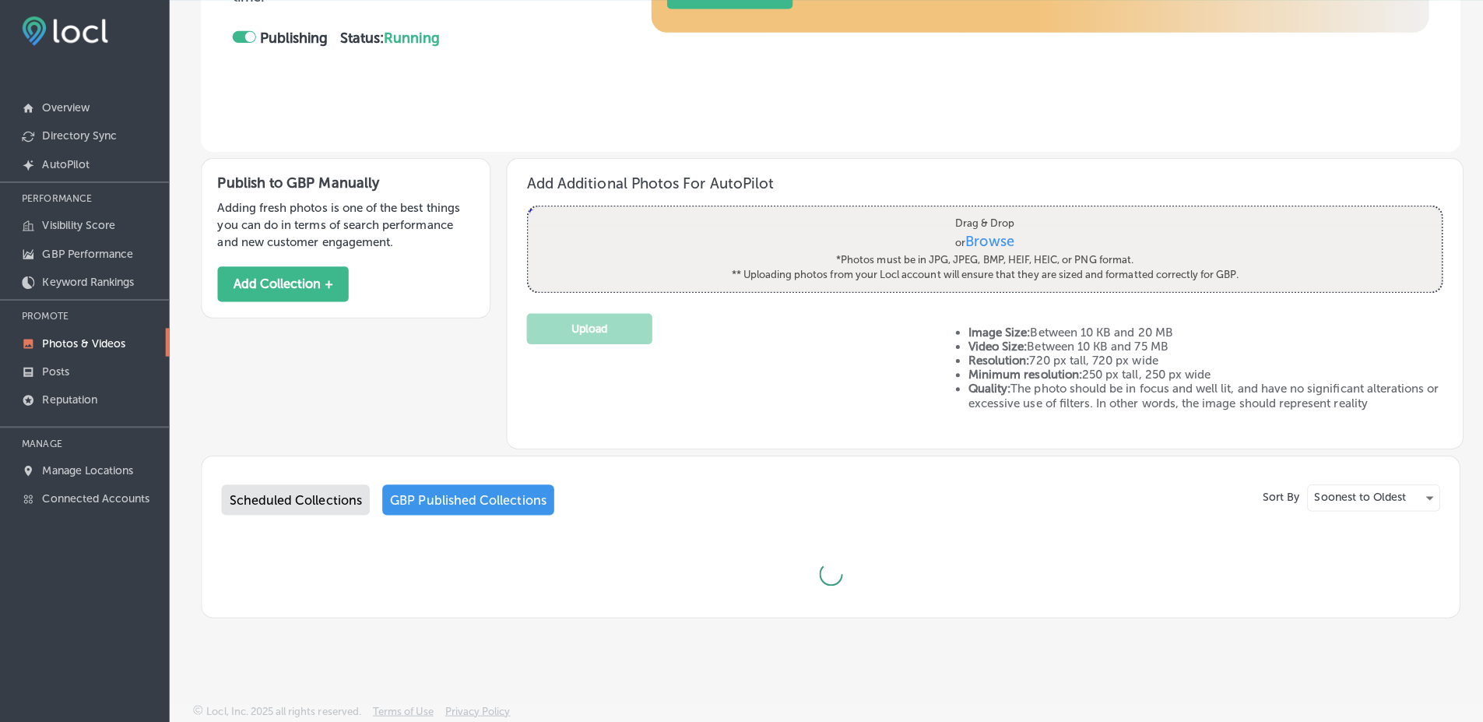
type input "5"
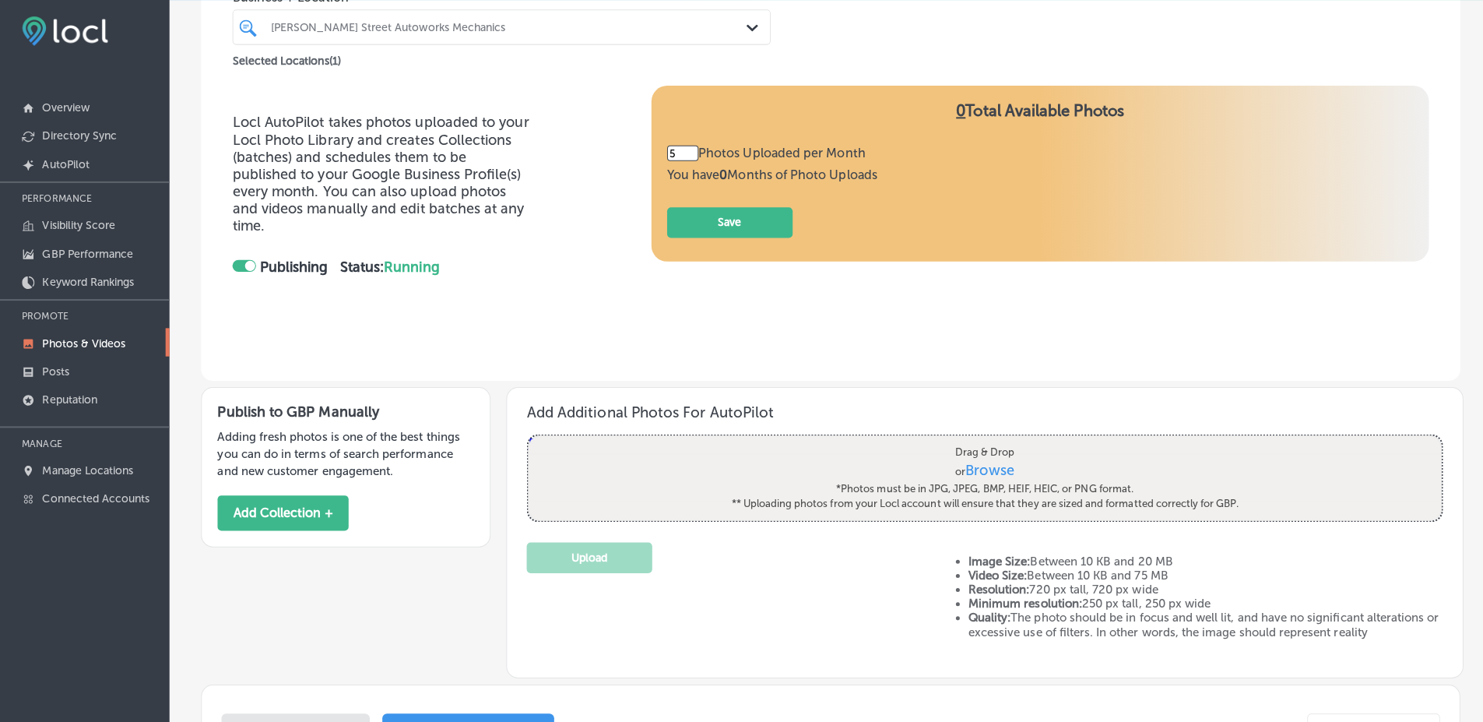
scroll to position [0, 0]
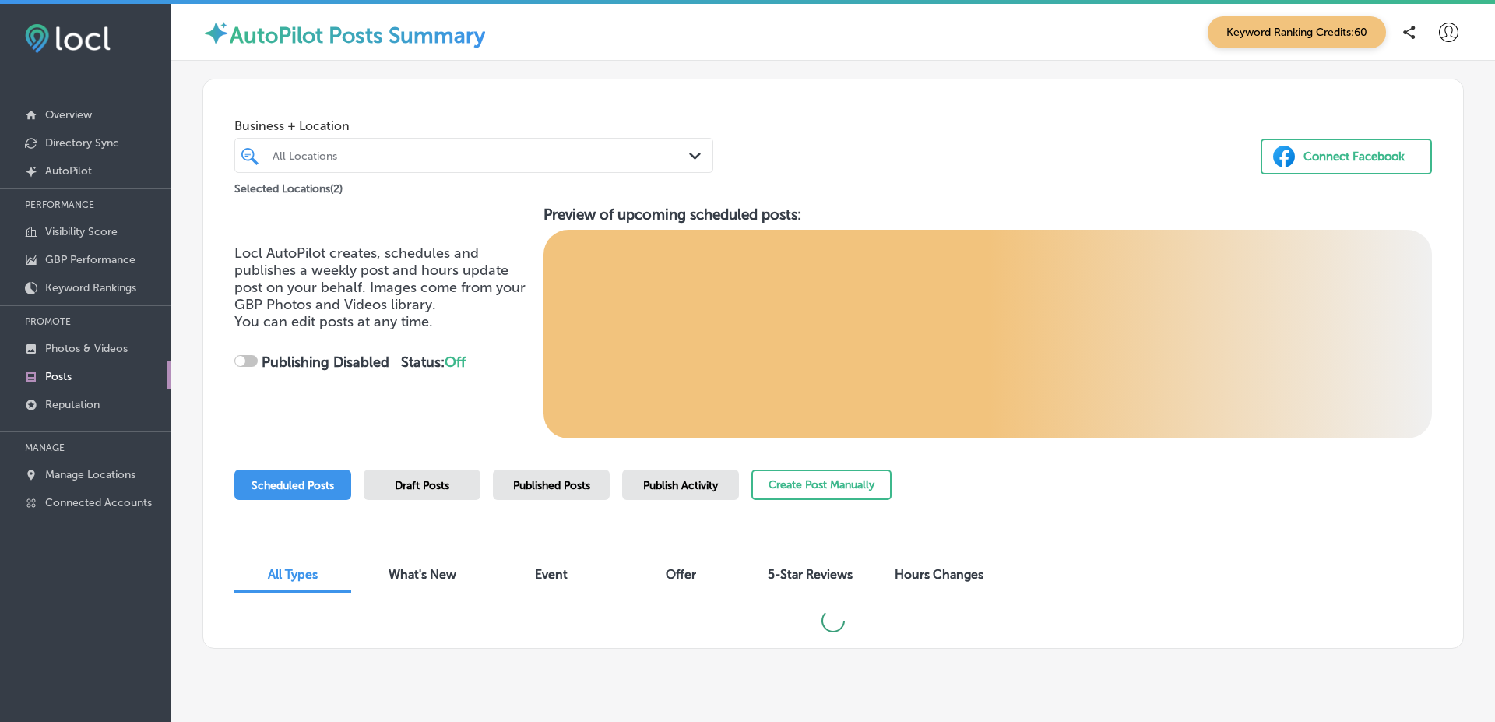
checkbox input "true"
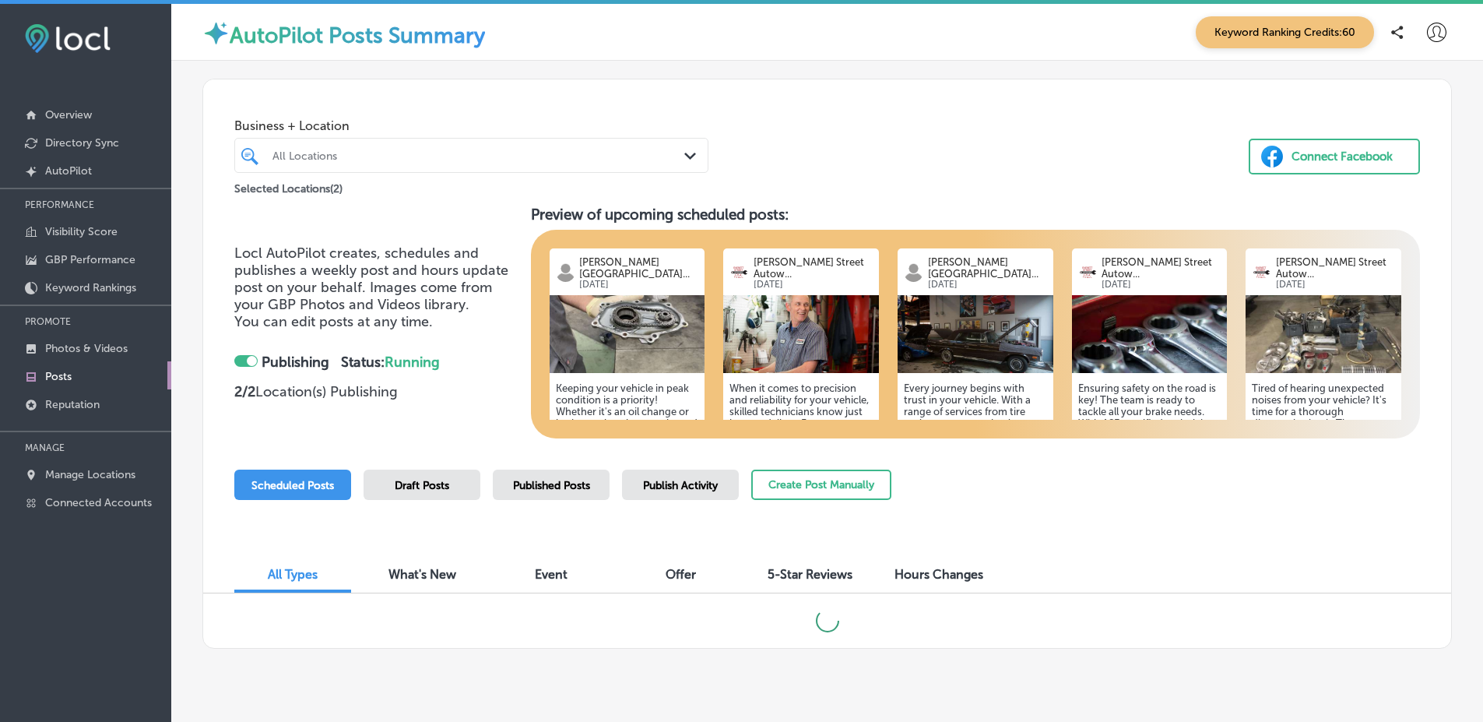
click at [430, 159] on div "All Locations" at bounding box center [478, 155] width 413 height 13
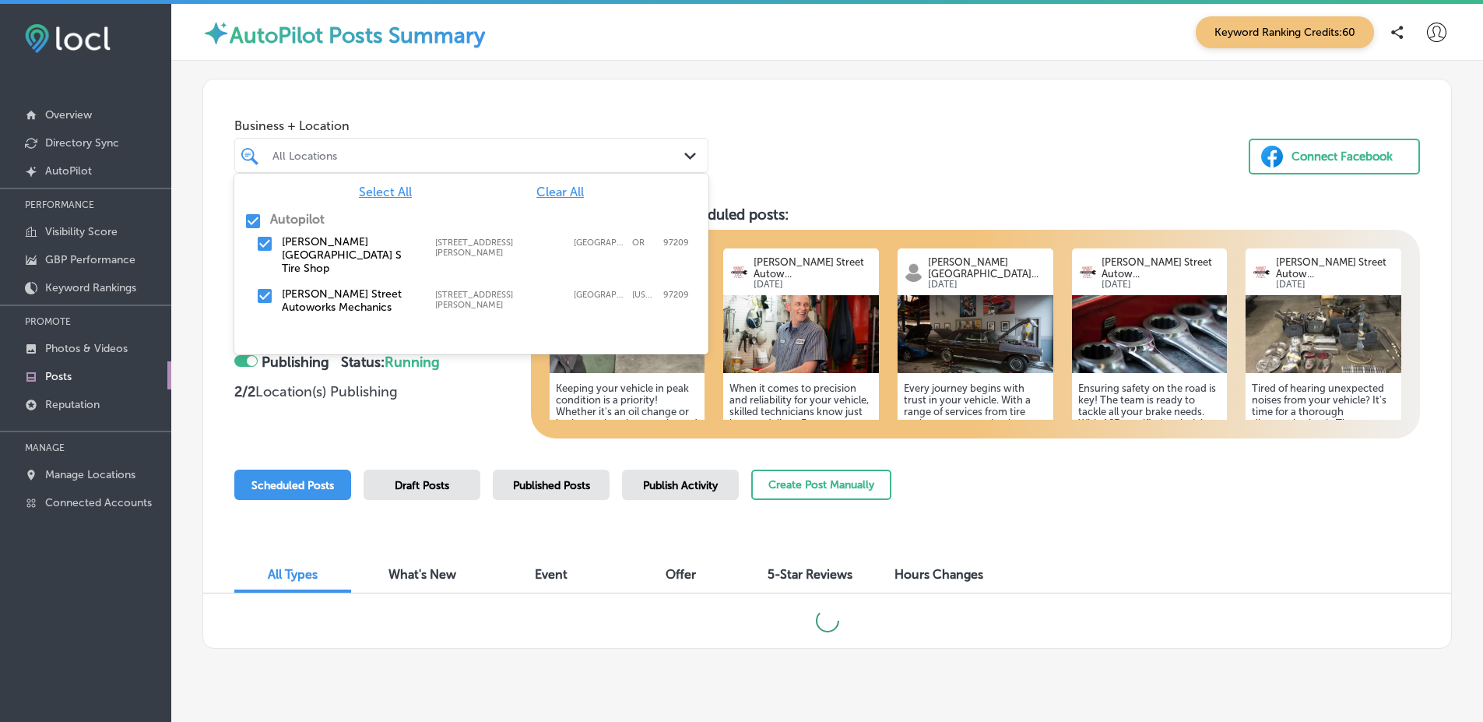
click at [481, 290] on label "[STREET_ADDRESS][PERSON_NAME]" at bounding box center [500, 300] width 131 height 20
click at [887, 162] on div "Business + Location option 509 Northwest Everett Street, deselected. option 509…" at bounding box center [827, 138] width 1248 height 118
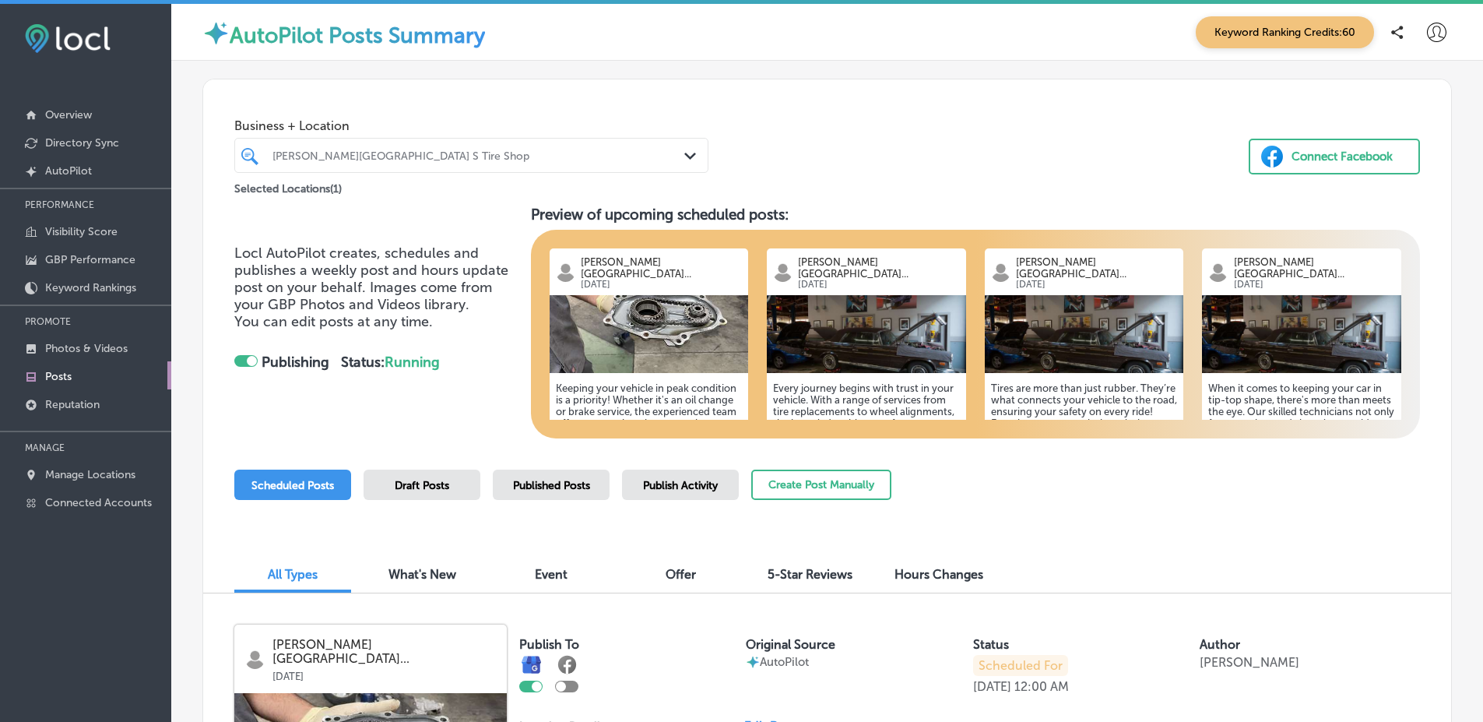
click at [445, 141] on div "Everett Street Point S Tire Shop Path Created with Sketch." at bounding box center [471, 155] width 474 height 35
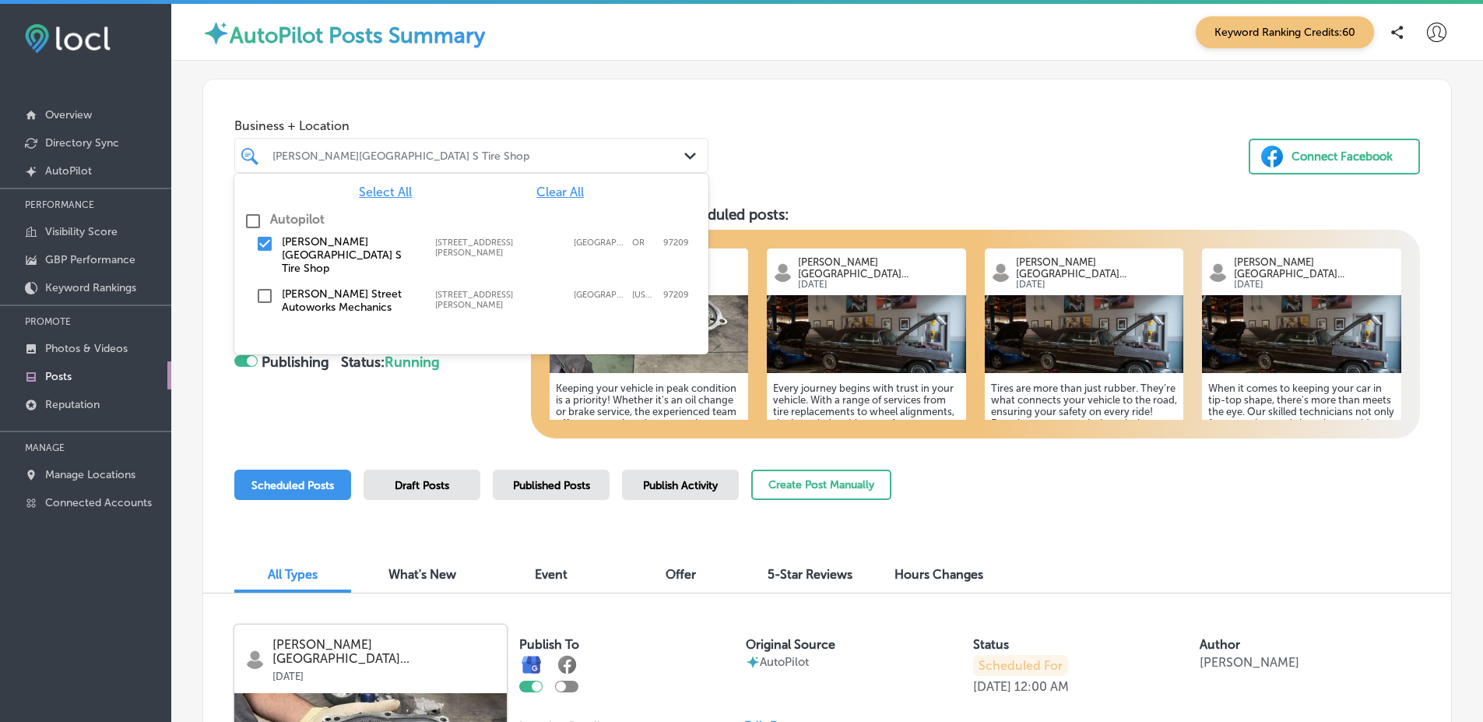
click at [397, 255] on label "[PERSON_NAME][GEOGRAPHIC_DATA] S Tire Shop" at bounding box center [351, 255] width 138 height 40
click at [391, 287] on label "[PERSON_NAME] Street Autoworks Mechanics" at bounding box center [351, 300] width 138 height 26
click at [892, 89] on div "Business + Location option 509 Northwest Everett Street, selected. option 509 N…" at bounding box center [827, 138] width 1248 height 118
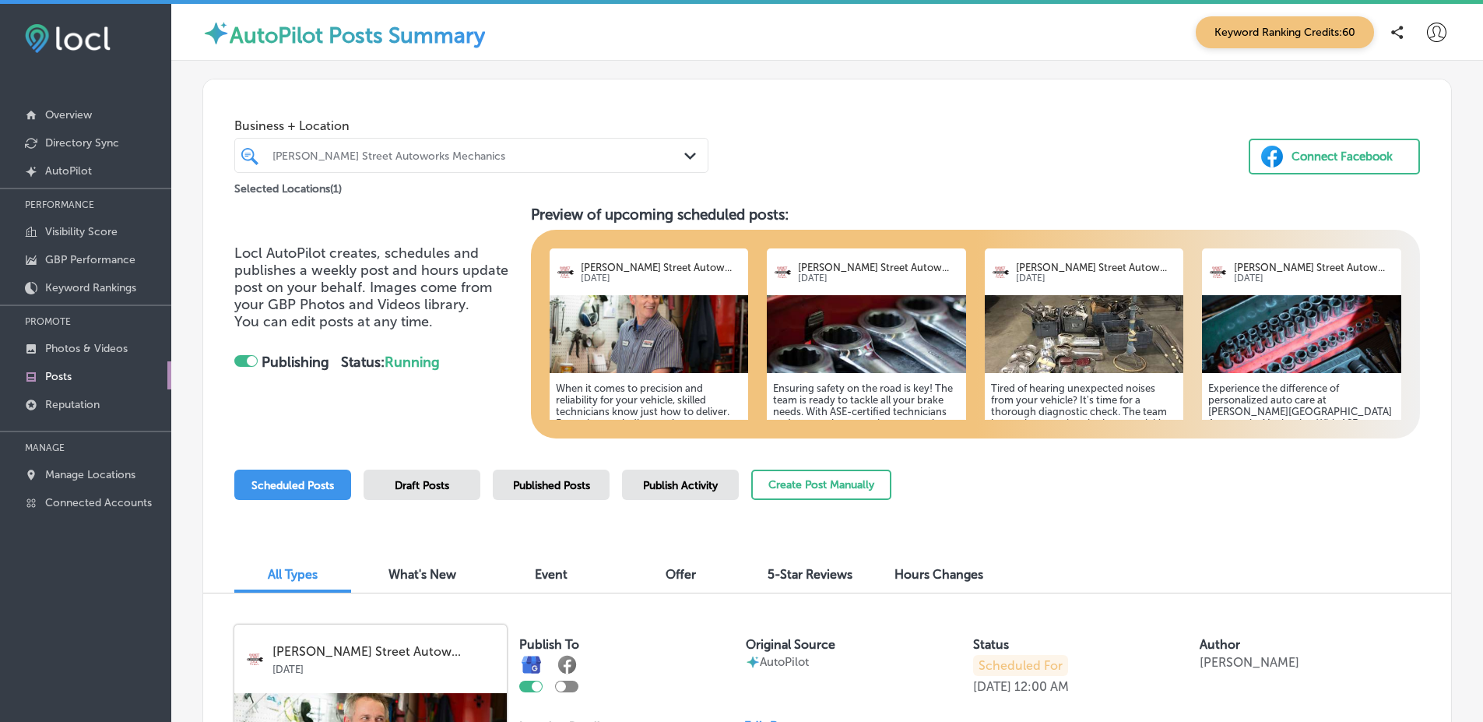
click at [573, 484] on span "Published Posts" at bounding box center [551, 485] width 77 height 13
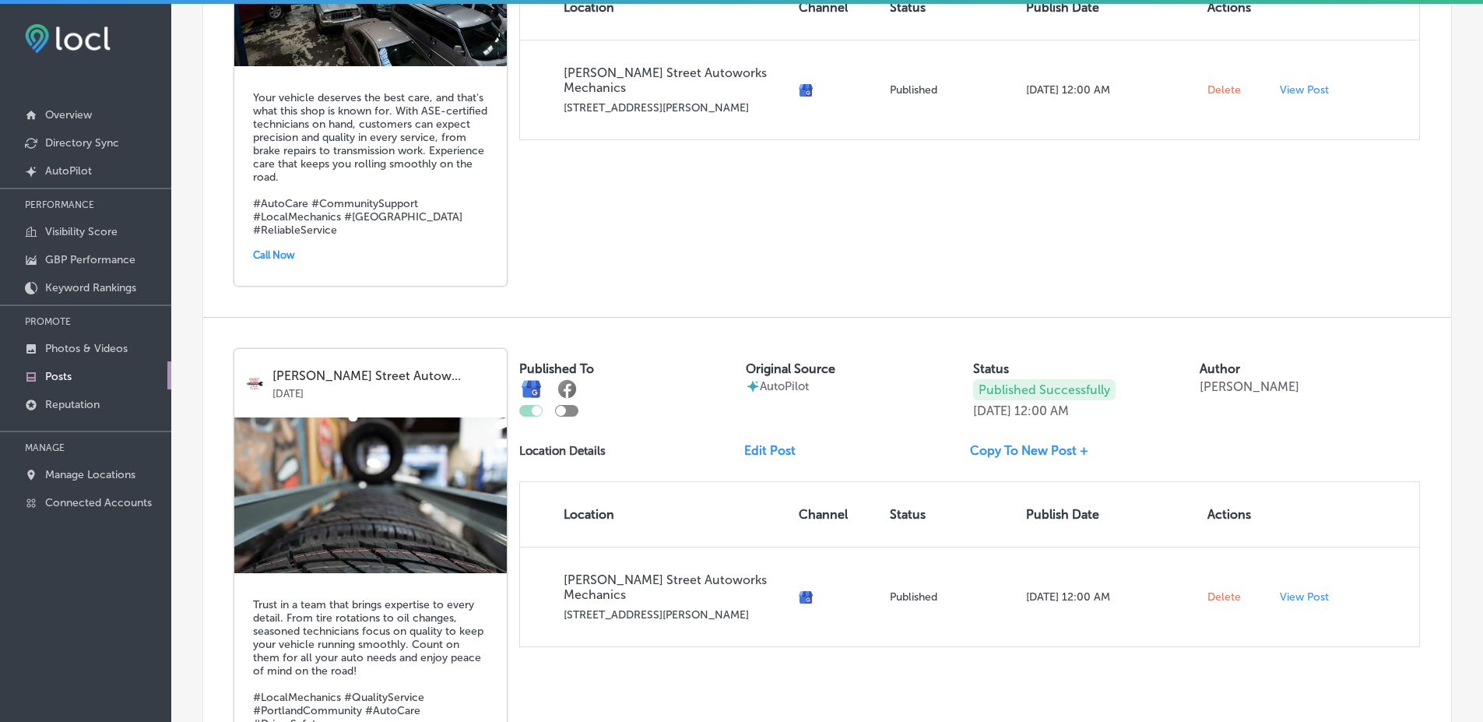
scroll to position [2938, 0]
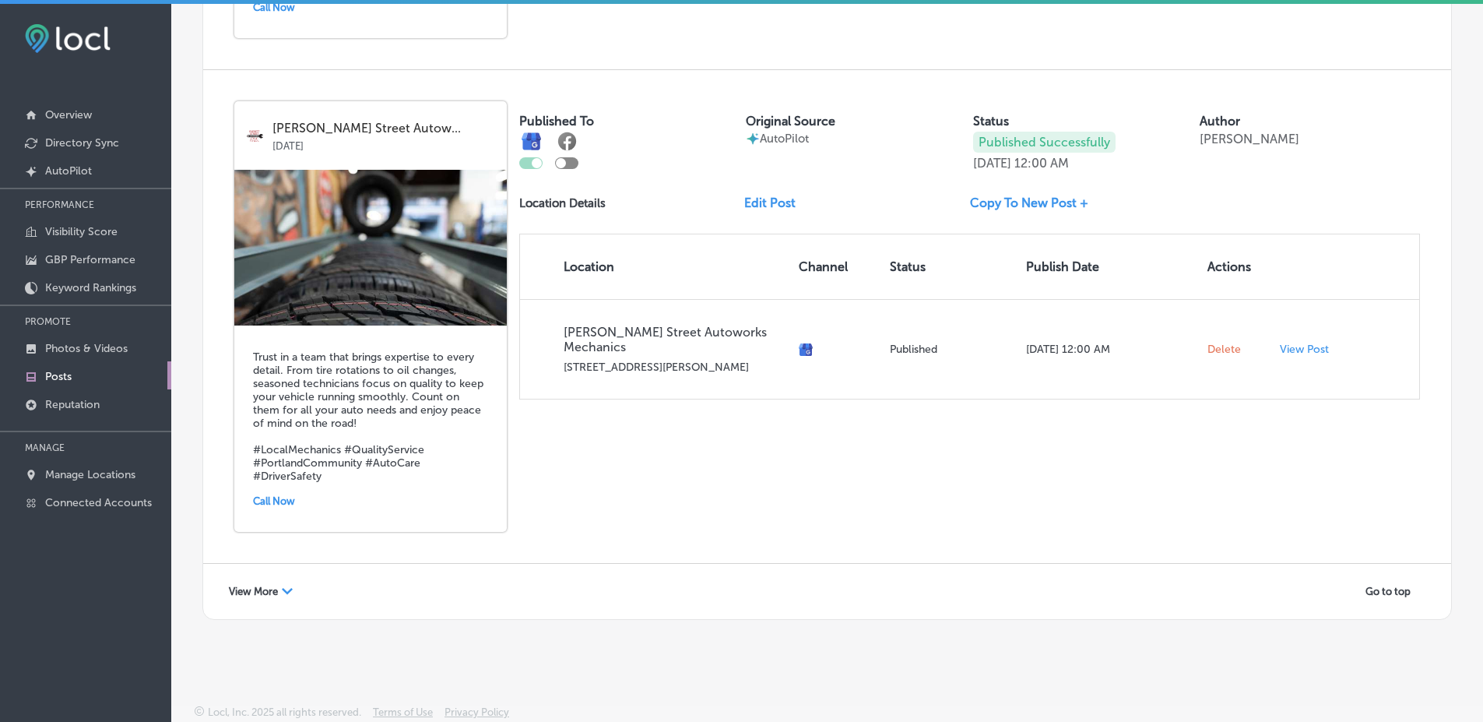
click at [251, 578] on div "View More Path Created with Sketch. Go to top" at bounding box center [827, 591] width 1248 height 55
click at [255, 592] on span "View More" at bounding box center [253, 591] width 49 height 12
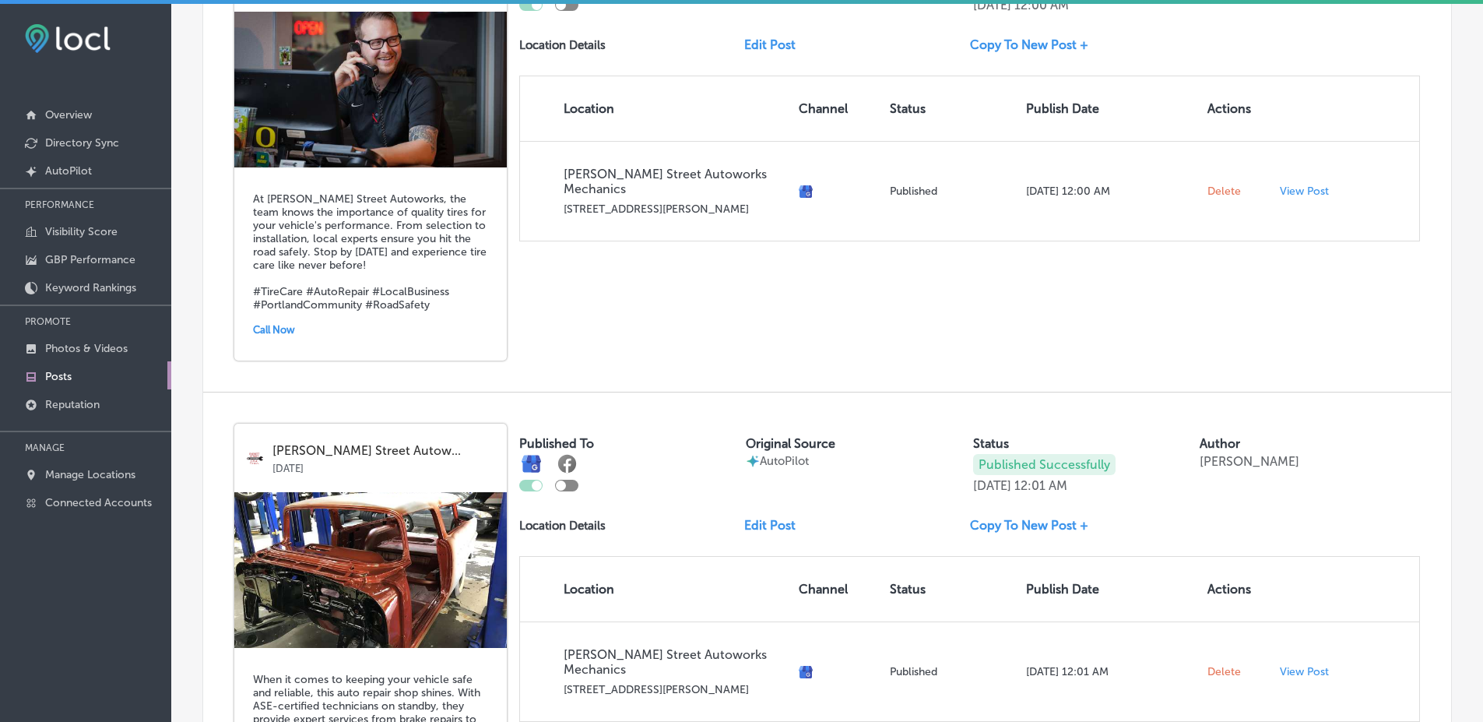
scroll to position [5872, 0]
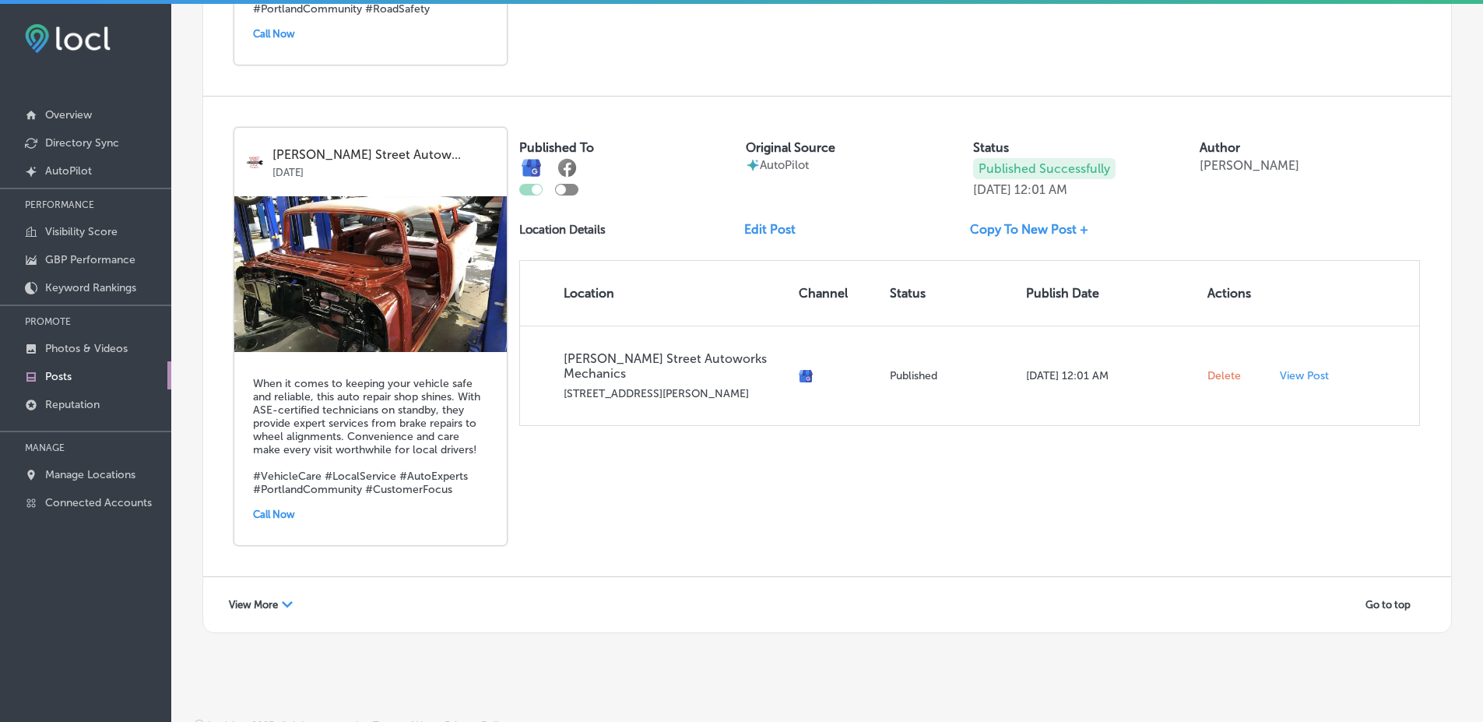
click at [255, 599] on span "View More" at bounding box center [253, 605] width 49 height 12
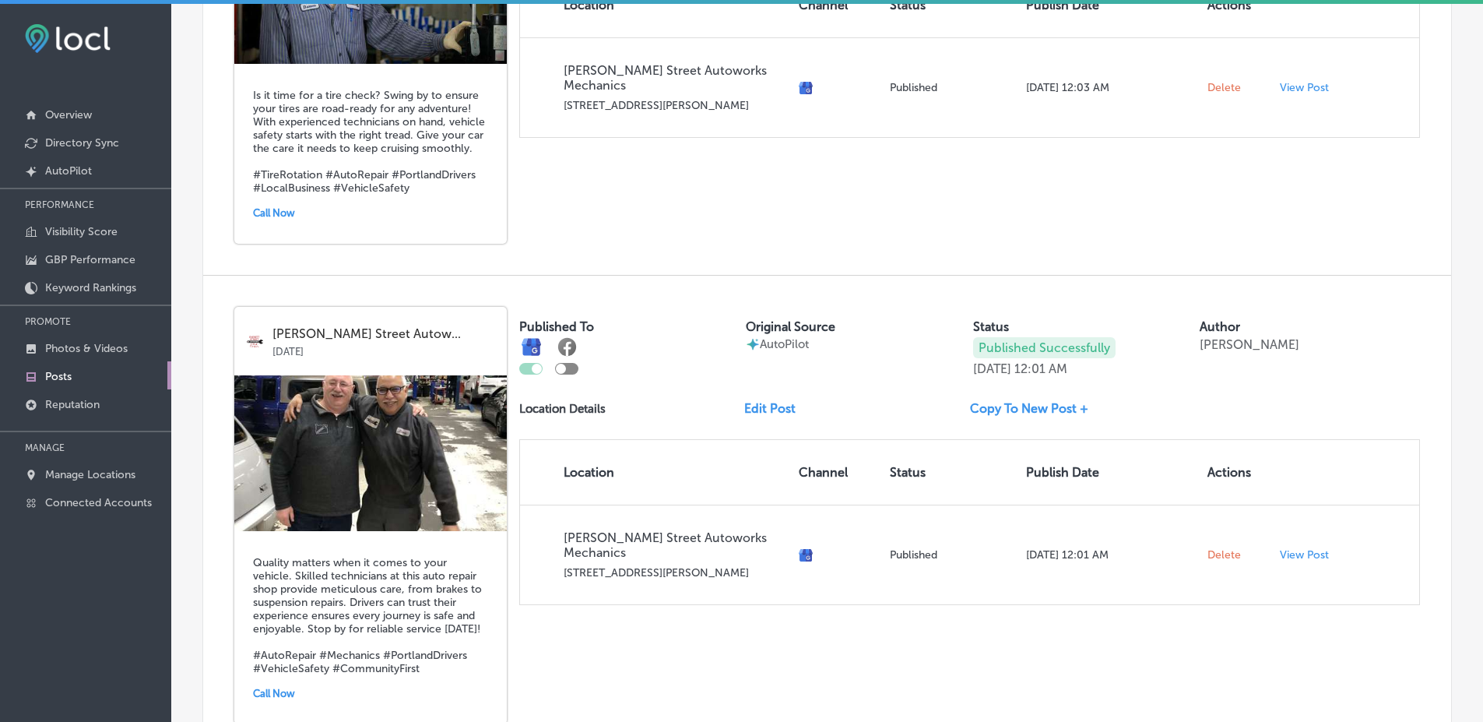
scroll to position [8834, 0]
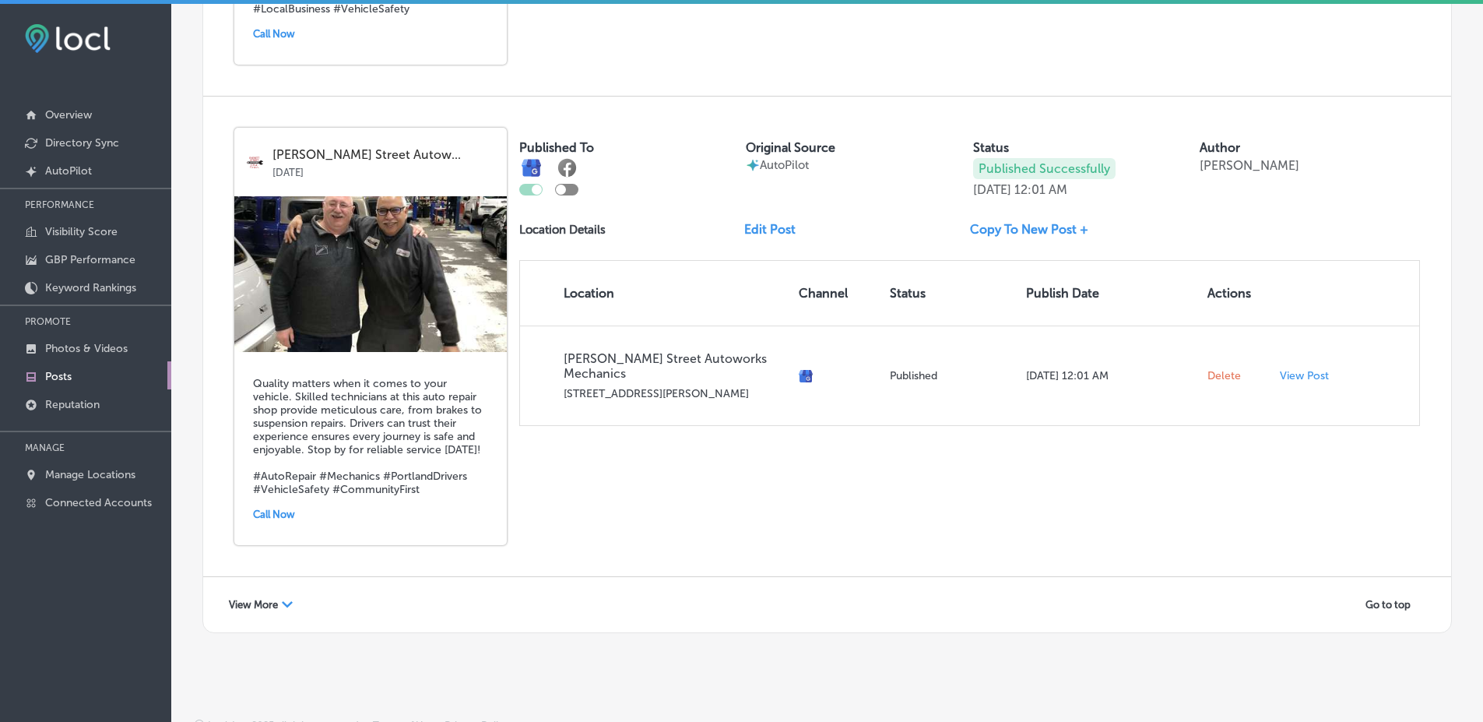
click at [255, 599] on span "View More" at bounding box center [253, 605] width 49 height 12
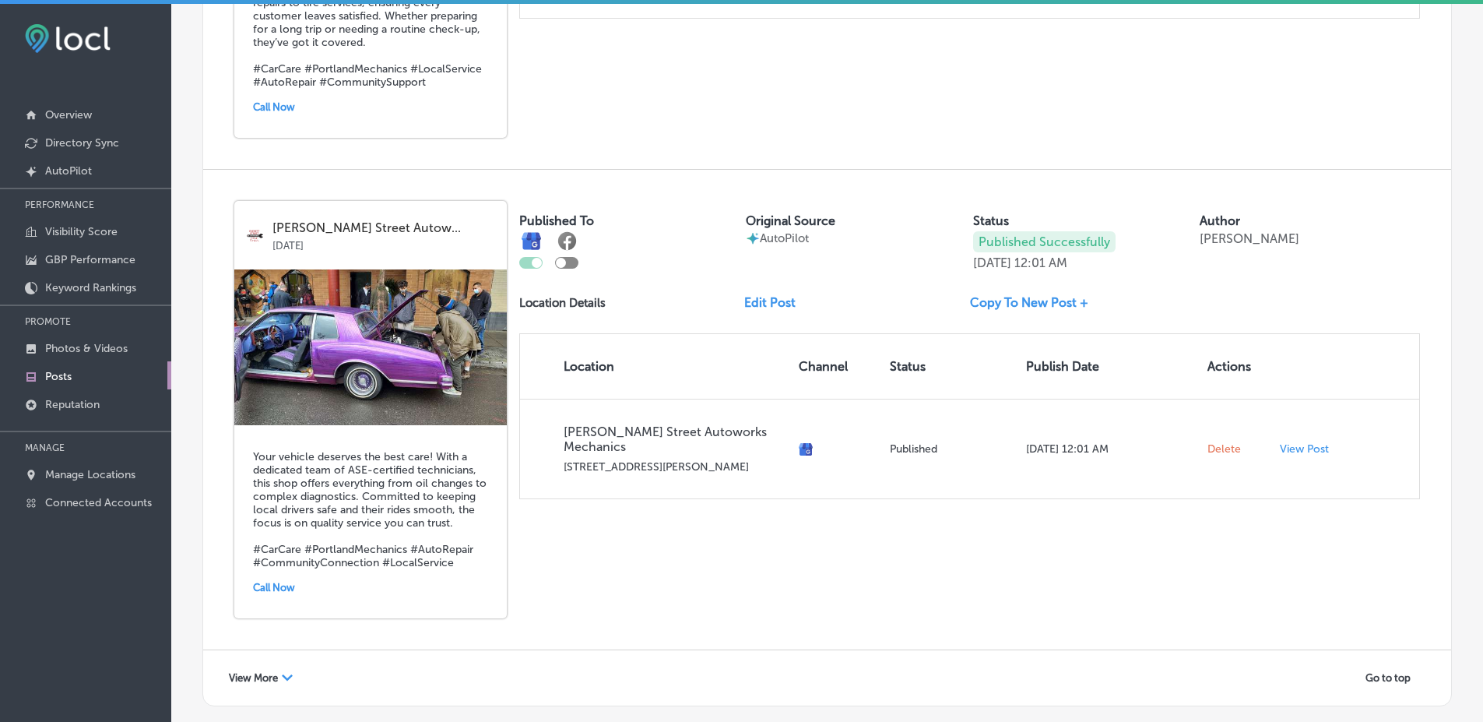
scroll to position [11755, 0]
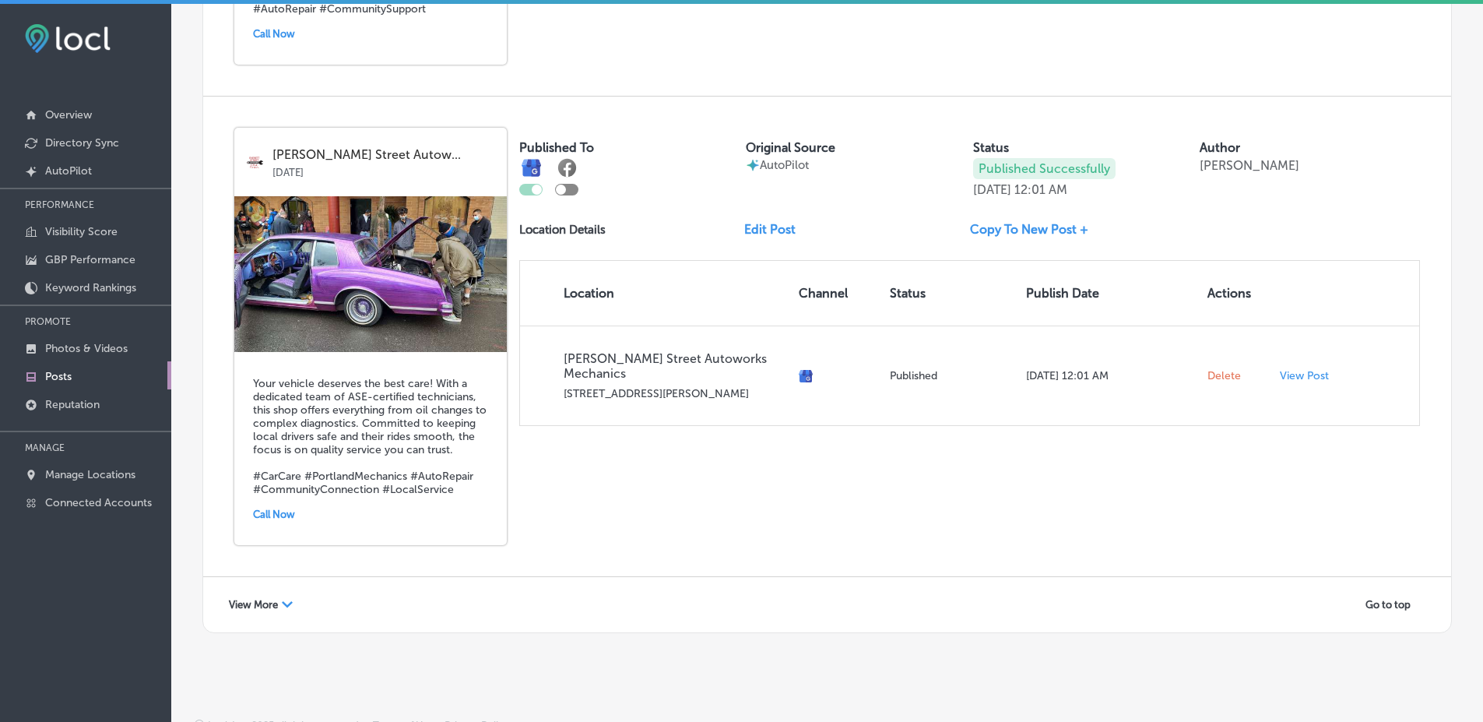
click at [255, 599] on span "View More" at bounding box center [253, 605] width 49 height 12
click at [1208, 577] on div "Go to top" at bounding box center [827, 616] width 1248 height 79
